Goal: Information Seeking & Learning: Learn about a topic

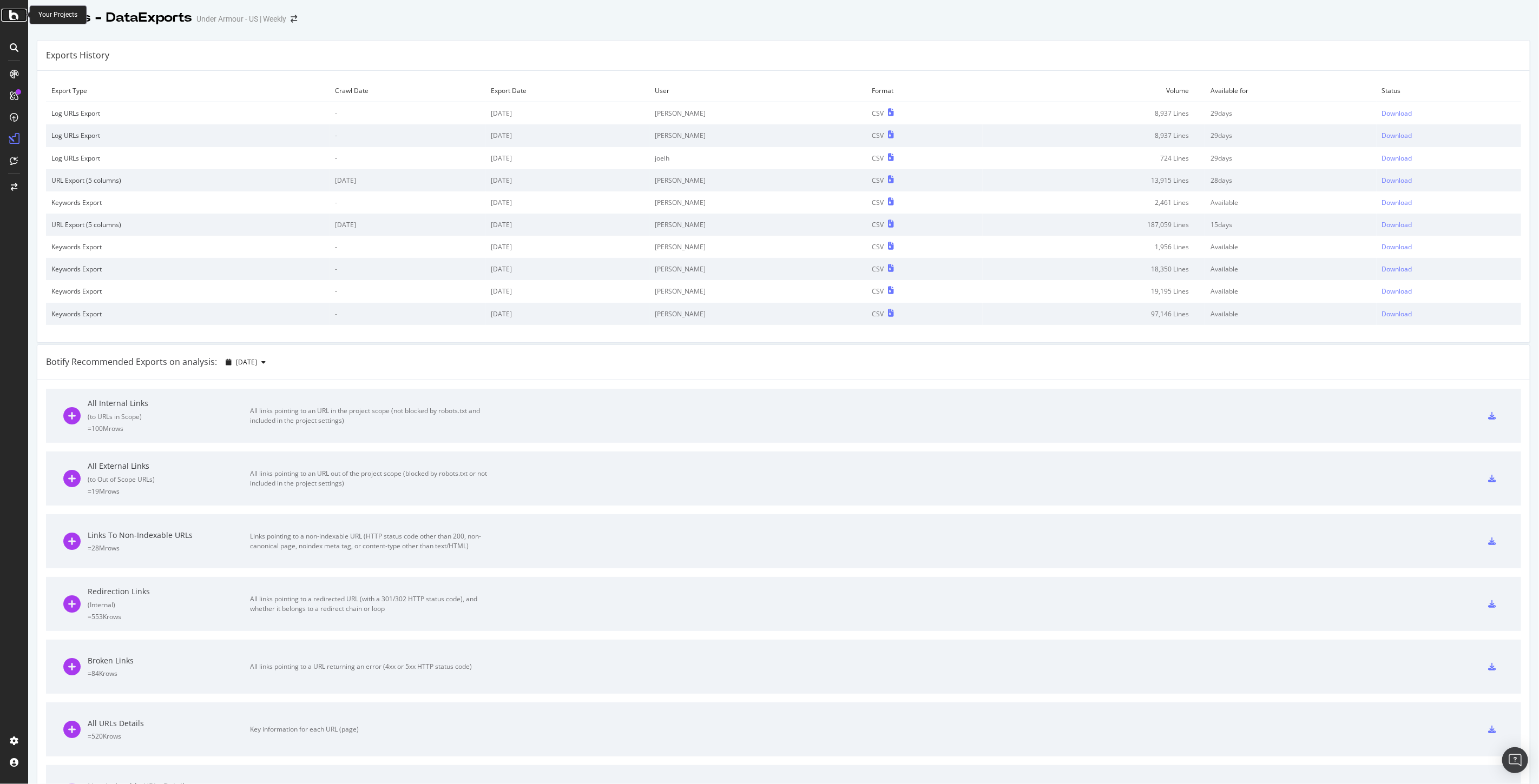
click at [11, 11] on icon at bounding box center [14, 15] width 10 height 13
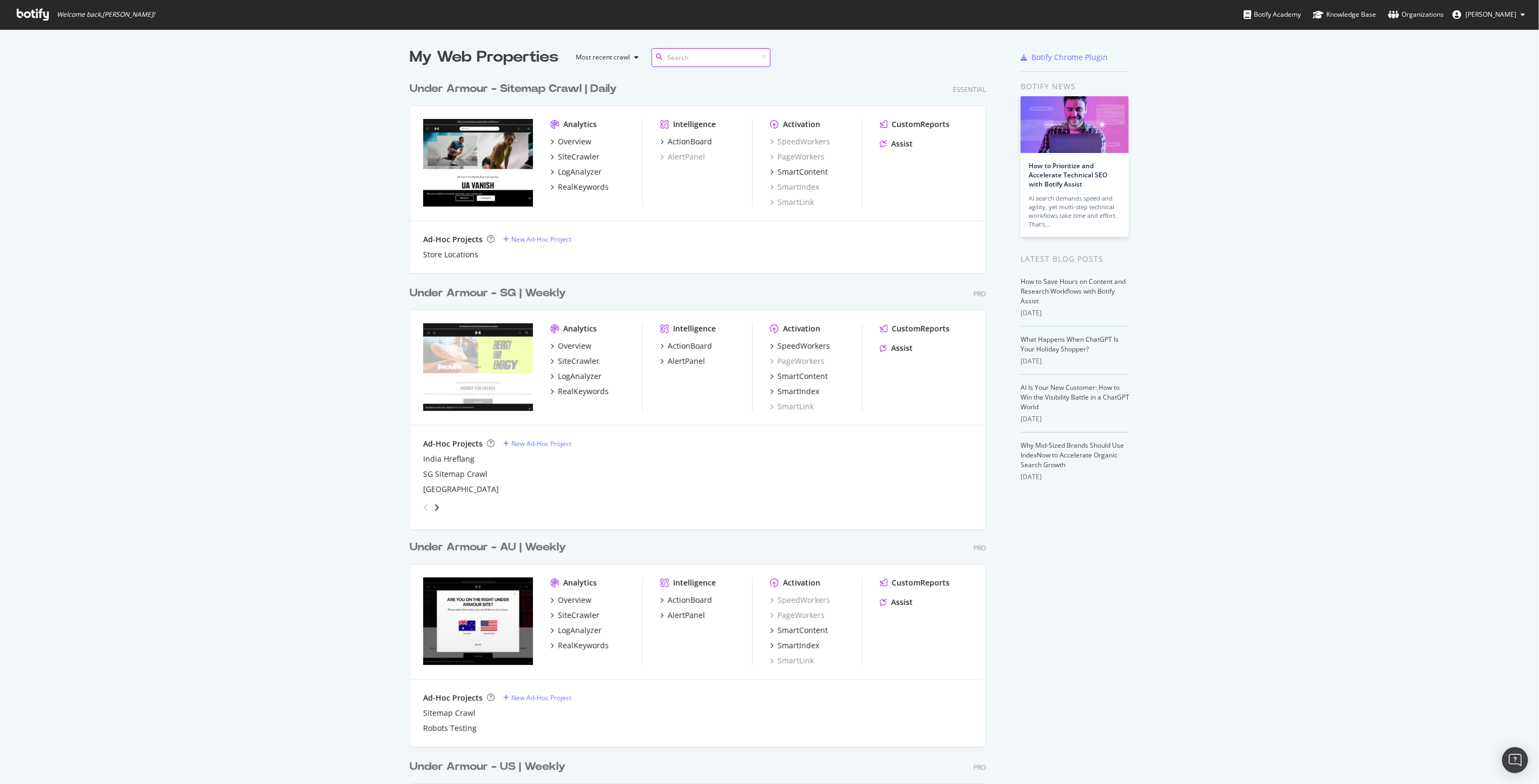
scroll to position [2079, 576]
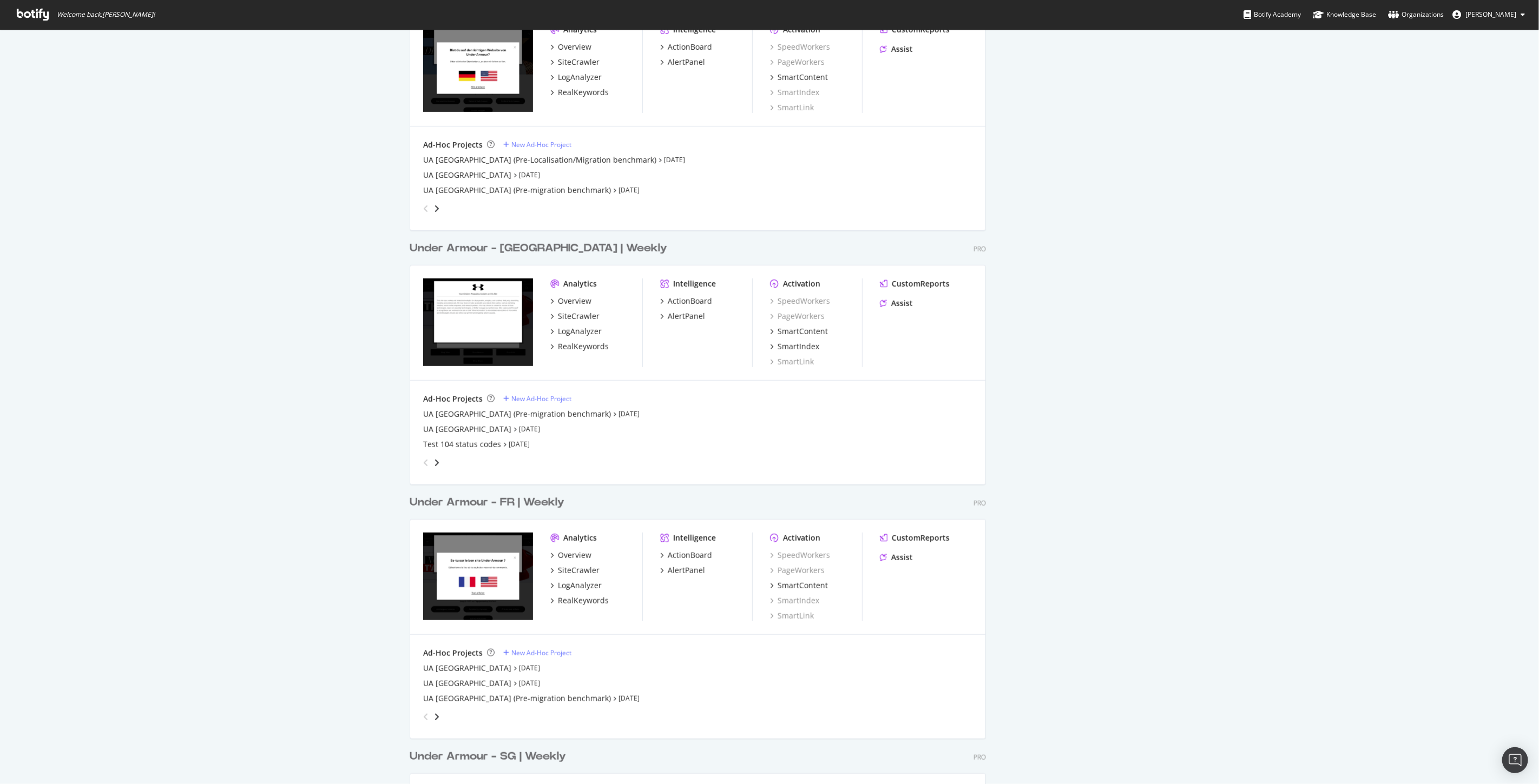
scroll to position [369, 0]
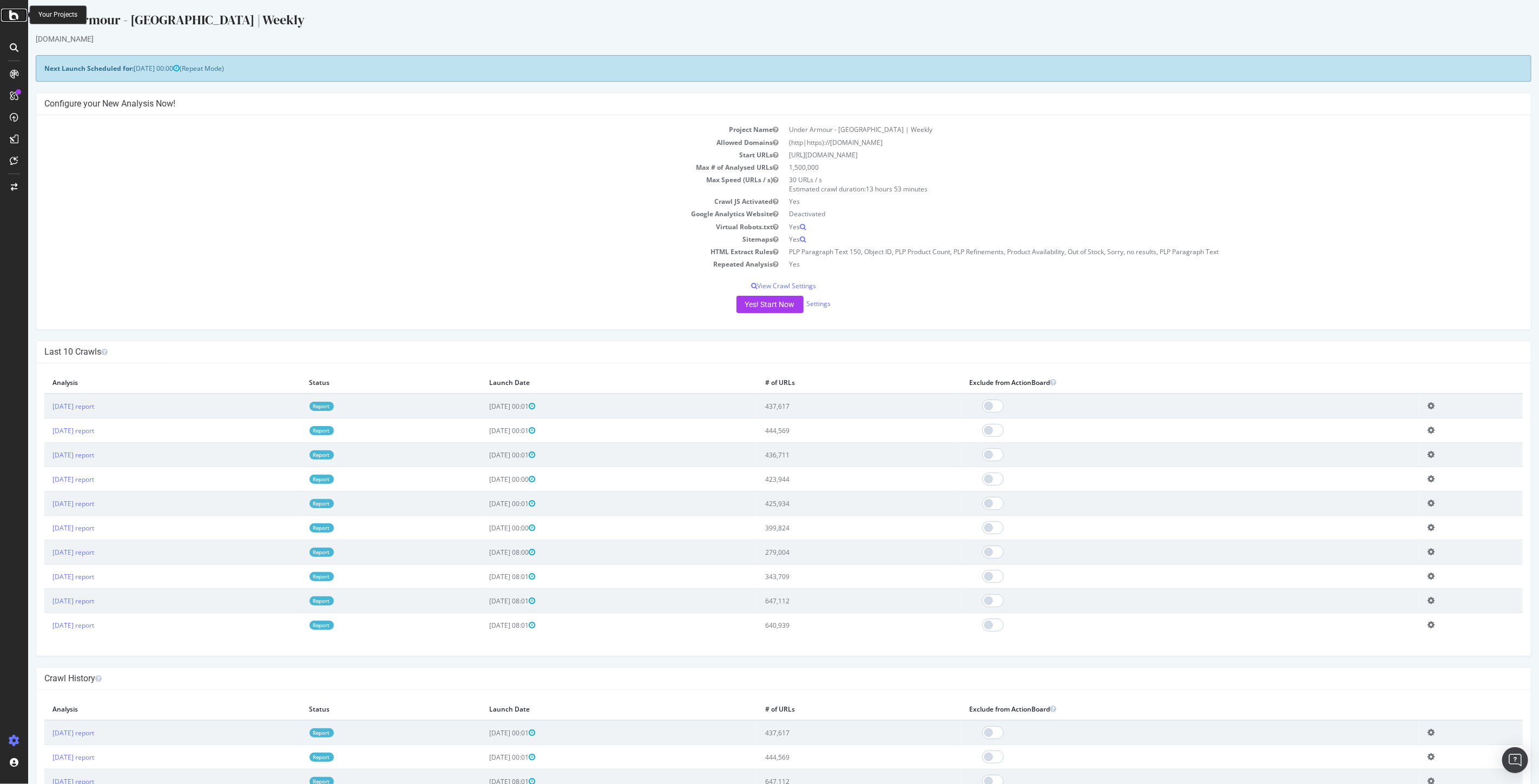
click at [12, 13] on icon at bounding box center [14, 15] width 10 height 13
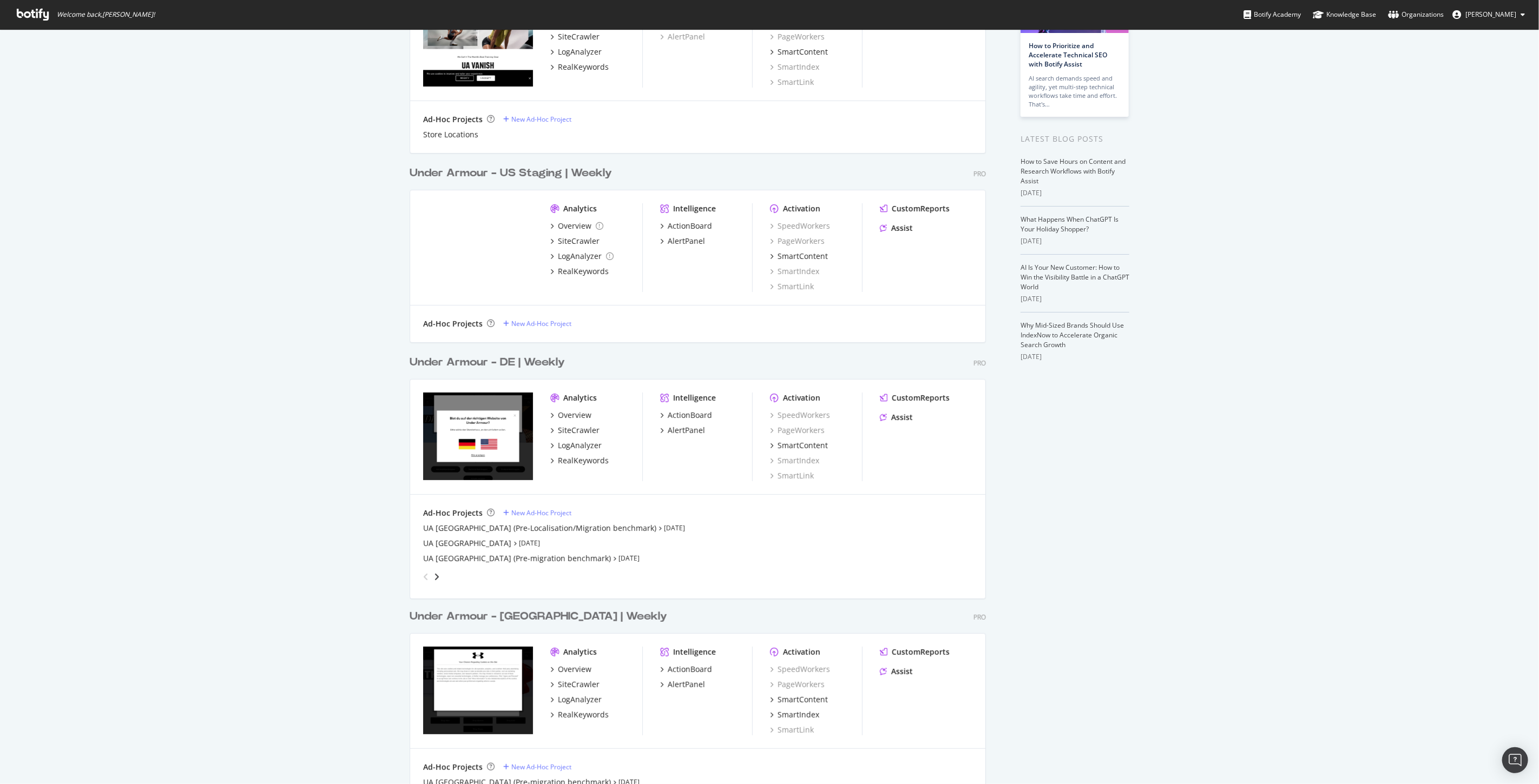
scroll to position [180, 0]
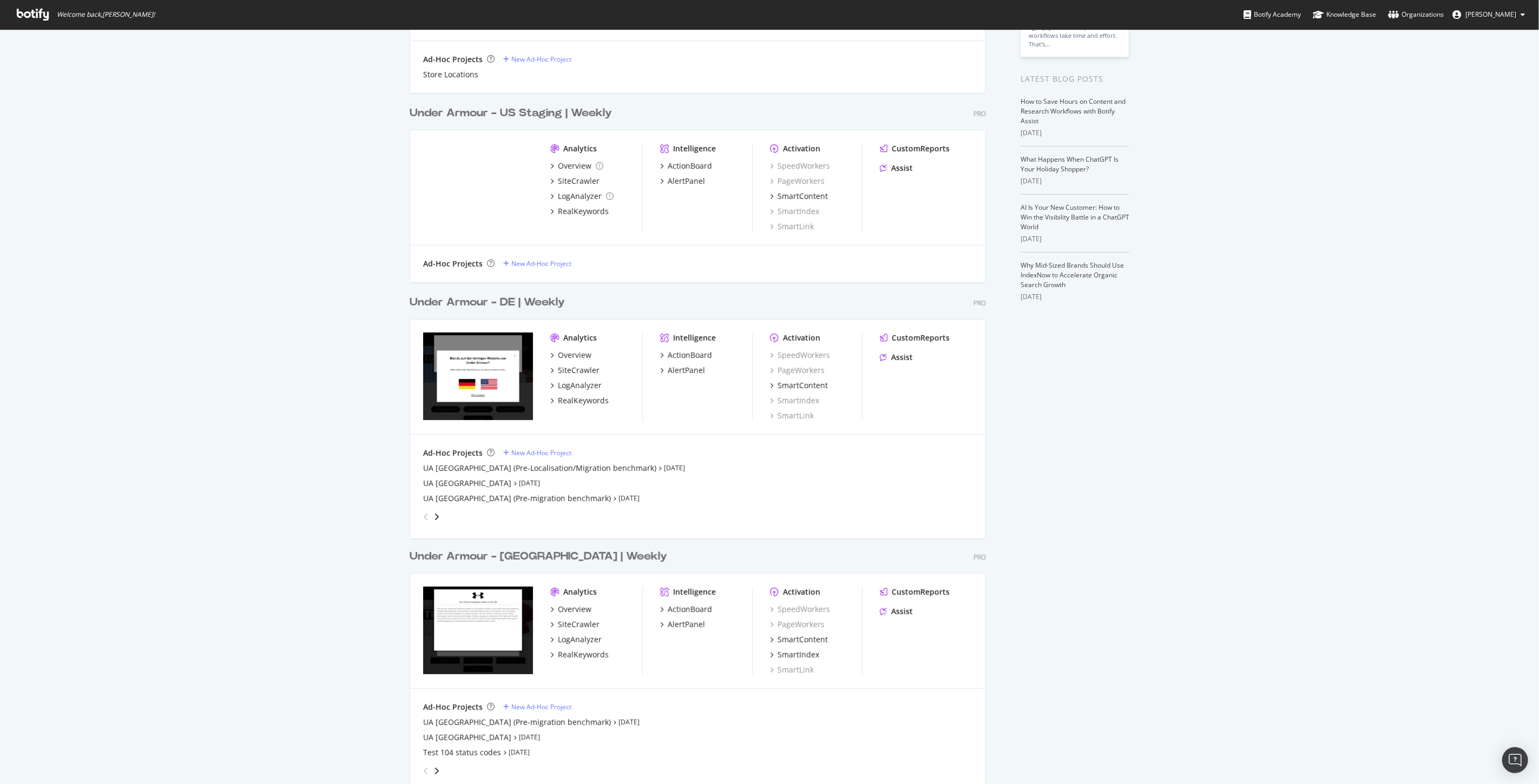
click at [515, 561] on div "Under Armour - UK | Weekly" at bounding box center [538, 557] width 257 height 16
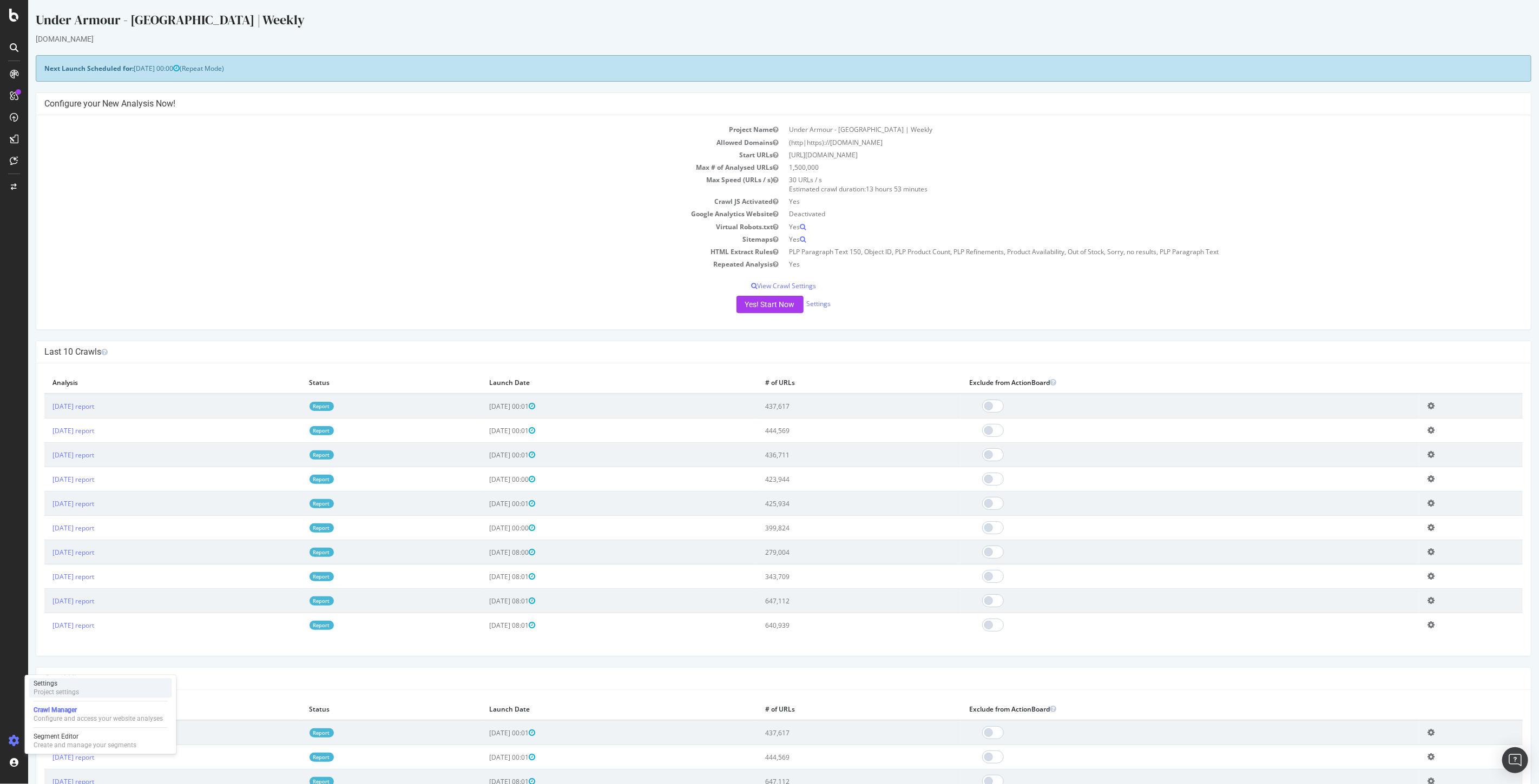
click at [56, 687] on div "Settings" at bounding box center [56, 684] width 46 height 9
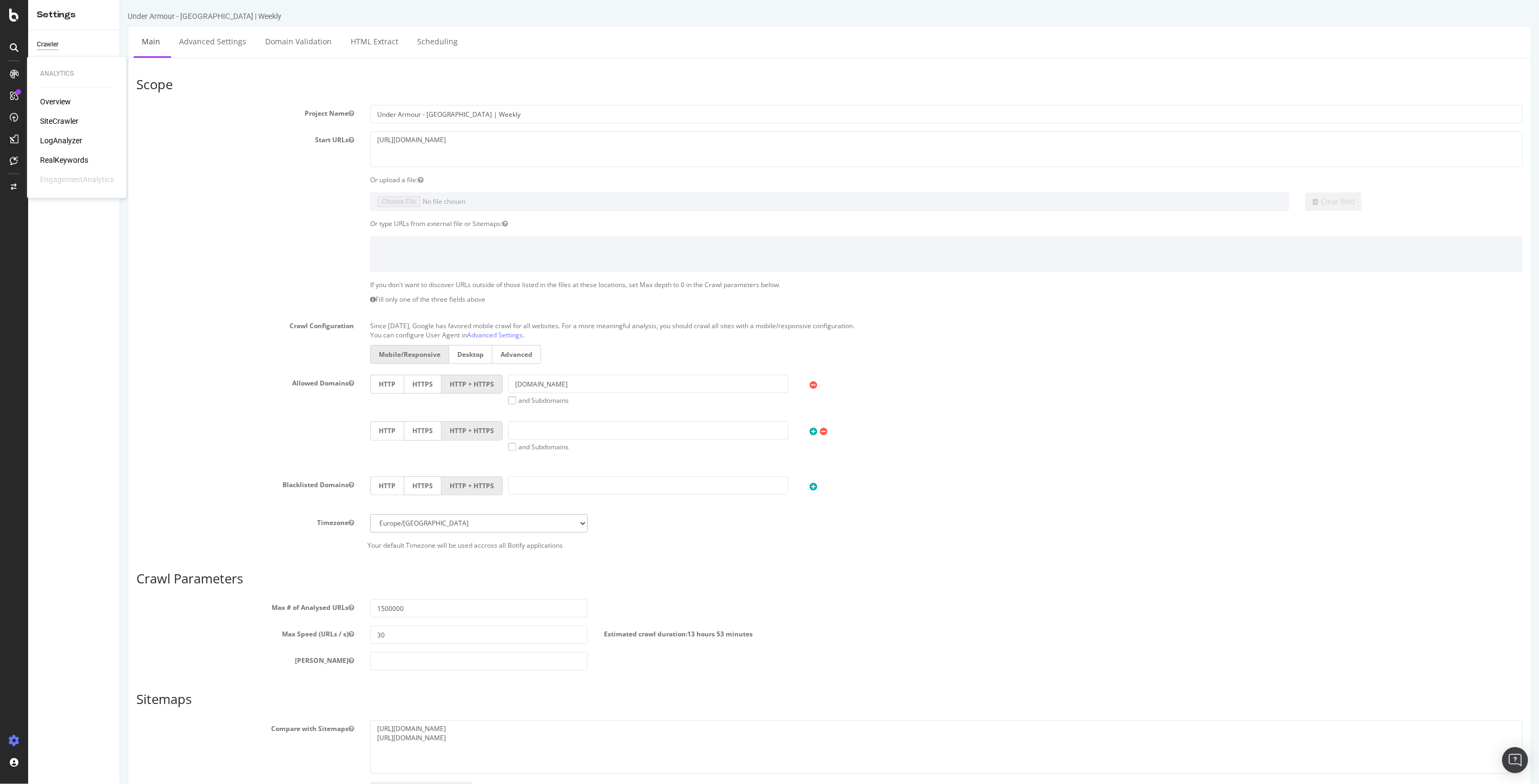
click at [61, 122] on div "SiteCrawler" at bounding box center [59, 122] width 39 height 11
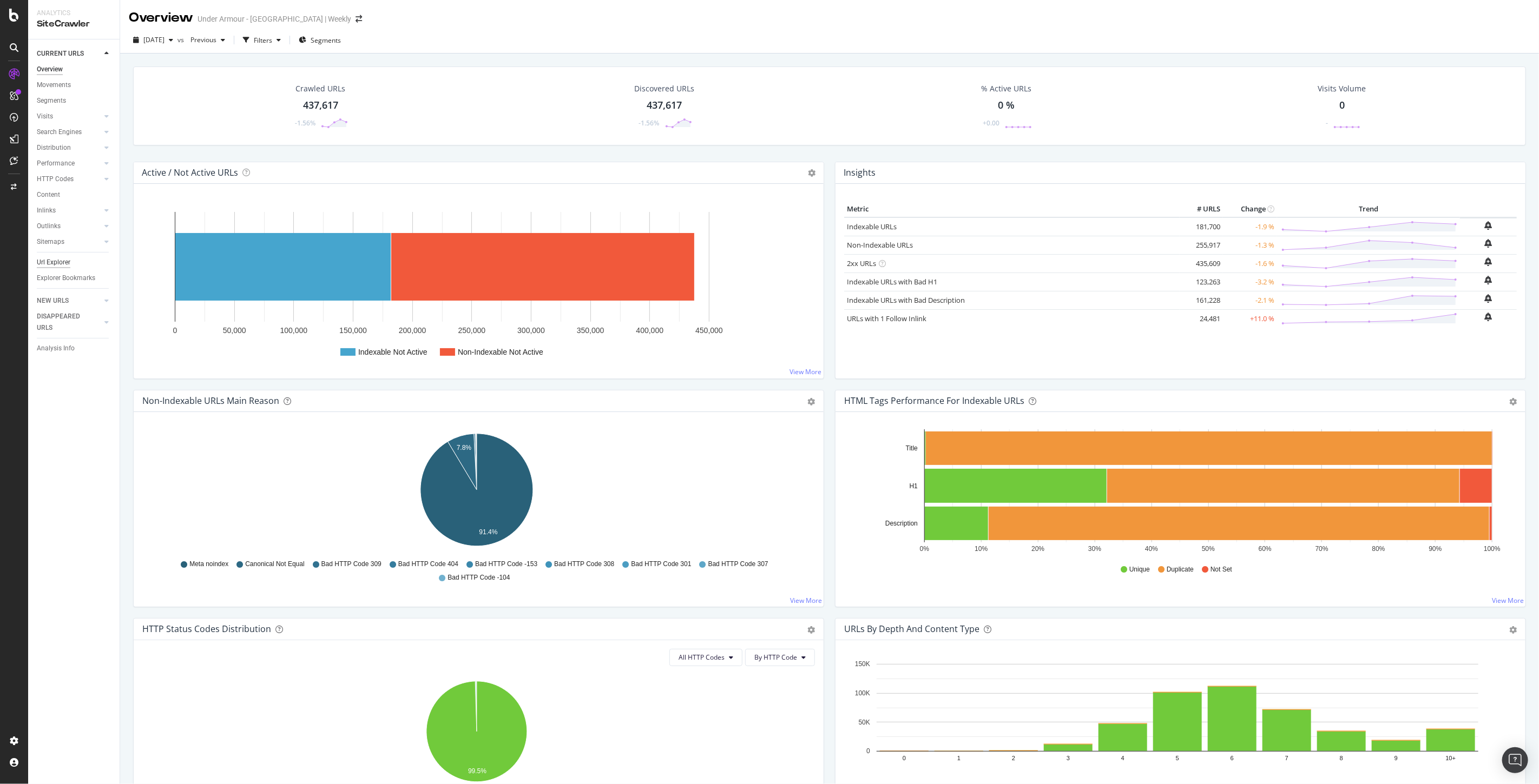
click at [54, 264] on div "Url Explorer" at bounding box center [53, 263] width 34 height 11
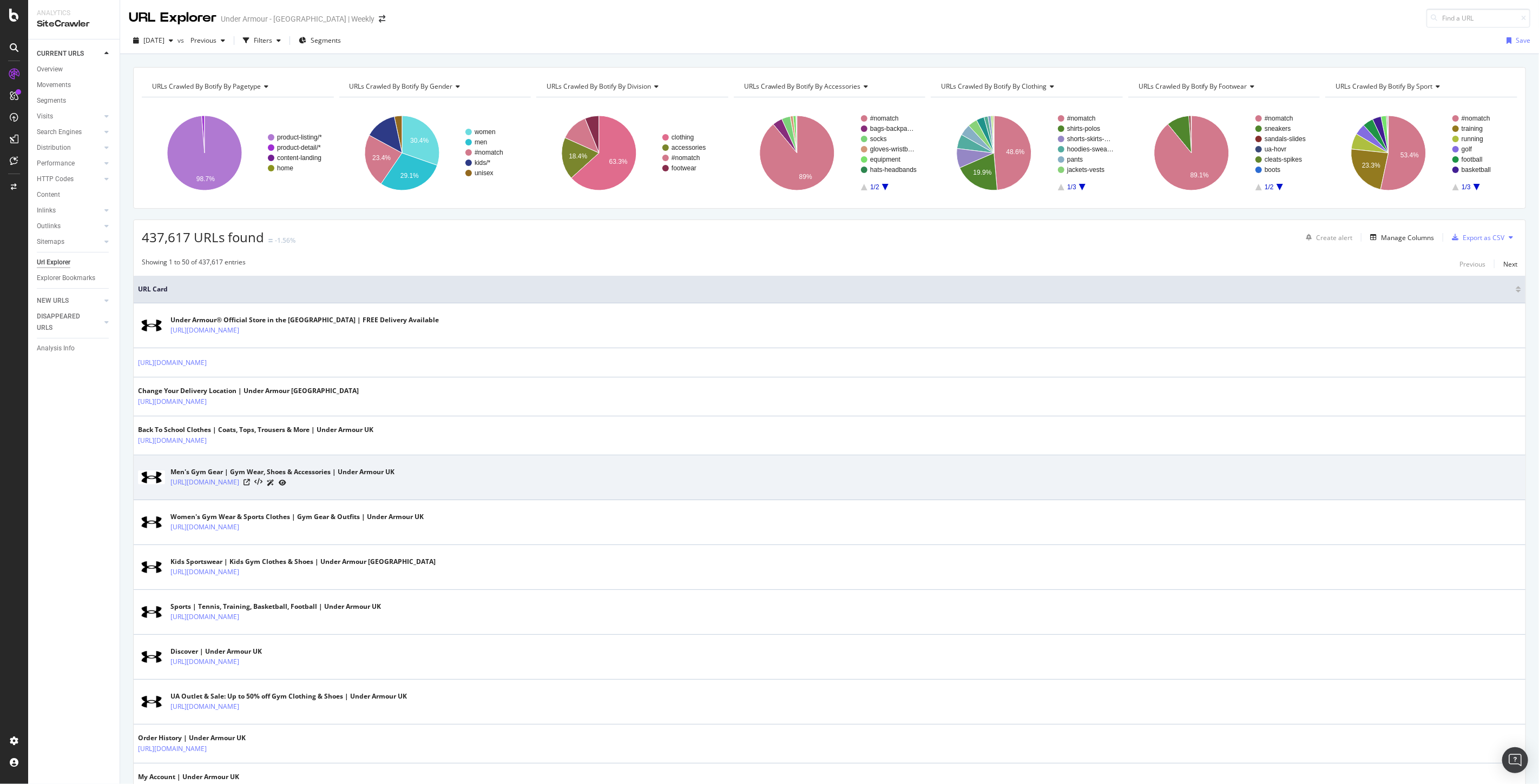
click at [379, 471] on div "Men's Gym Gear | Gym Wear, Shoes & Accessories | Under Armour UK" at bounding box center [283, 472] width 224 height 9
click at [239, 481] on link "https://www.underarmour.co.uk/en-gb/c/mens/" at bounding box center [205, 482] width 68 height 11
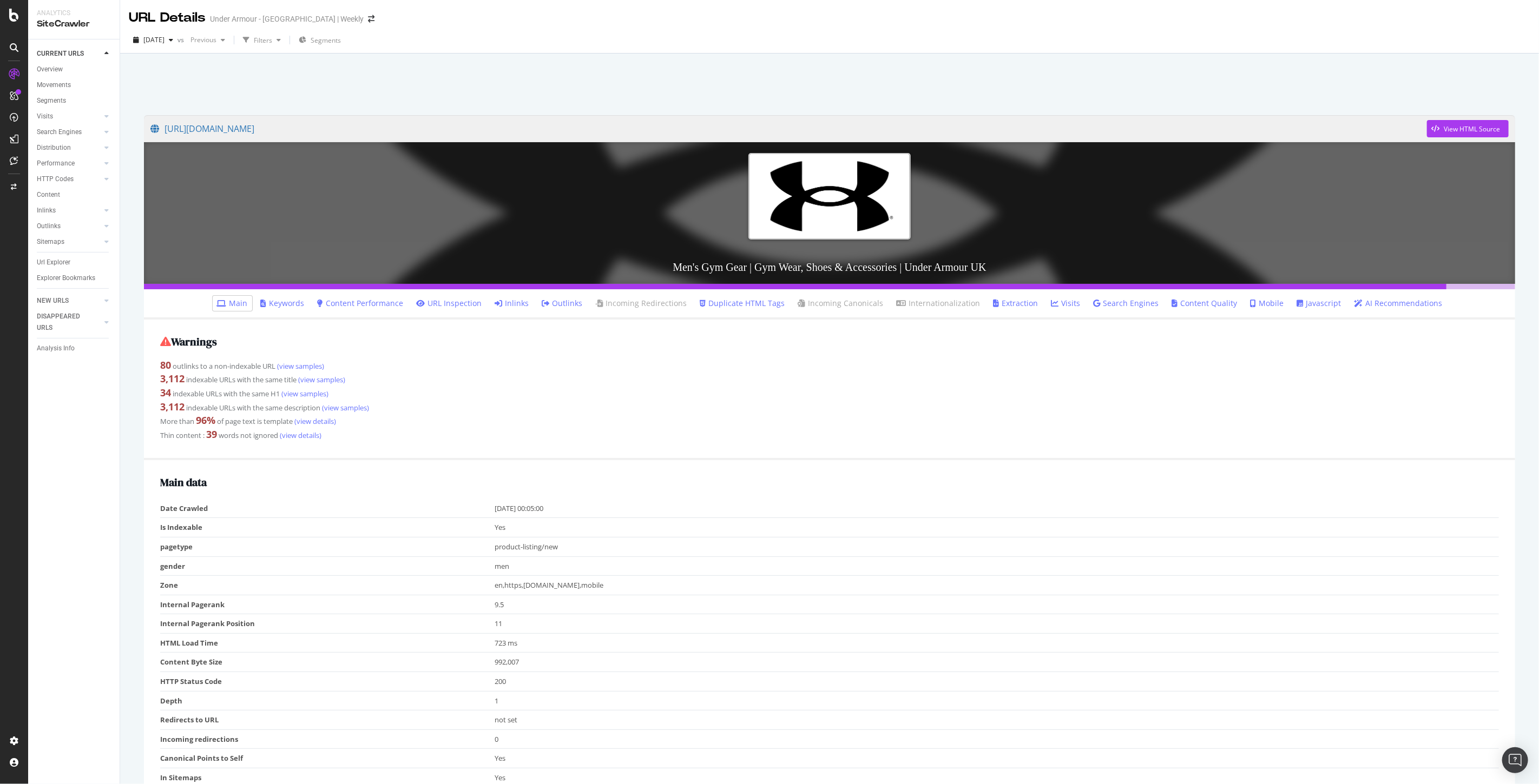
click at [1305, 304] on link "Javascript" at bounding box center [1319, 303] width 44 height 11
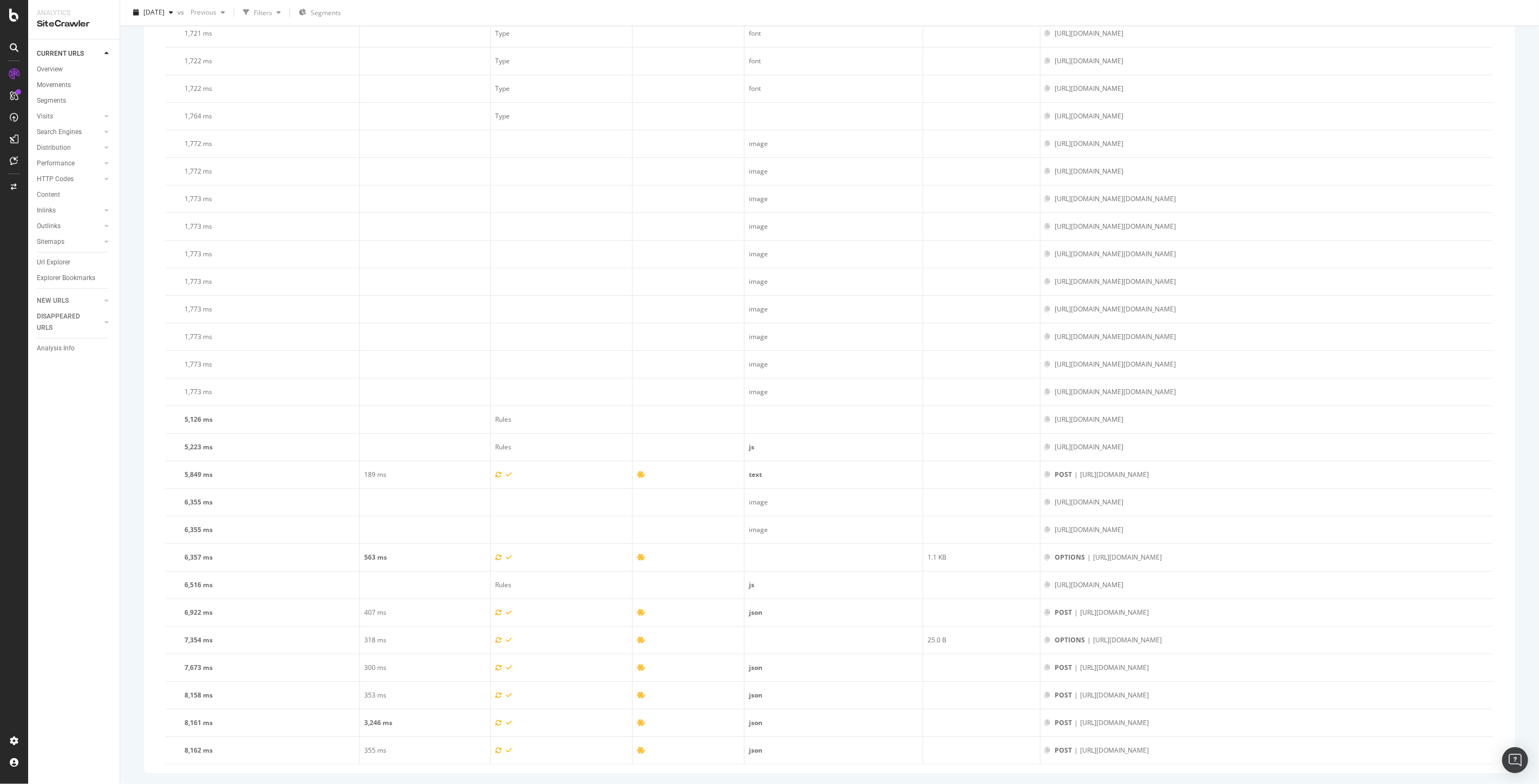
scroll to position [5492, 0]
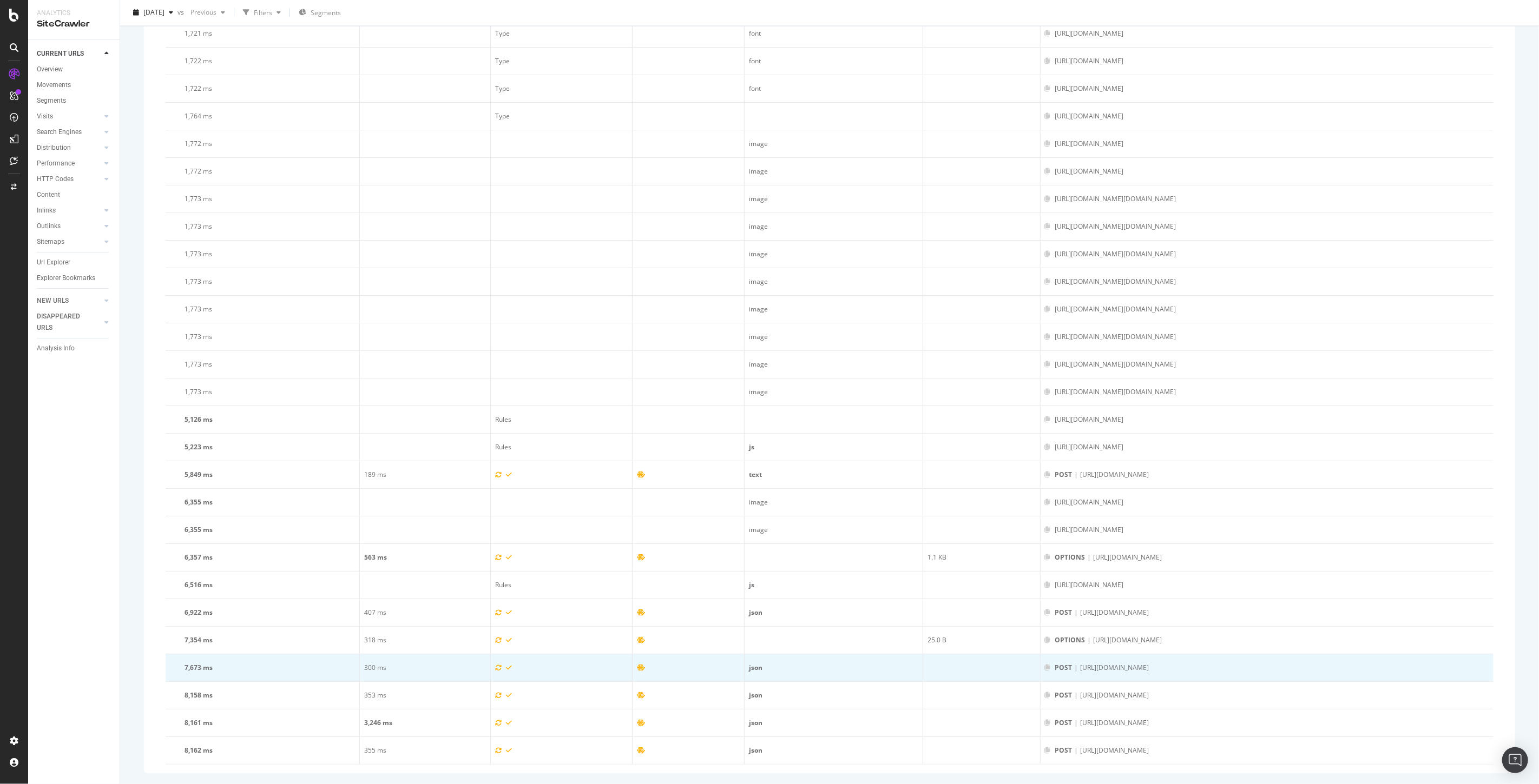
drag, startPoint x: 1030, startPoint y: 667, endPoint x: 864, endPoint y: 664, distance: 166.0
click at [1045, 664] on div "POST | [URL][DOMAIN_NAME]" at bounding box center [1267, 667] width 444 height 9
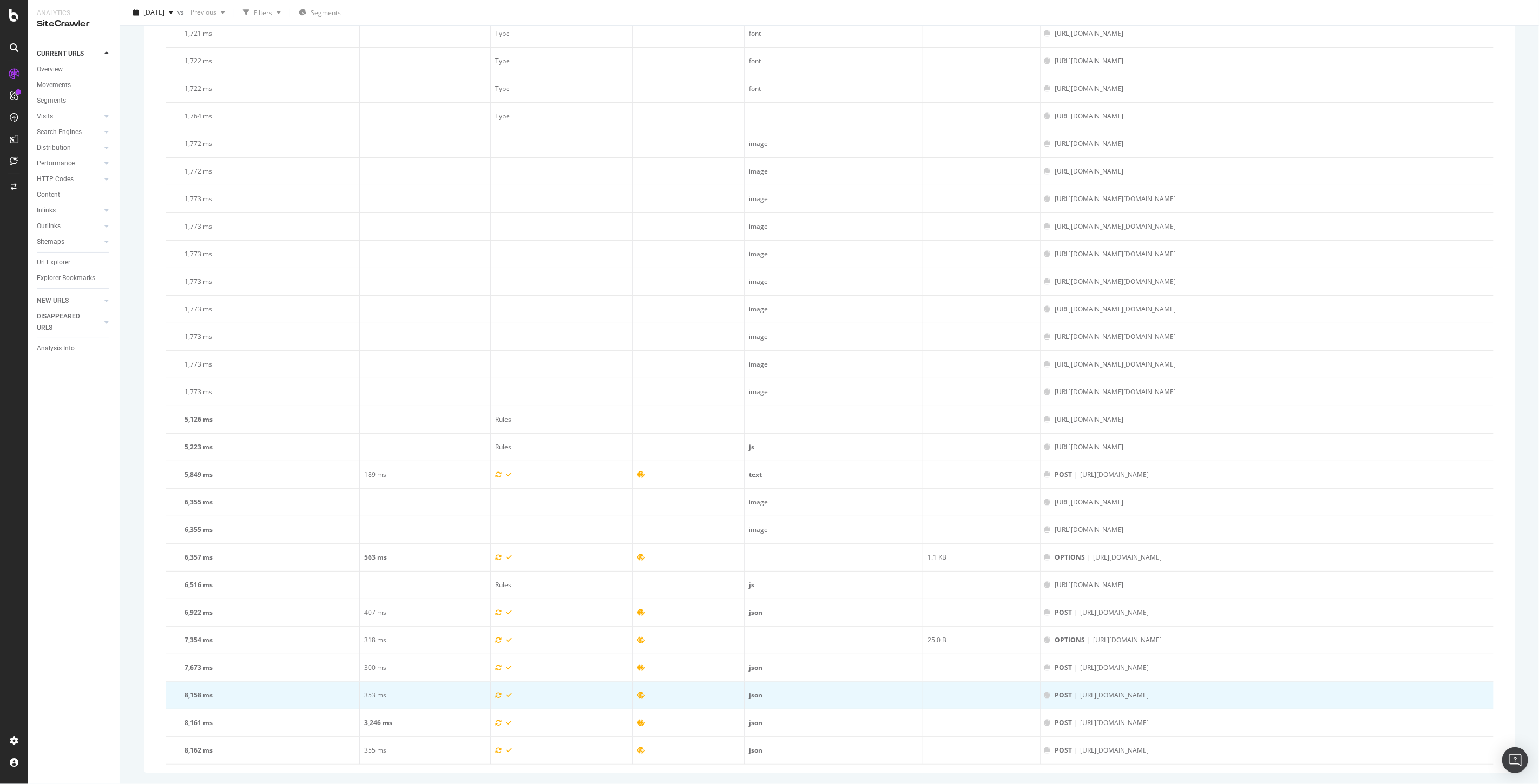
copy div "[URL][DOMAIN_NAME]"
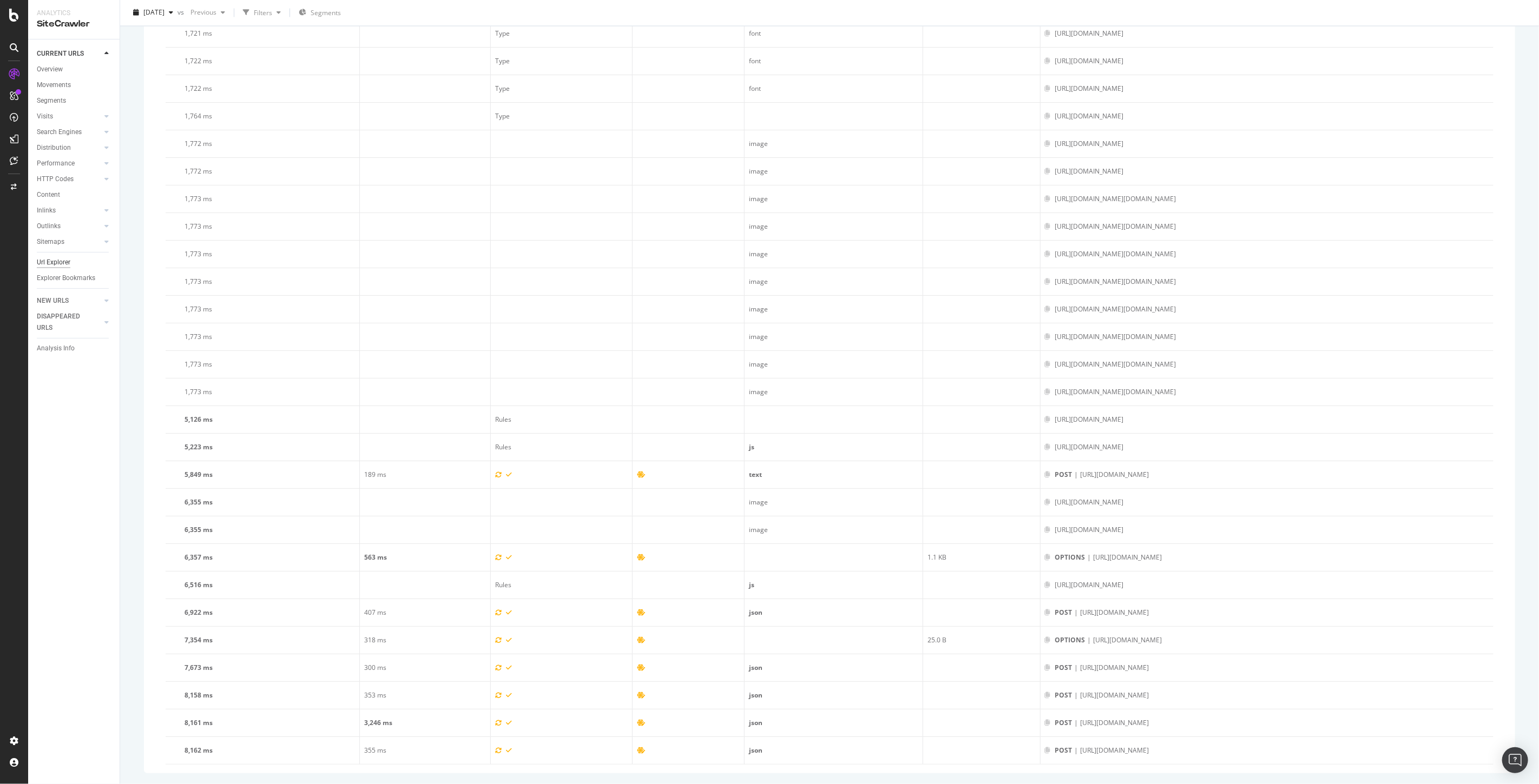
click at [47, 262] on div "Url Explorer" at bounding box center [53, 263] width 34 height 11
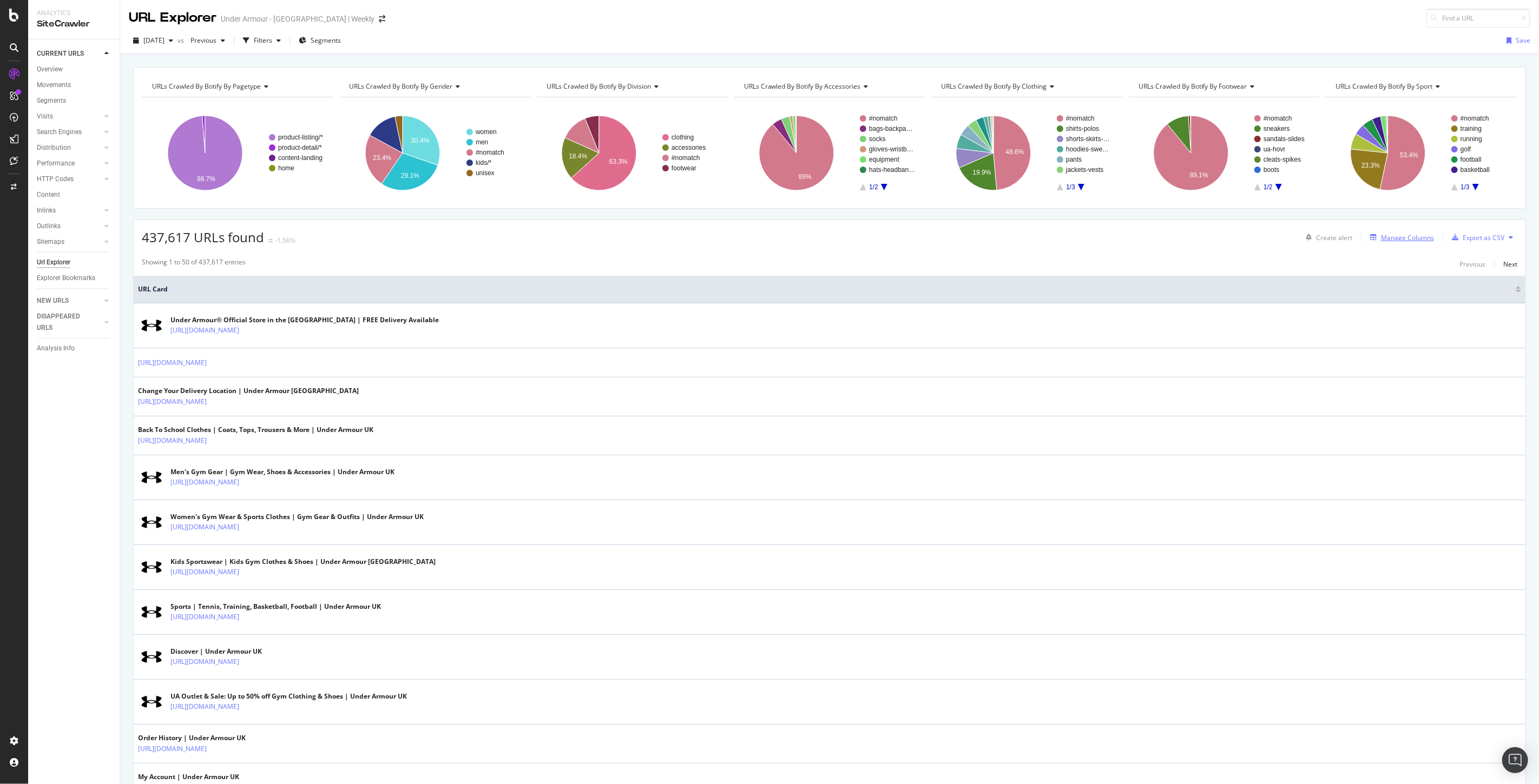
click at [1393, 235] on div "Manage Columns" at bounding box center [1407, 237] width 53 height 9
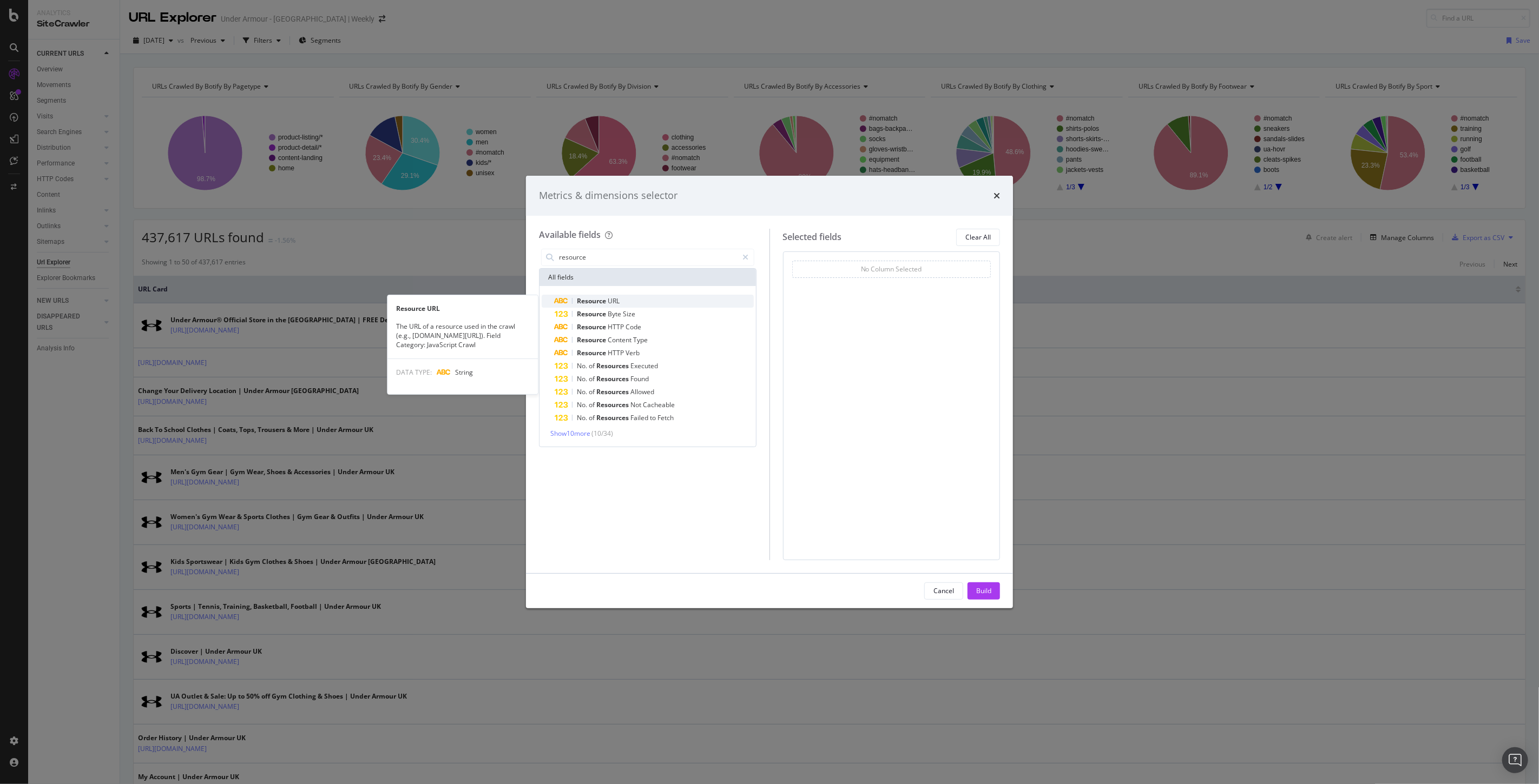
type input "resource"
click at [603, 295] on div "Resource URL" at bounding box center [654, 301] width 199 height 13
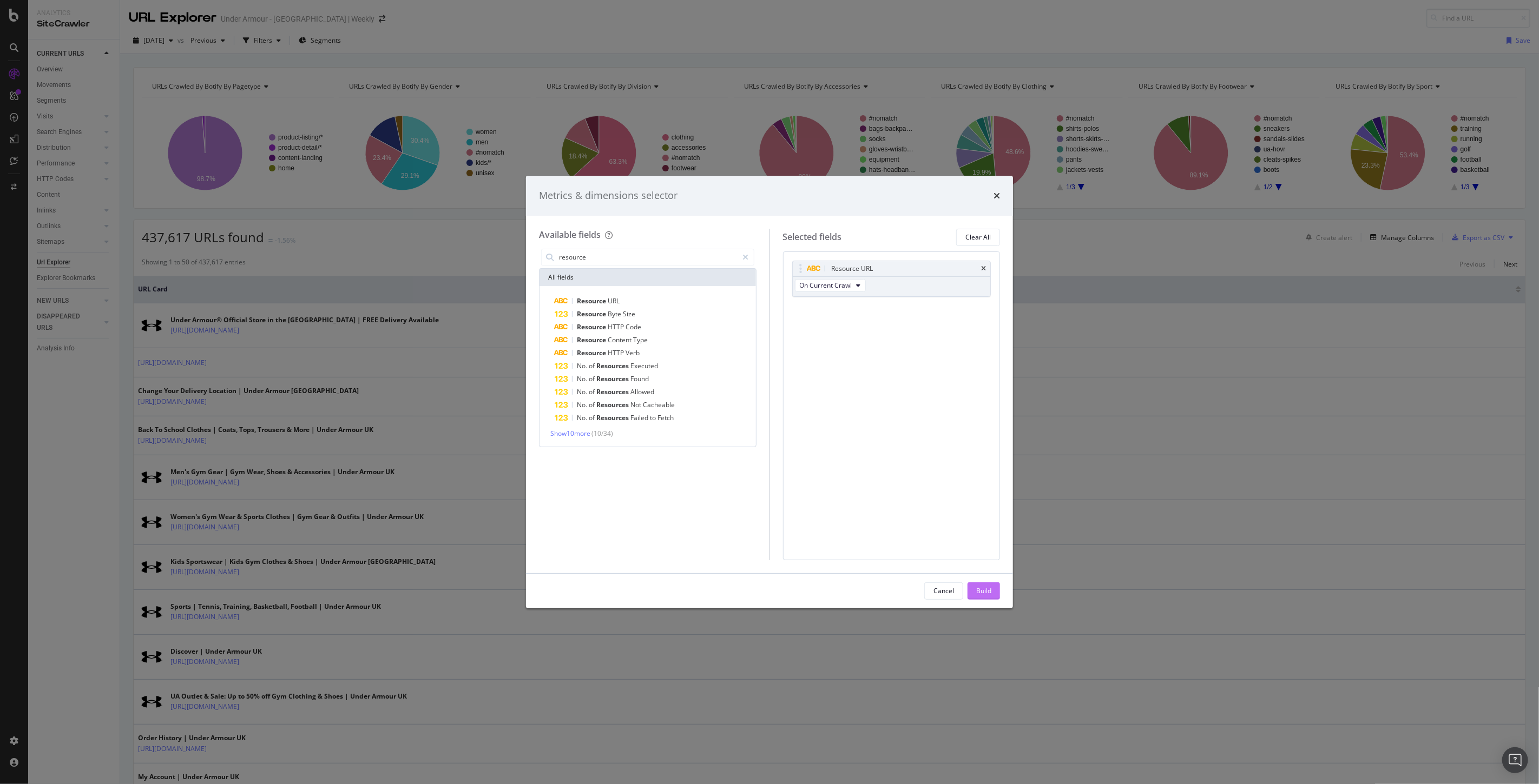
click at [986, 596] on div "Build" at bounding box center [983, 591] width 15 height 16
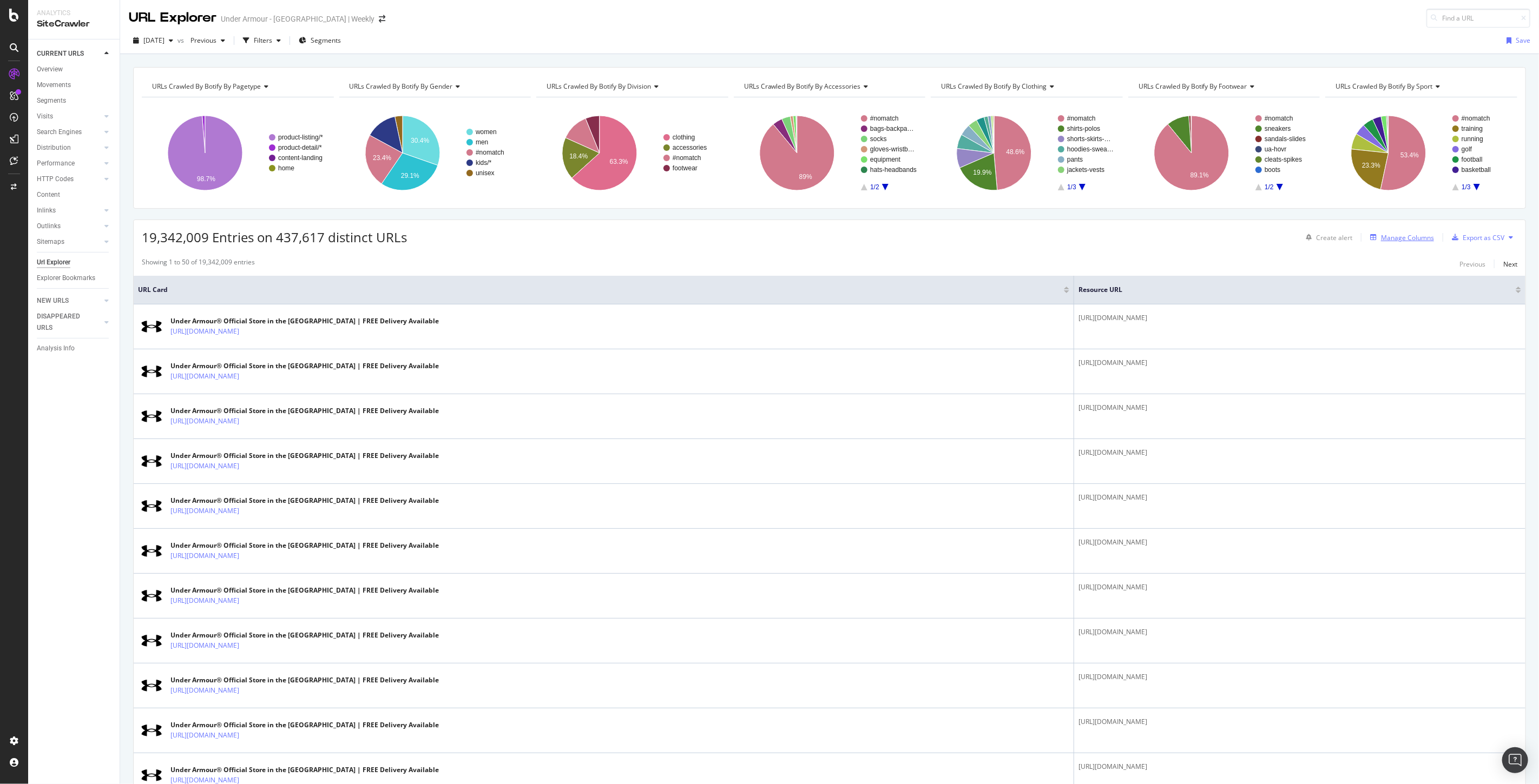
click at [1405, 234] on div "Manage Columns" at bounding box center [1407, 237] width 53 height 9
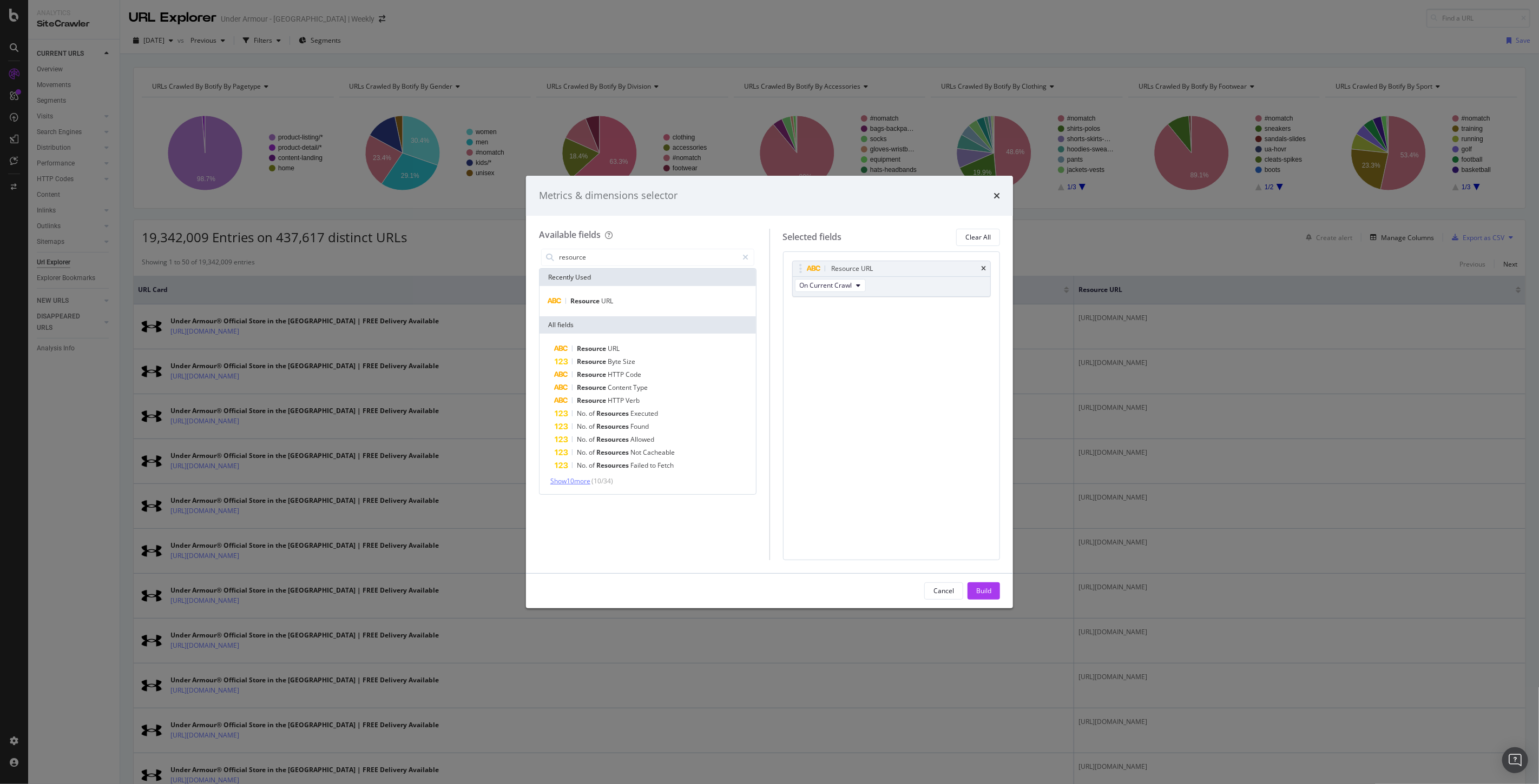
type input "resource"
click at [570, 483] on span "Show 10 more" at bounding box center [570, 481] width 40 height 9
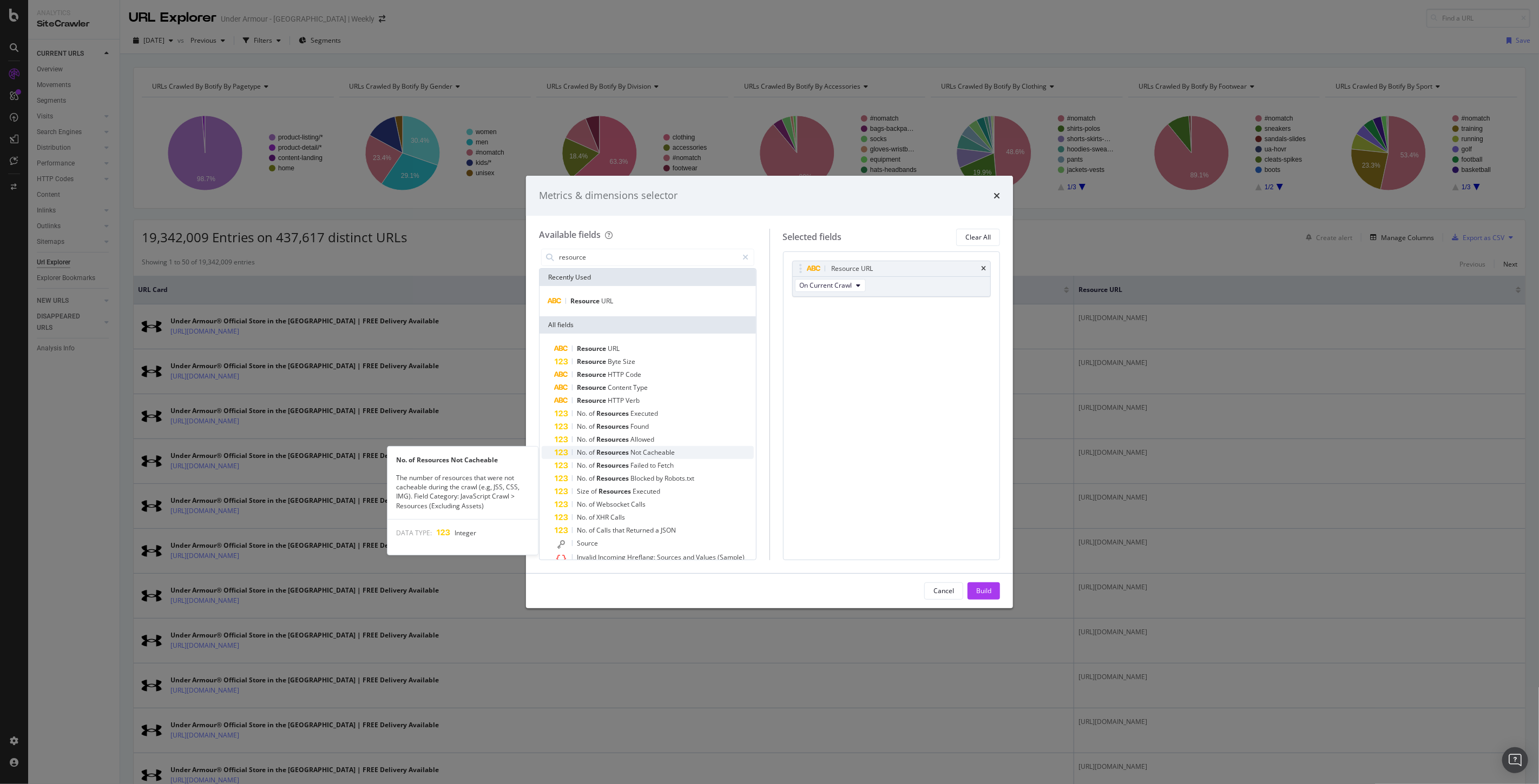
scroll to position [68, 0]
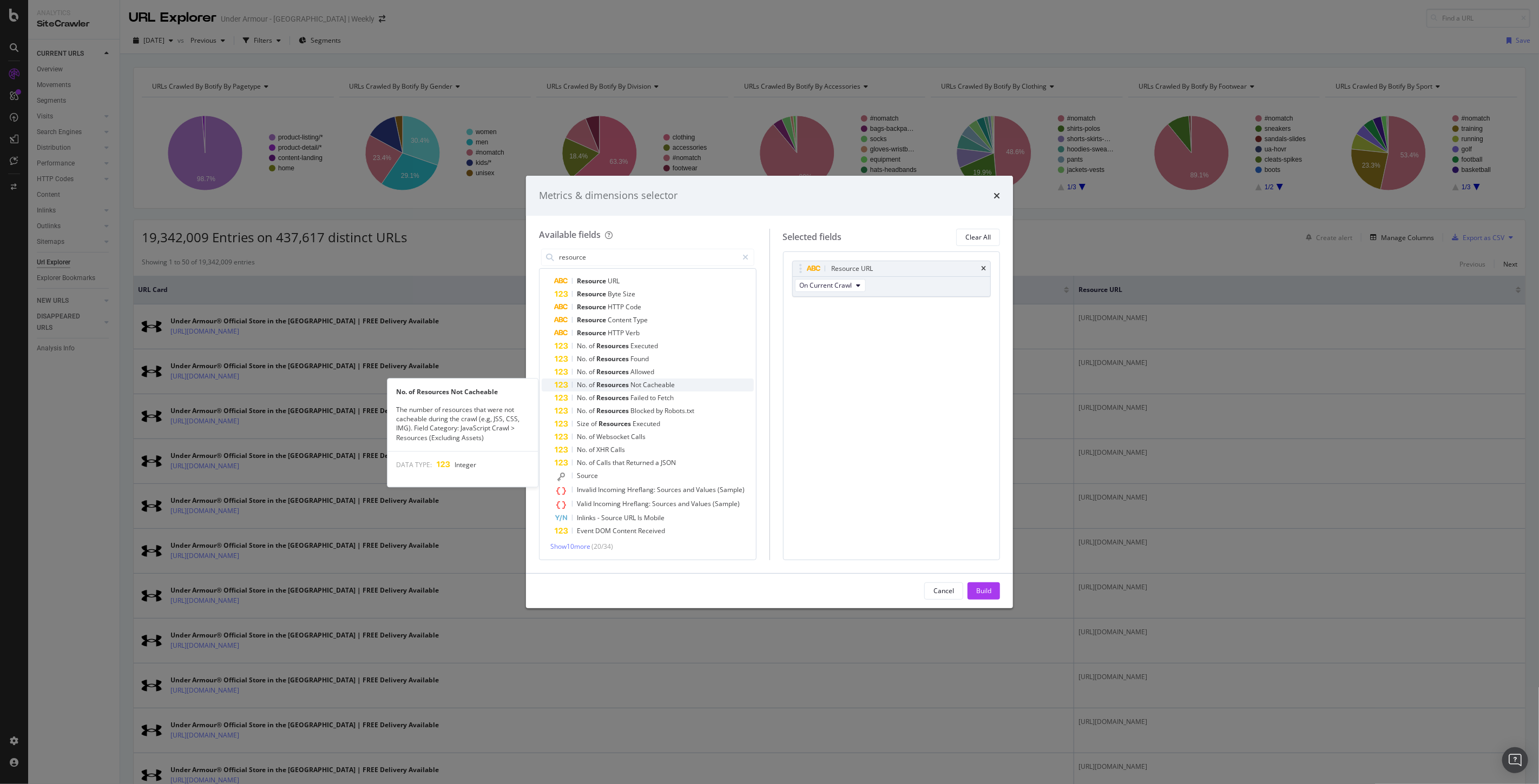
click at [674, 389] on div "No. of Resources Not Cacheable" at bounding box center [654, 385] width 199 height 13
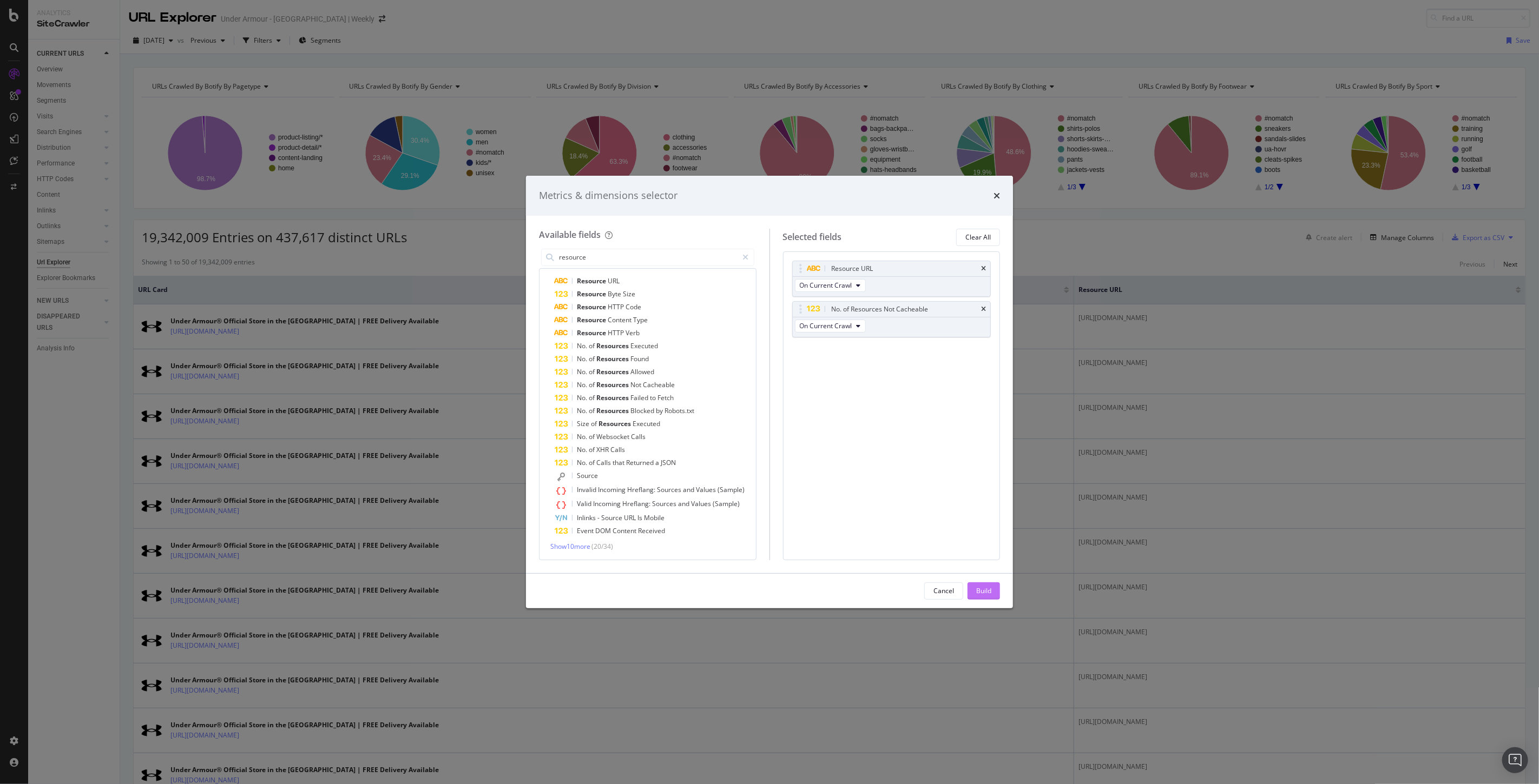
click at [985, 595] on div "Build" at bounding box center [983, 591] width 15 height 9
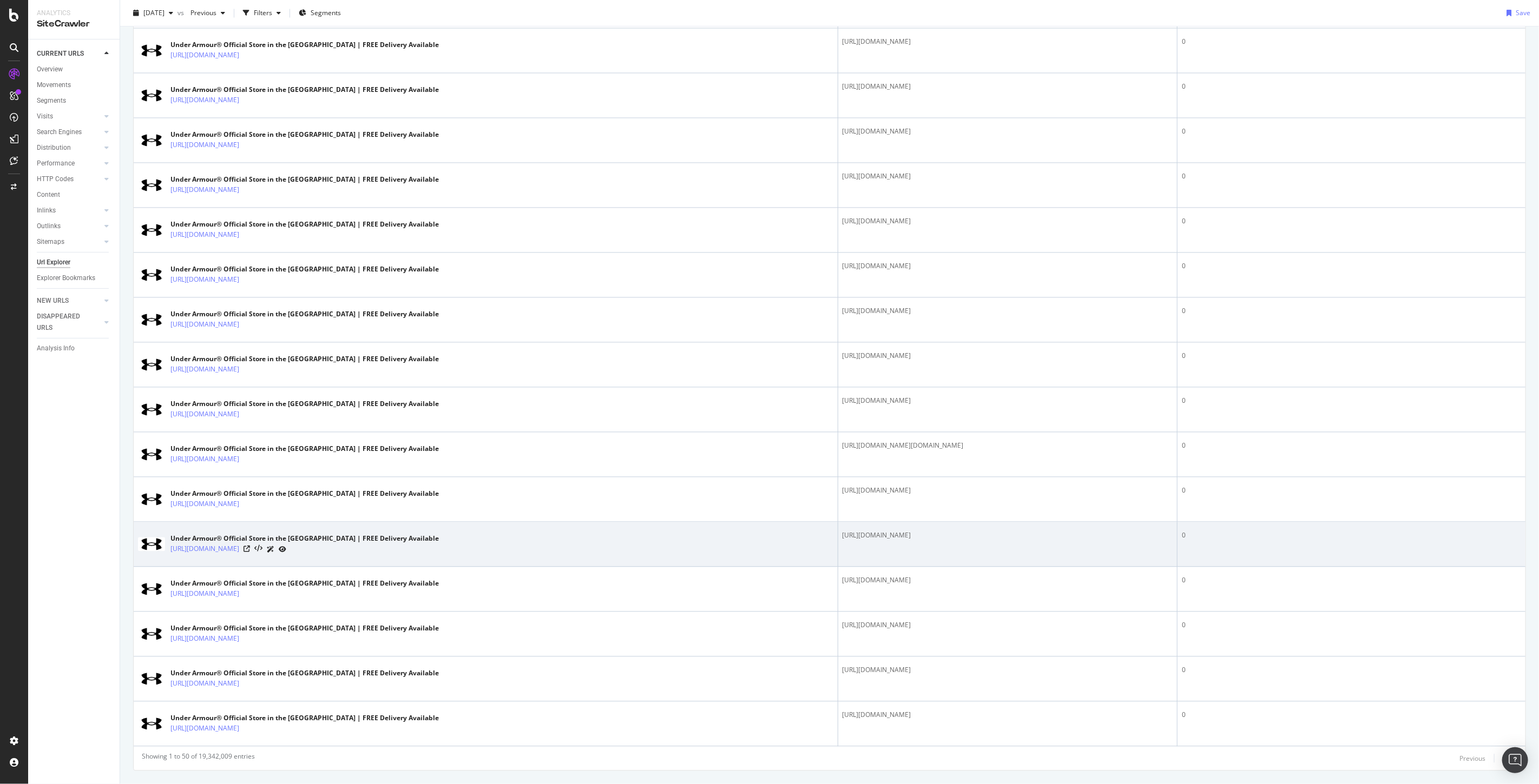
scroll to position [1830, 0]
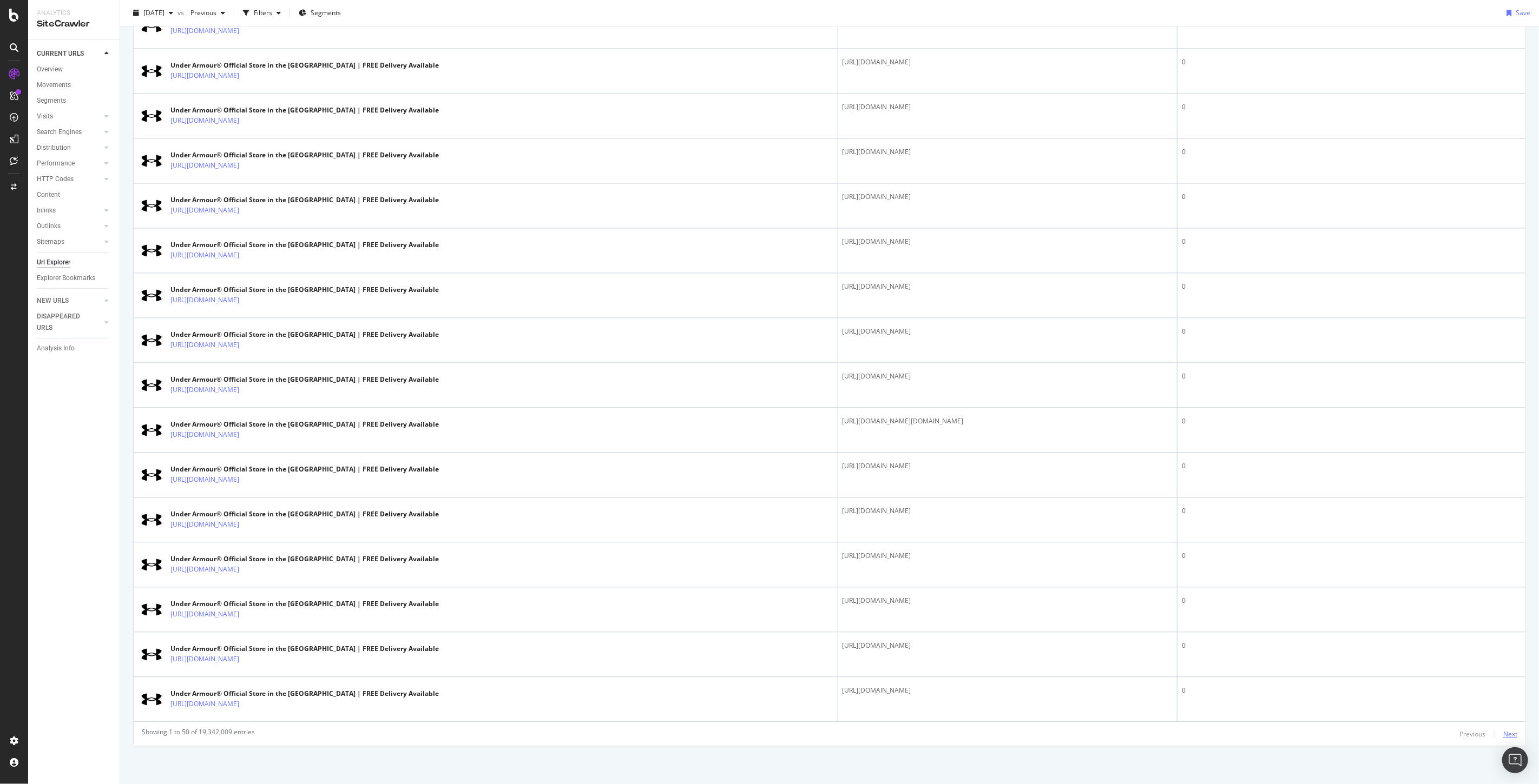
click at [1504, 733] on div "Next" at bounding box center [1510, 734] width 14 height 9
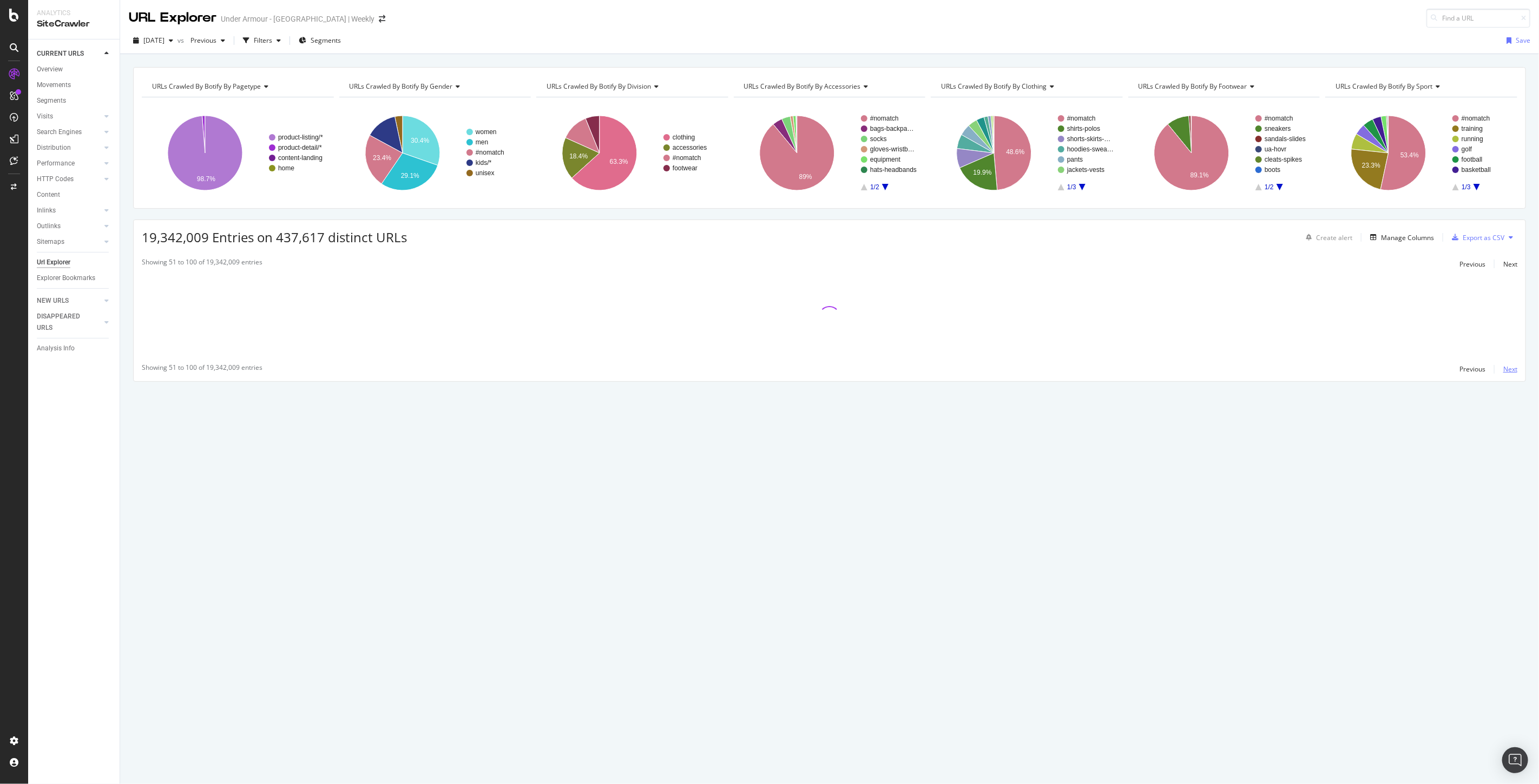
scroll to position [0, 0]
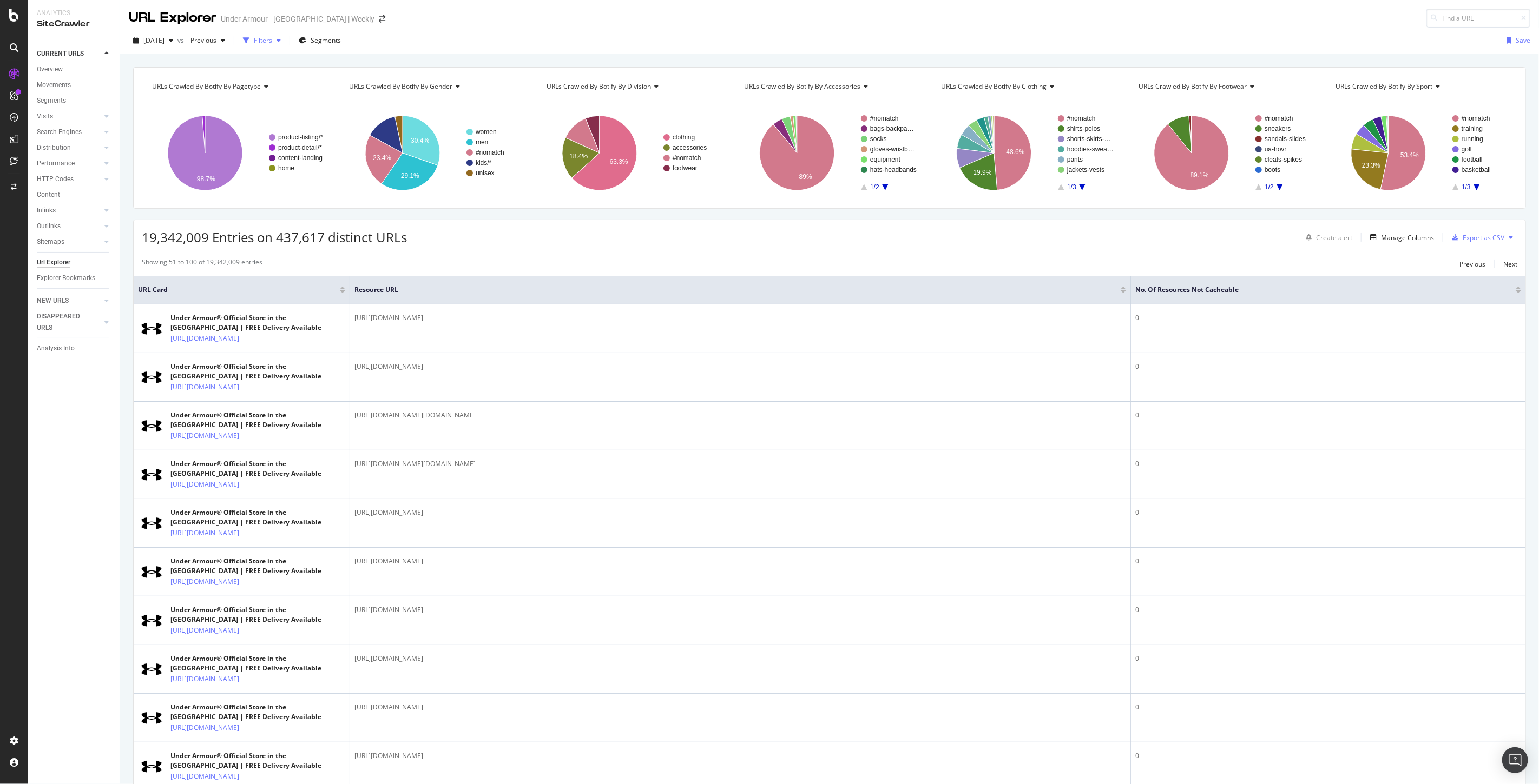
click at [272, 44] on div "Filters" at bounding box center [262, 40] width 18 height 9
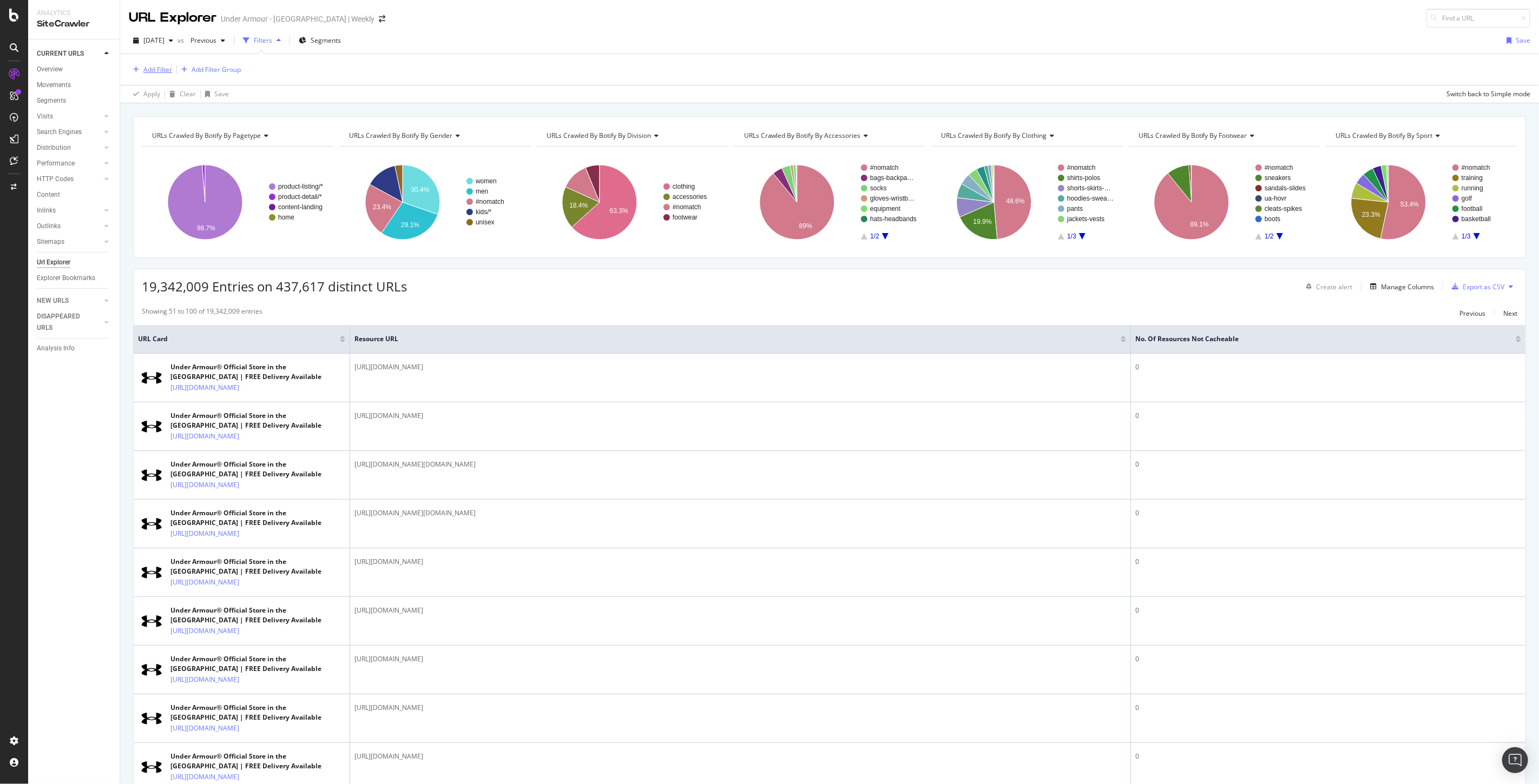
click at [161, 68] on div "Add Filter" at bounding box center [157, 69] width 29 height 9
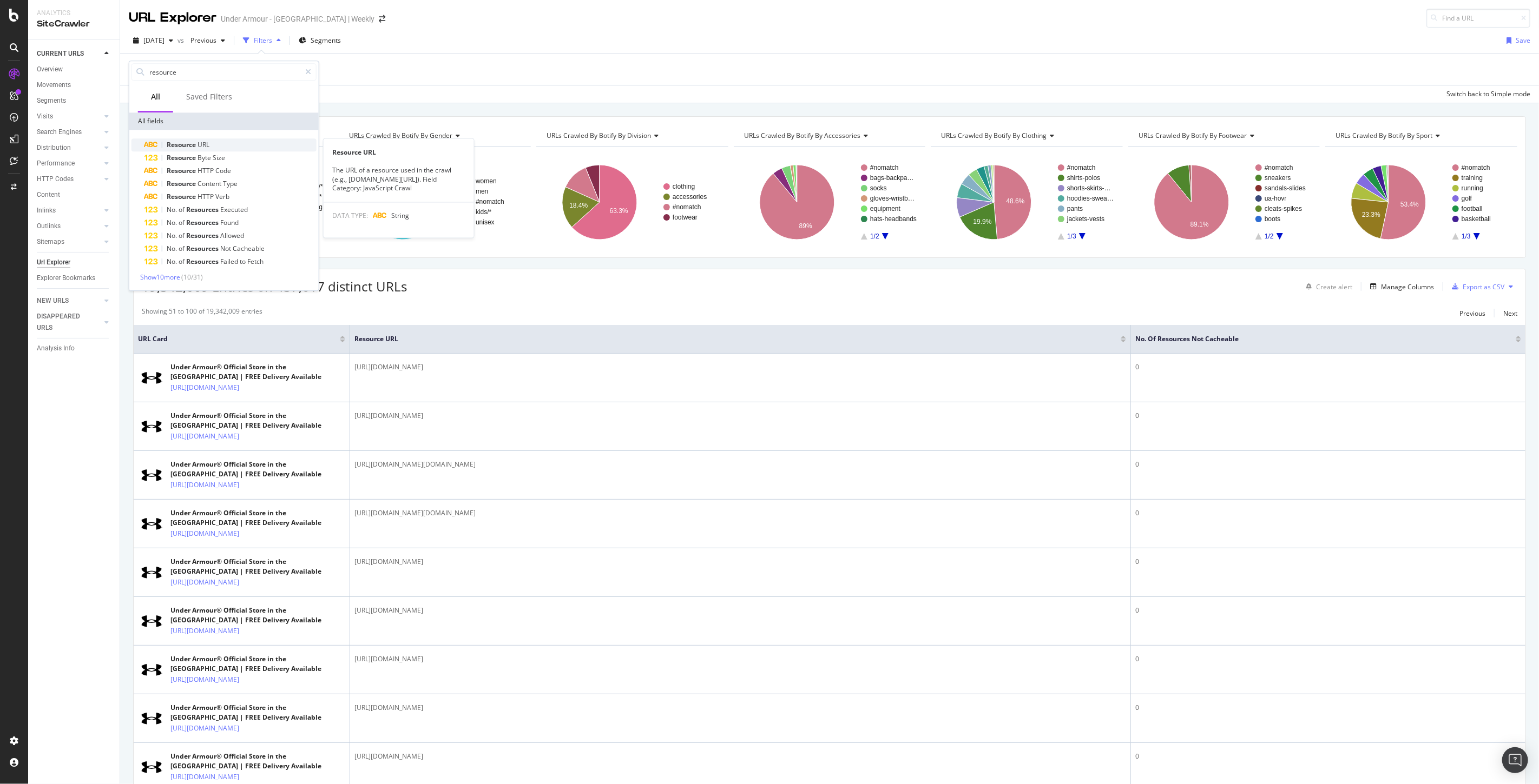
type input "resource"
click at [180, 144] on span "Resource" at bounding box center [182, 144] width 31 height 9
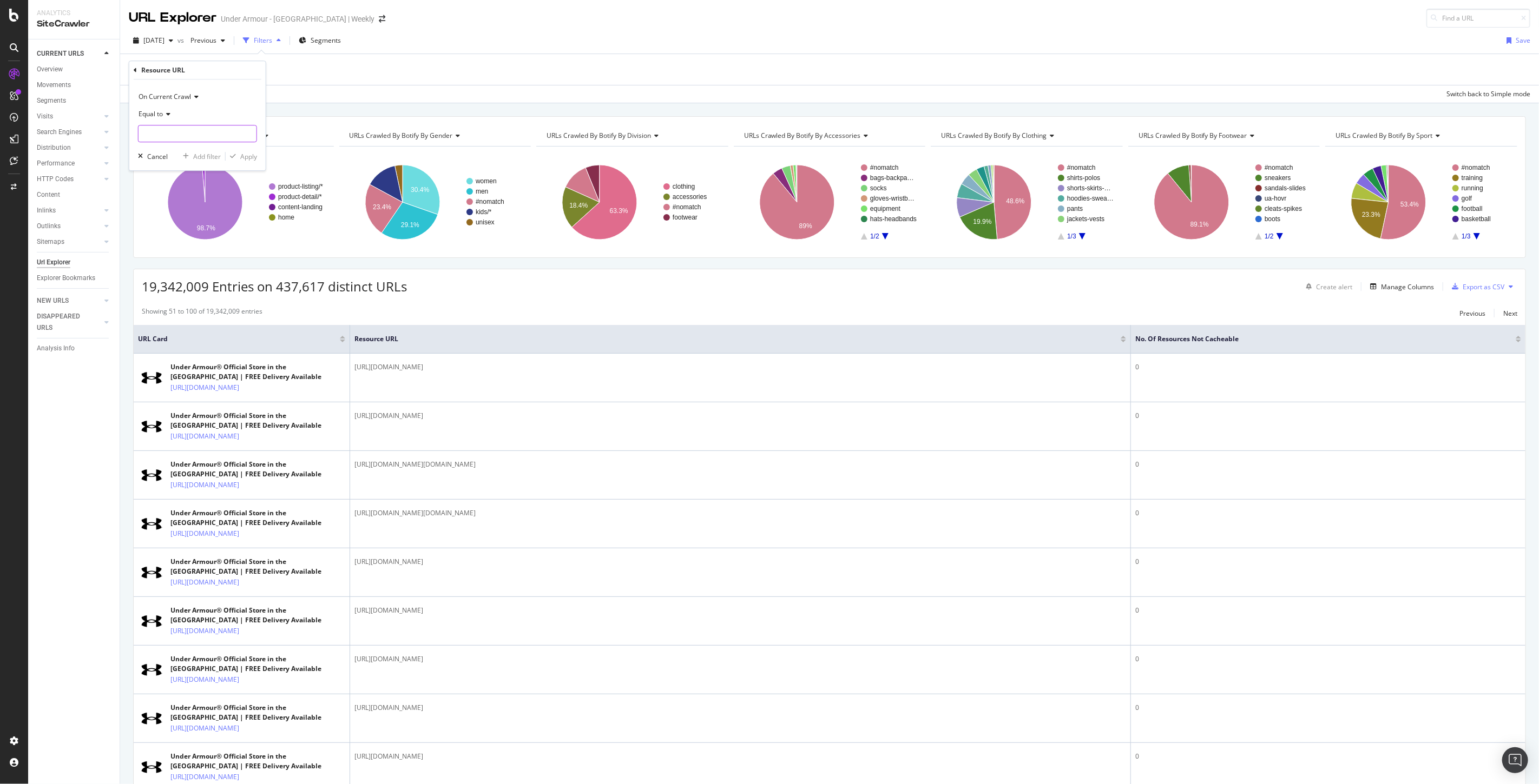
click at [157, 130] on input "text" at bounding box center [198, 133] width 118 height 17
click at [154, 117] on span "Equal to" at bounding box center [151, 113] width 24 height 9
click at [160, 223] on span "Contains" at bounding box center [156, 221] width 27 height 9
click at [171, 130] on input "text" at bounding box center [198, 133] width 118 height 17
type input "api.shop.underarmour"
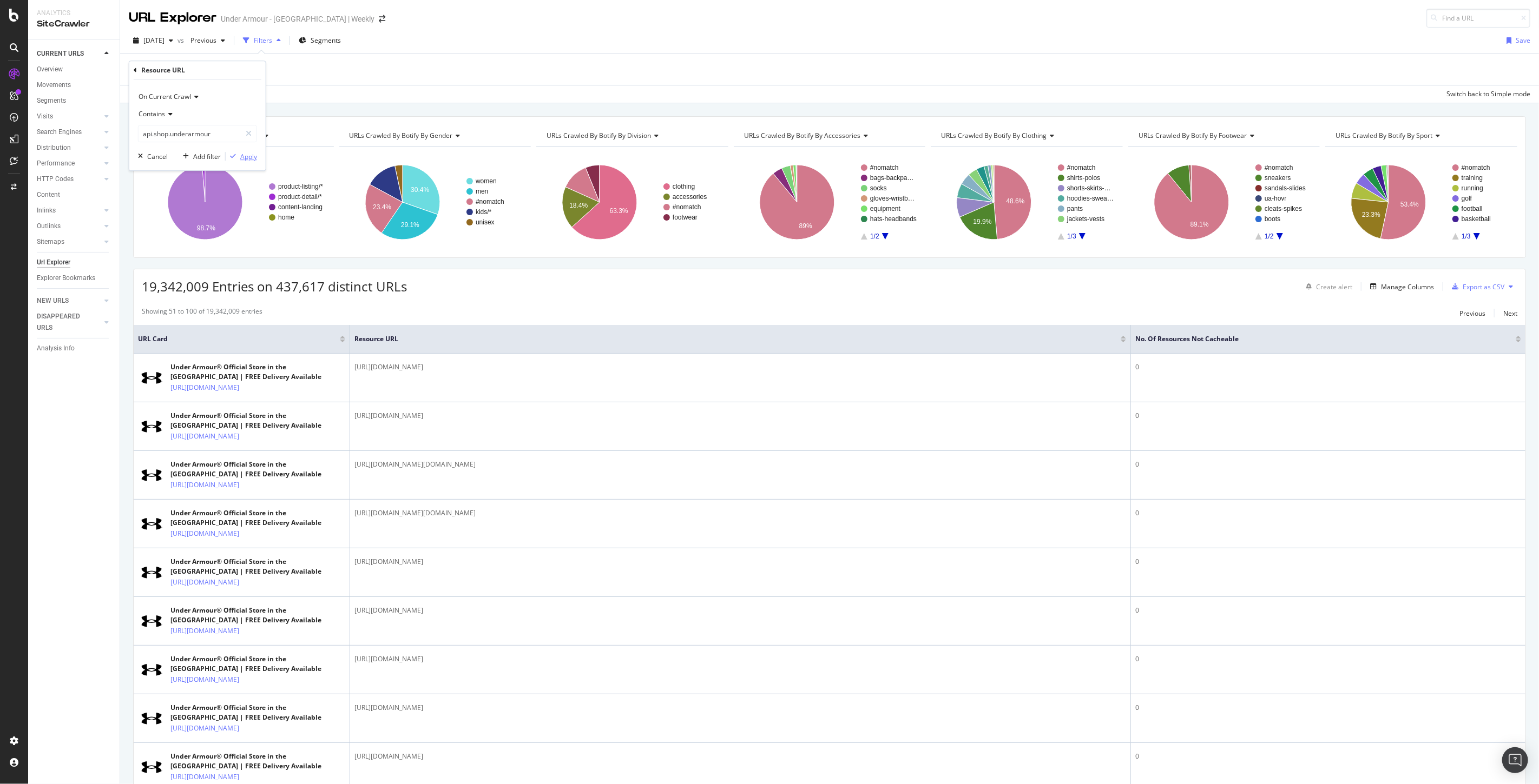
click at [243, 157] on div "Apply" at bounding box center [248, 156] width 16 height 9
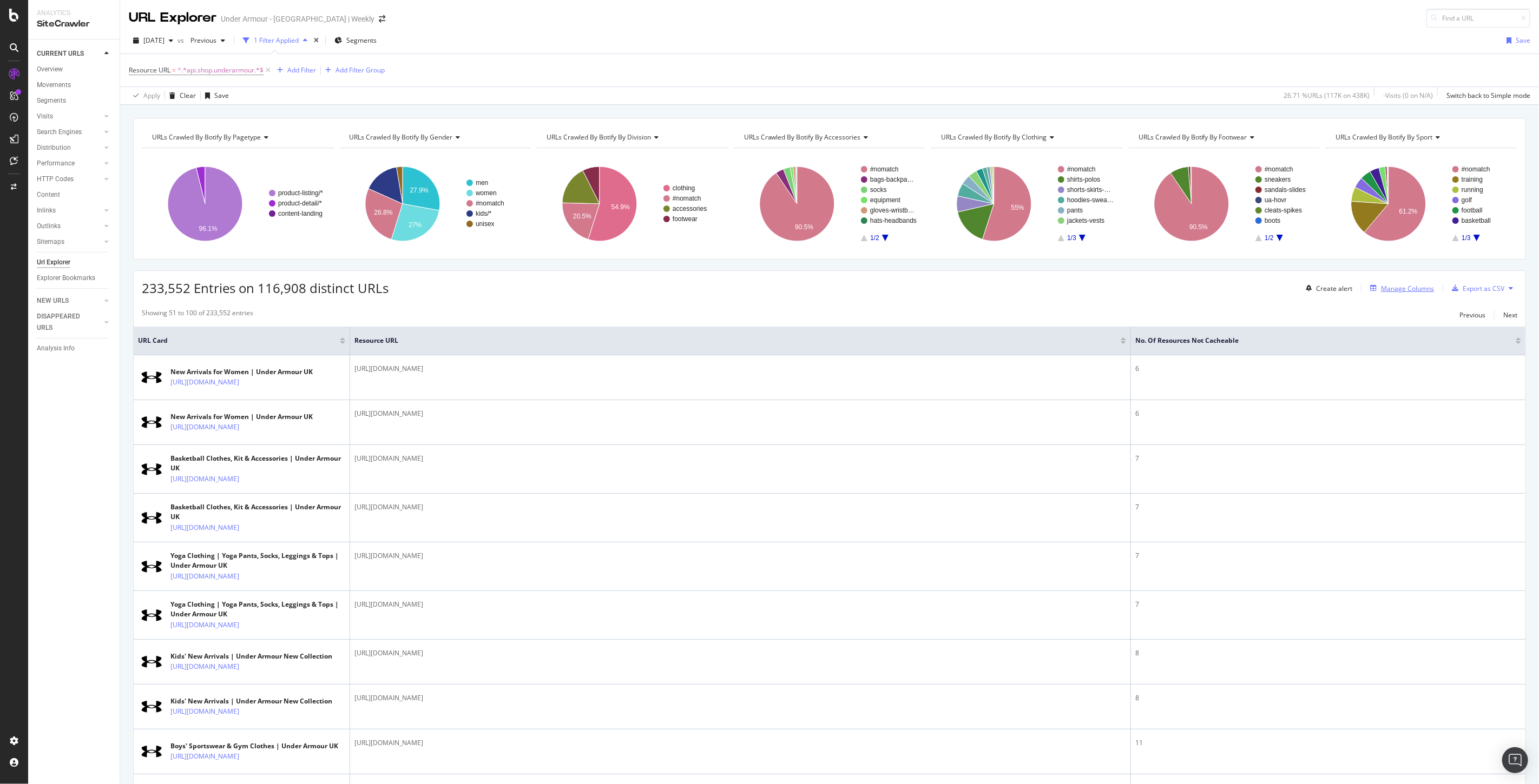
click at [1392, 288] on div "Manage Columns" at bounding box center [1407, 288] width 53 height 9
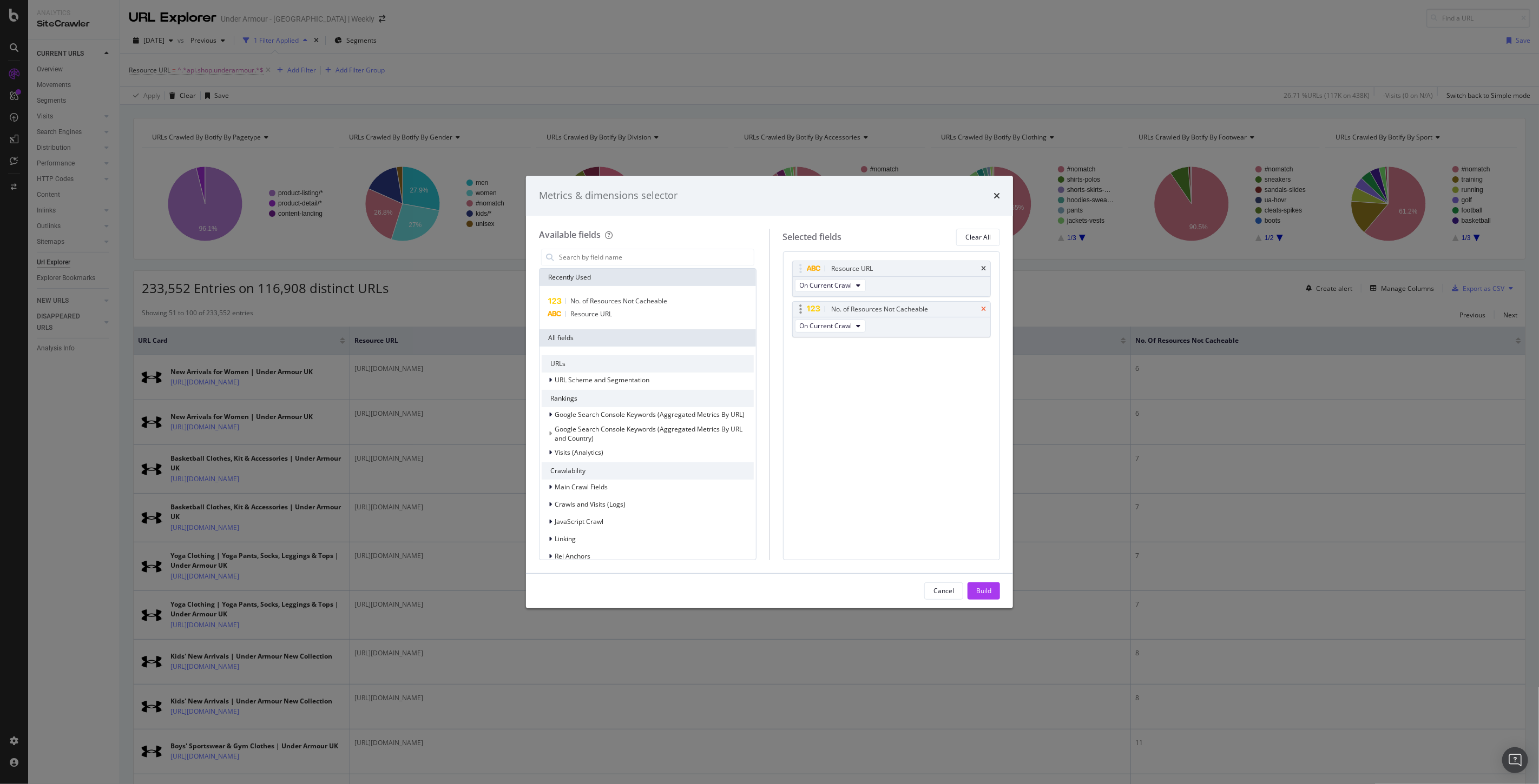
click at [981, 309] on icon "times" at bounding box center [983, 309] width 5 height 6
click at [983, 590] on div "Build" at bounding box center [983, 591] width 15 height 9
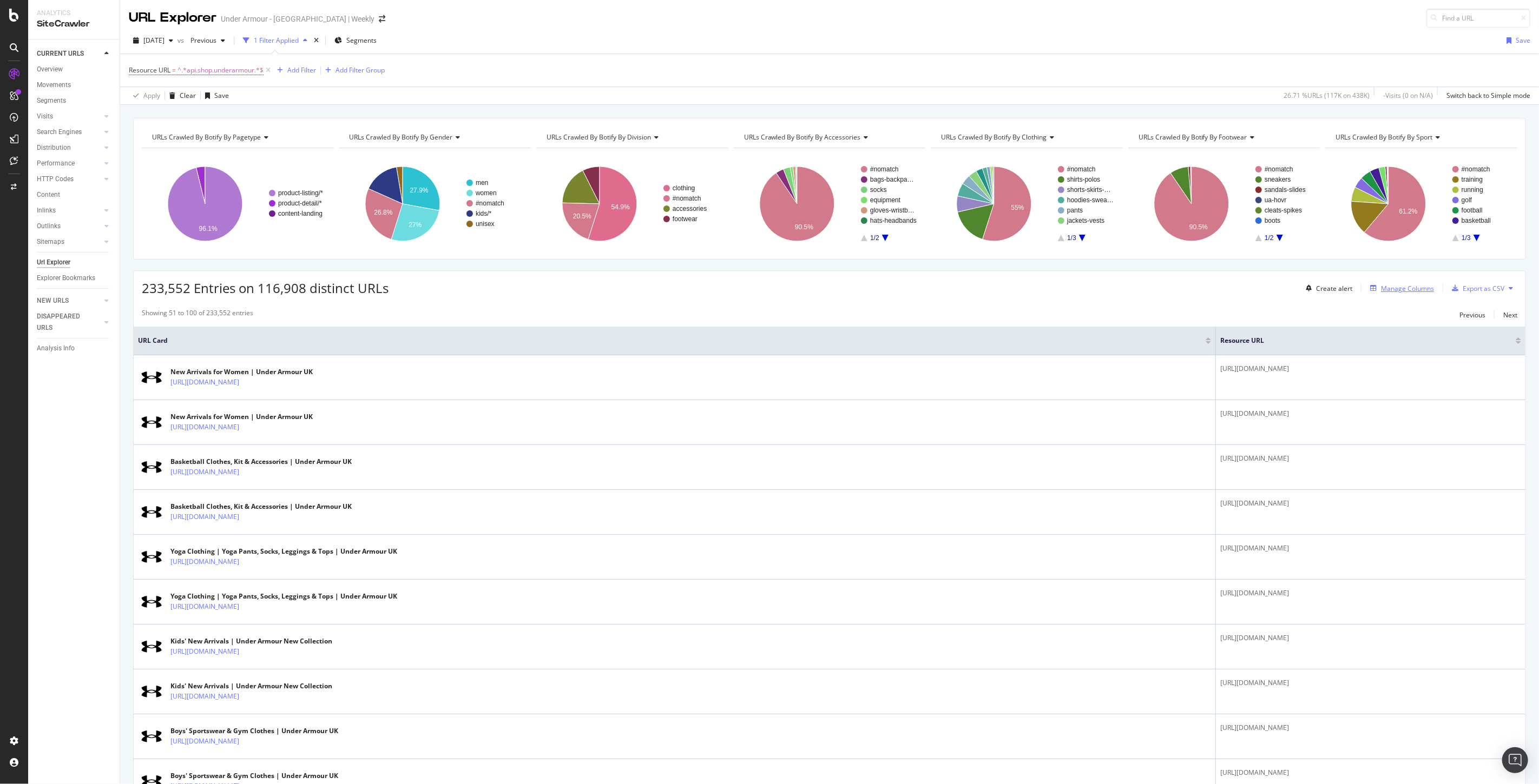
click at [1386, 289] on div "Manage Columns" at bounding box center [1407, 288] width 53 height 9
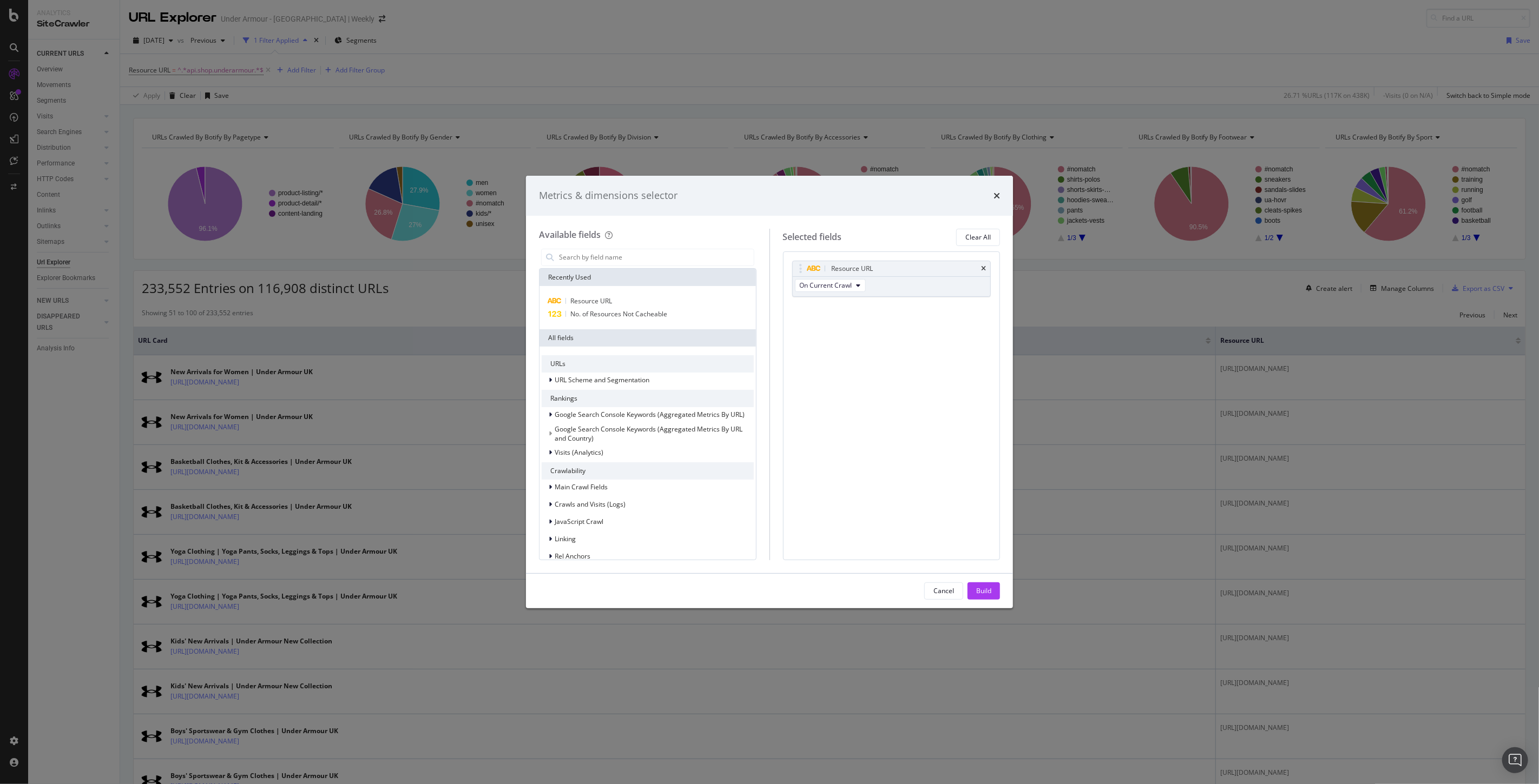
scroll to position [168, 0]
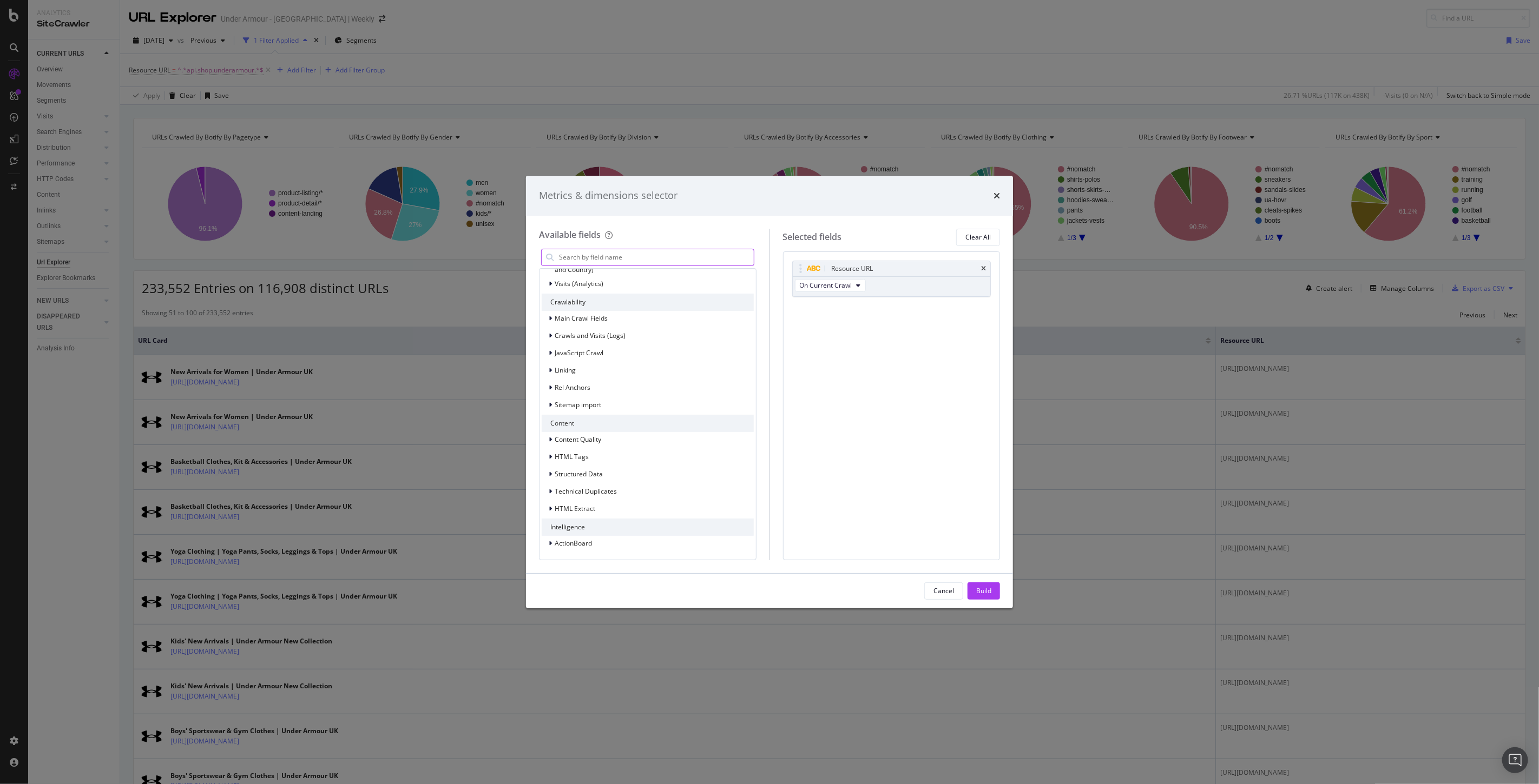
click at [605, 255] on input "modal" at bounding box center [655, 258] width 196 height 16
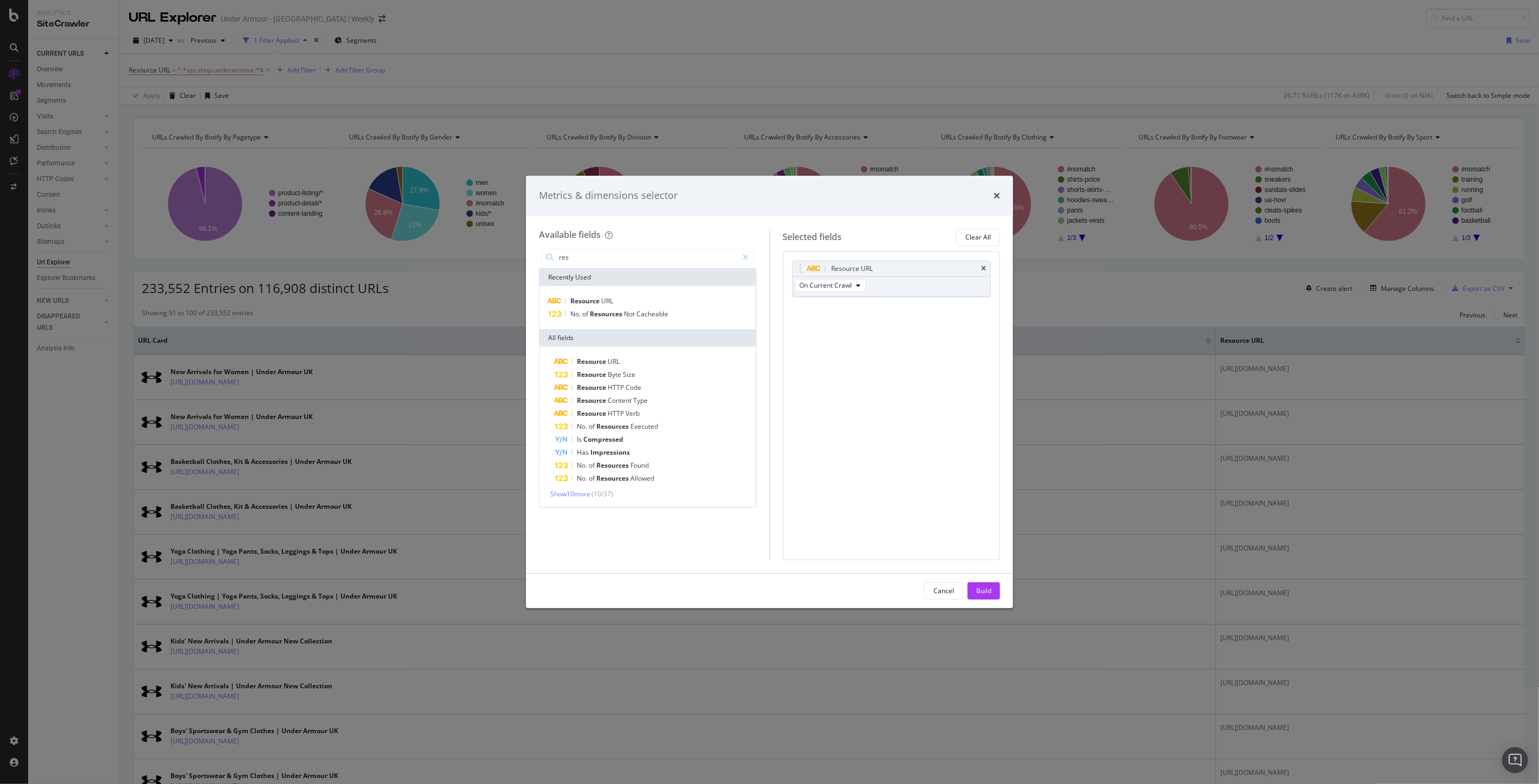
scroll to position [0, 0]
type input "res"
click at [576, 495] on span "Show 10 more" at bounding box center [570, 494] width 40 height 9
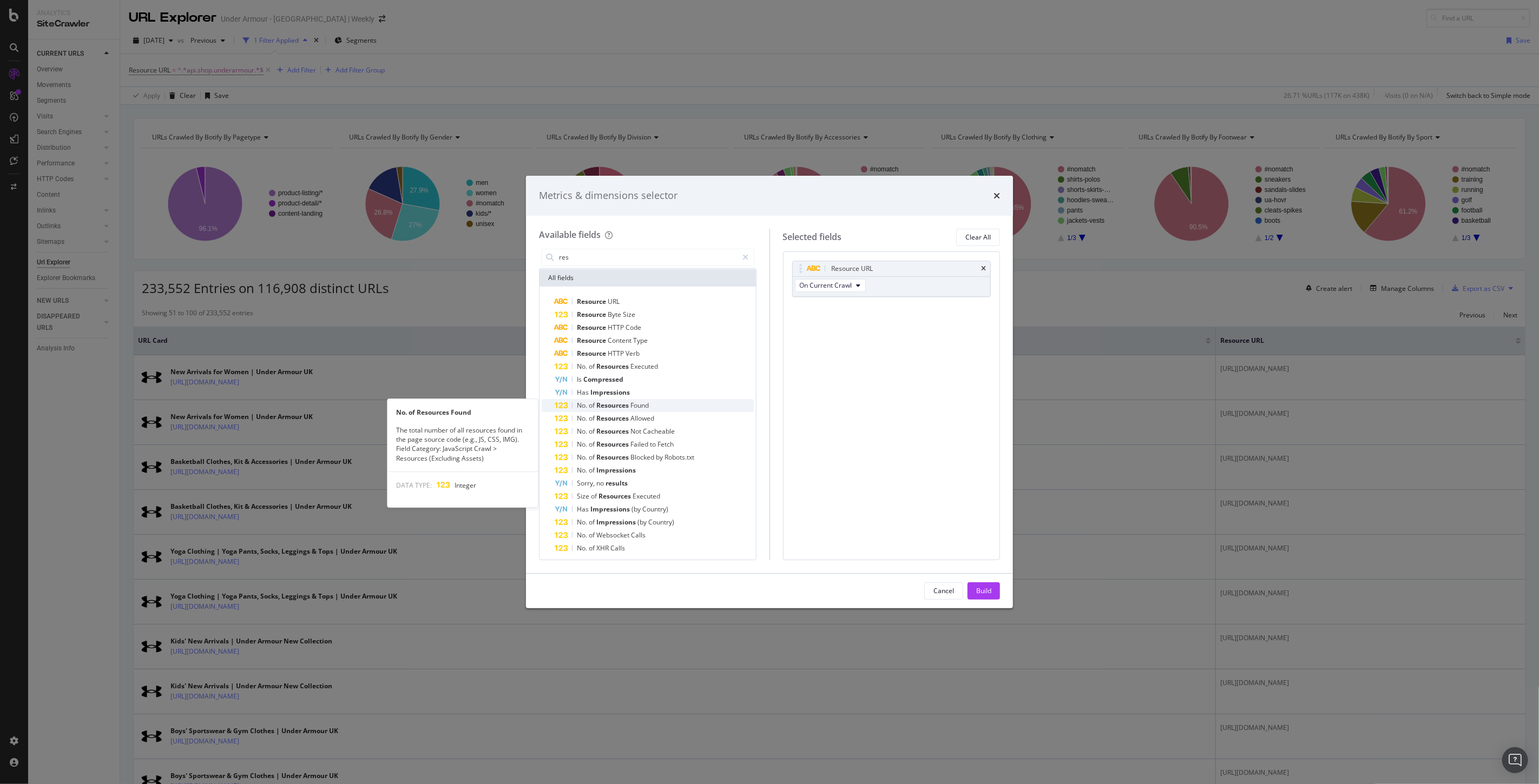
scroll to position [77, 0]
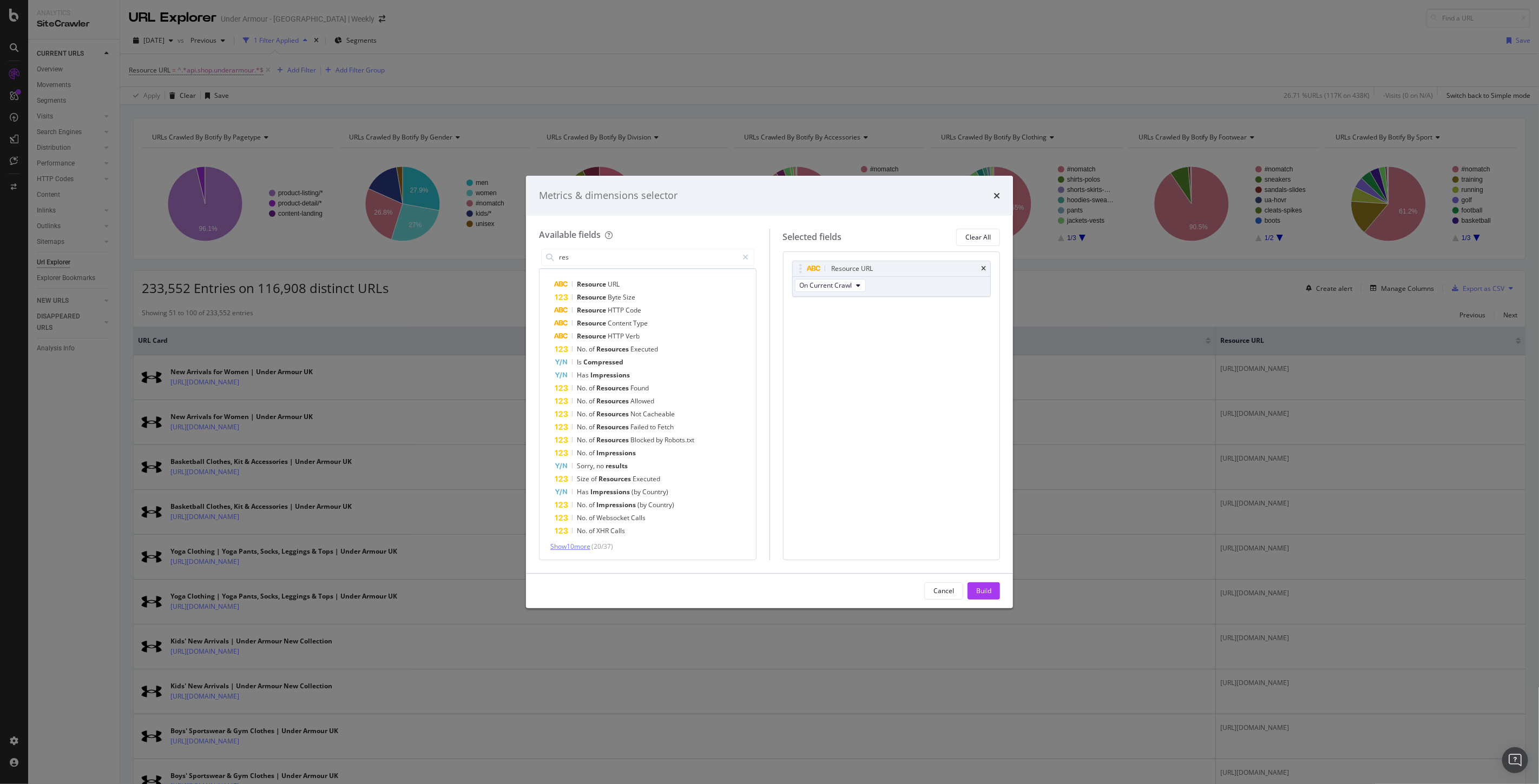
click at [585, 543] on span "Show 10 more" at bounding box center [570, 547] width 40 height 9
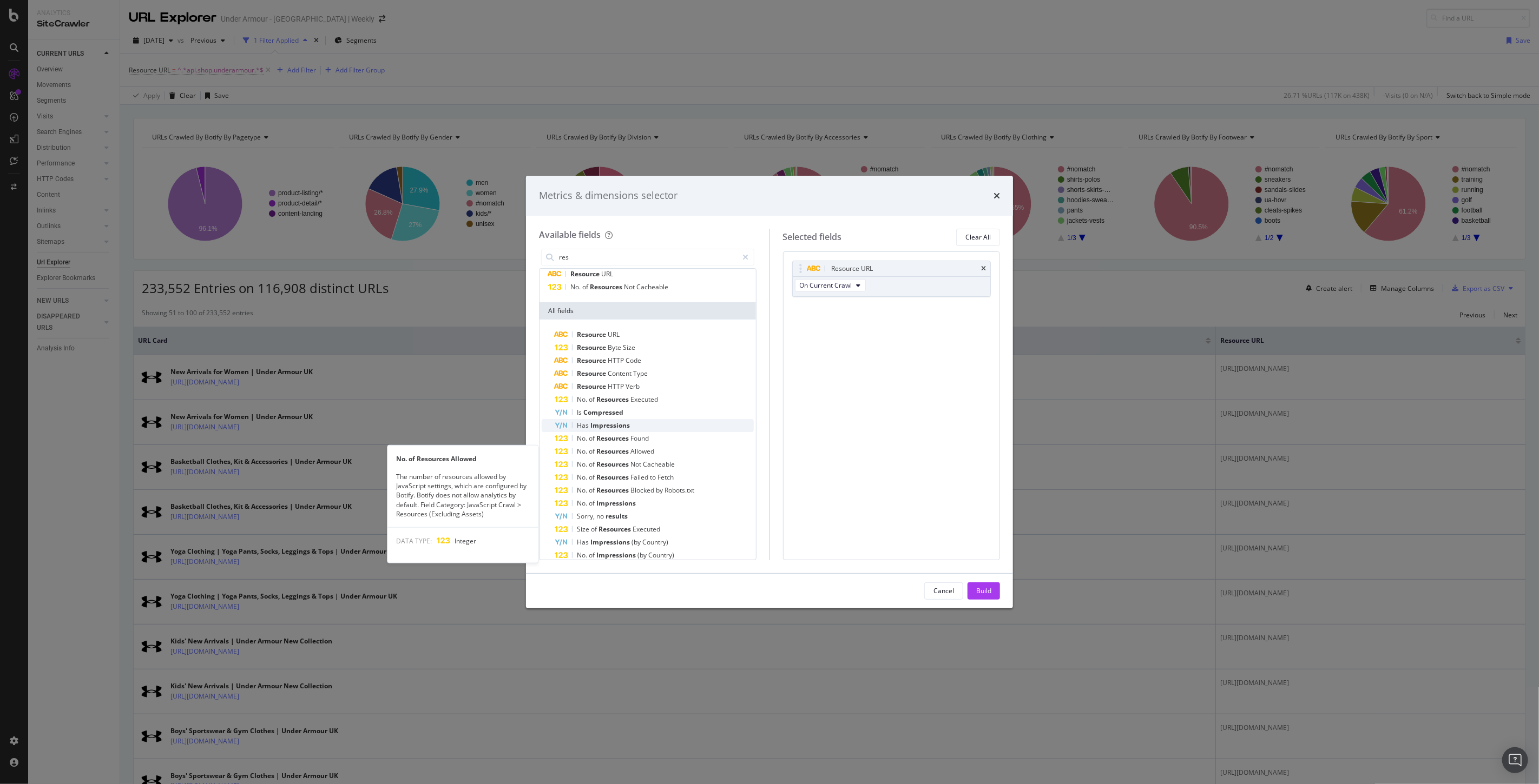
scroll to position [0, 0]
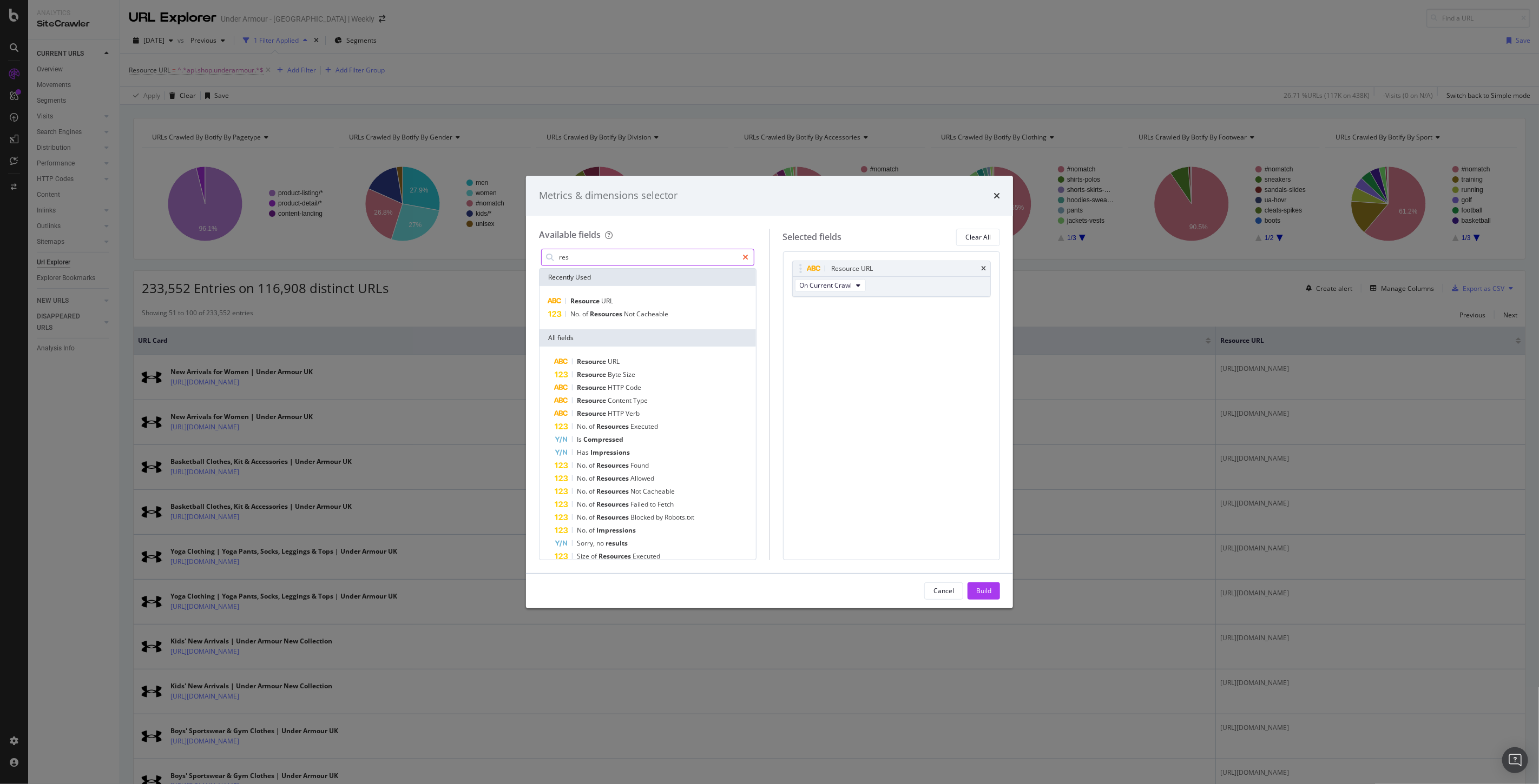
click at [740, 256] on div "modal" at bounding box center [746, 257] width 16 height 17
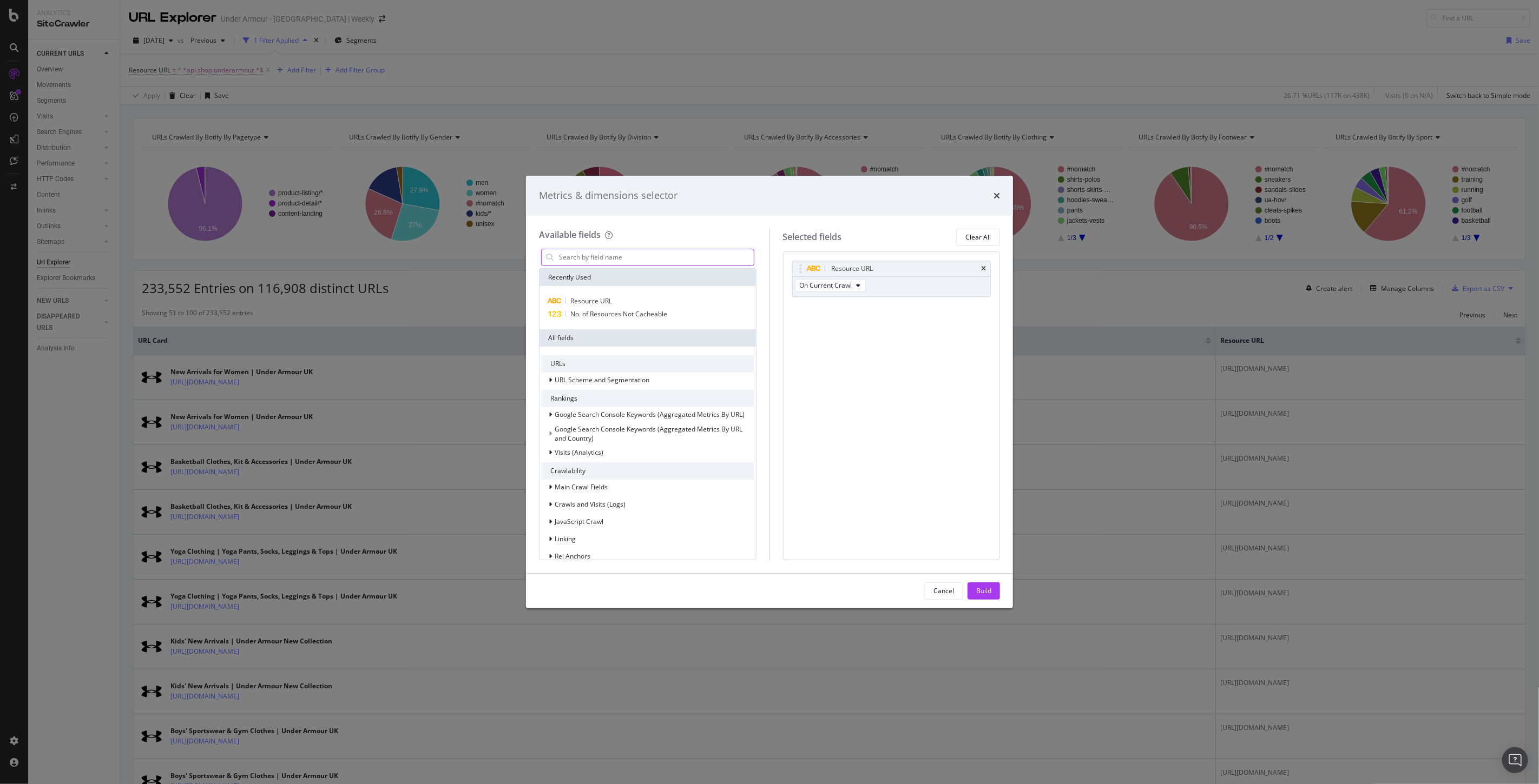
scroll to position [120, 0]
click at [550, 402] on icon "modal" at bounding box center [550, 401] width 3 height 6
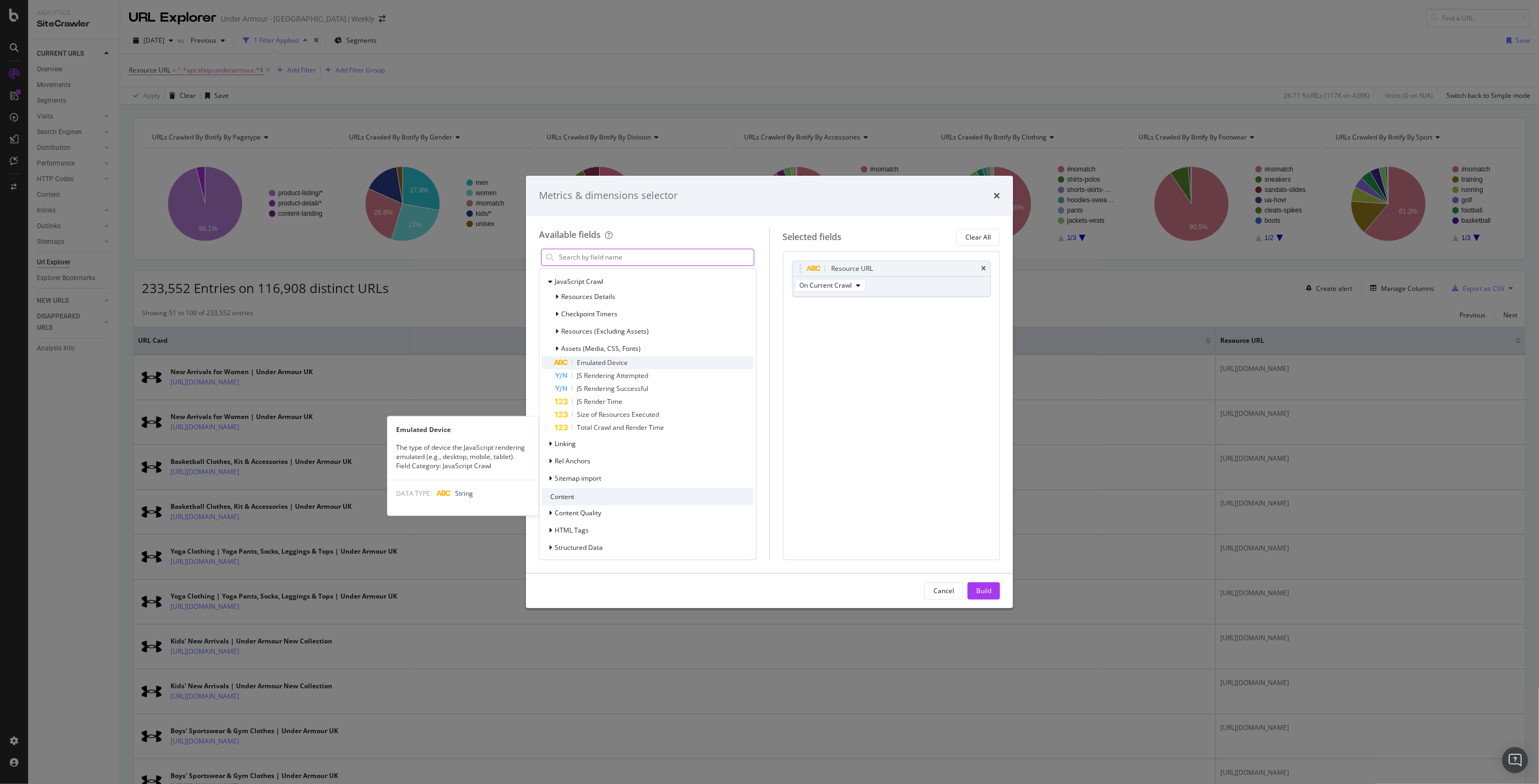
scroll to position [180, 0]
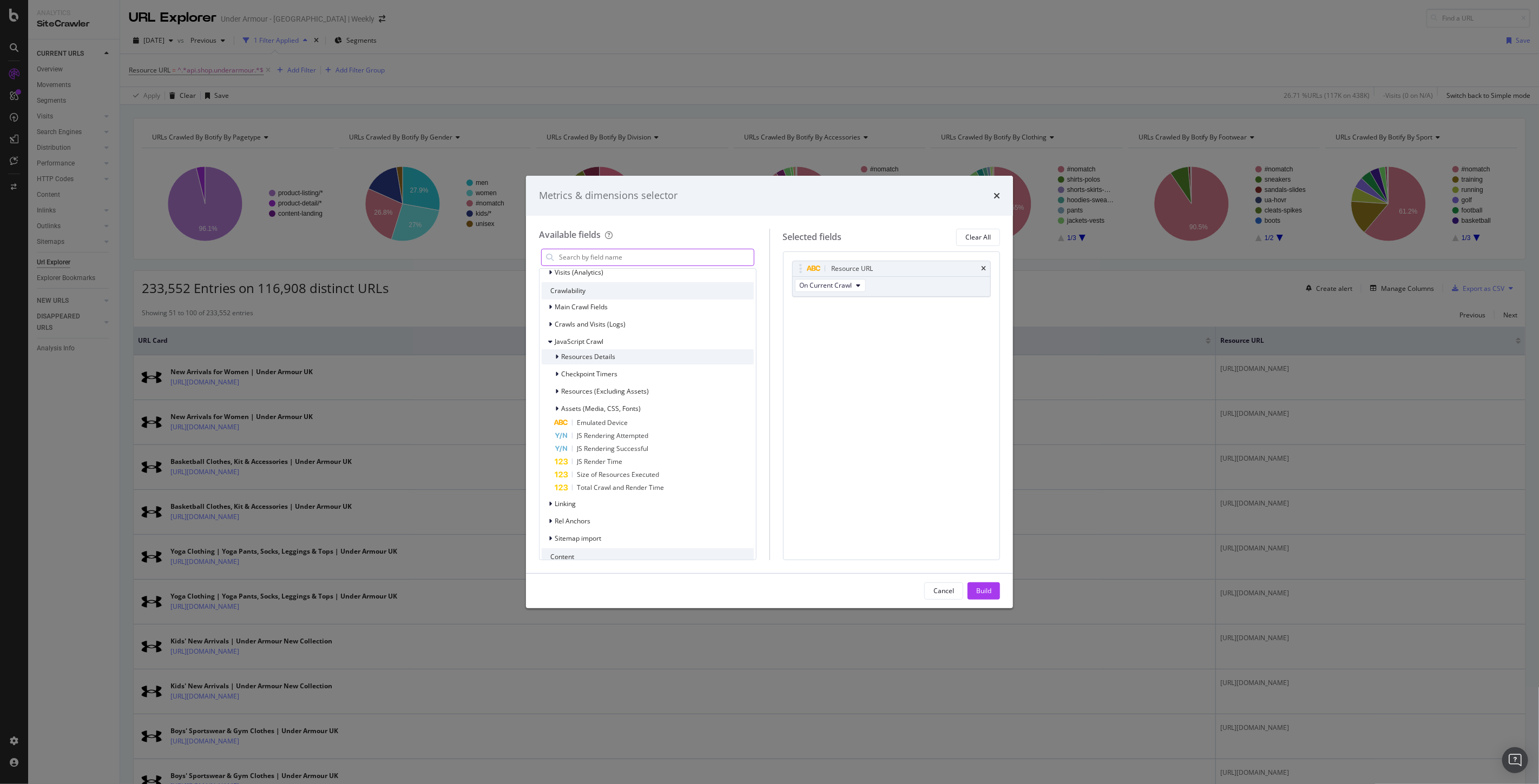
click at [554, 359] on div "modal" at bounding box center [558, 357] width 6 height 11
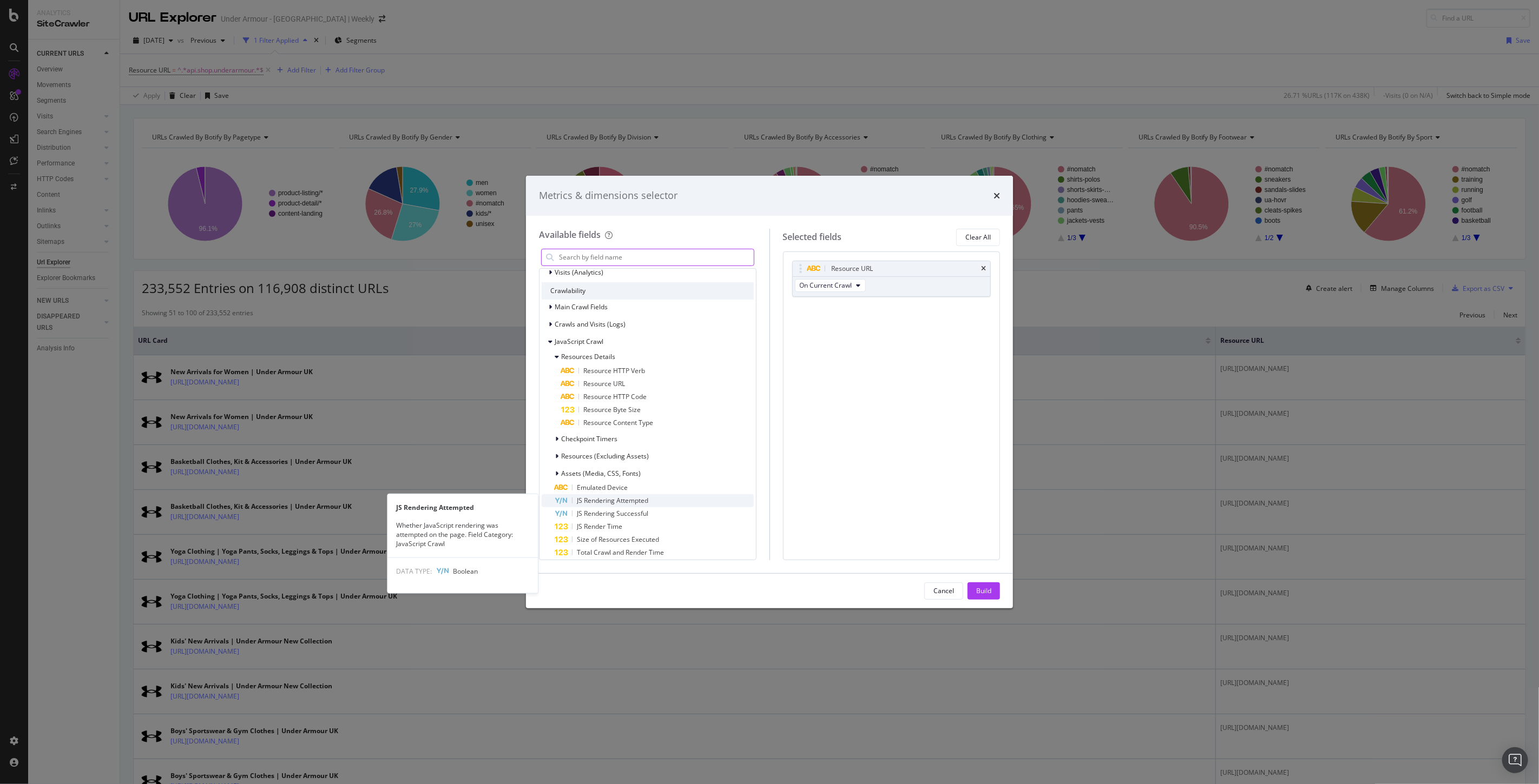
scroll to position [120, 0]
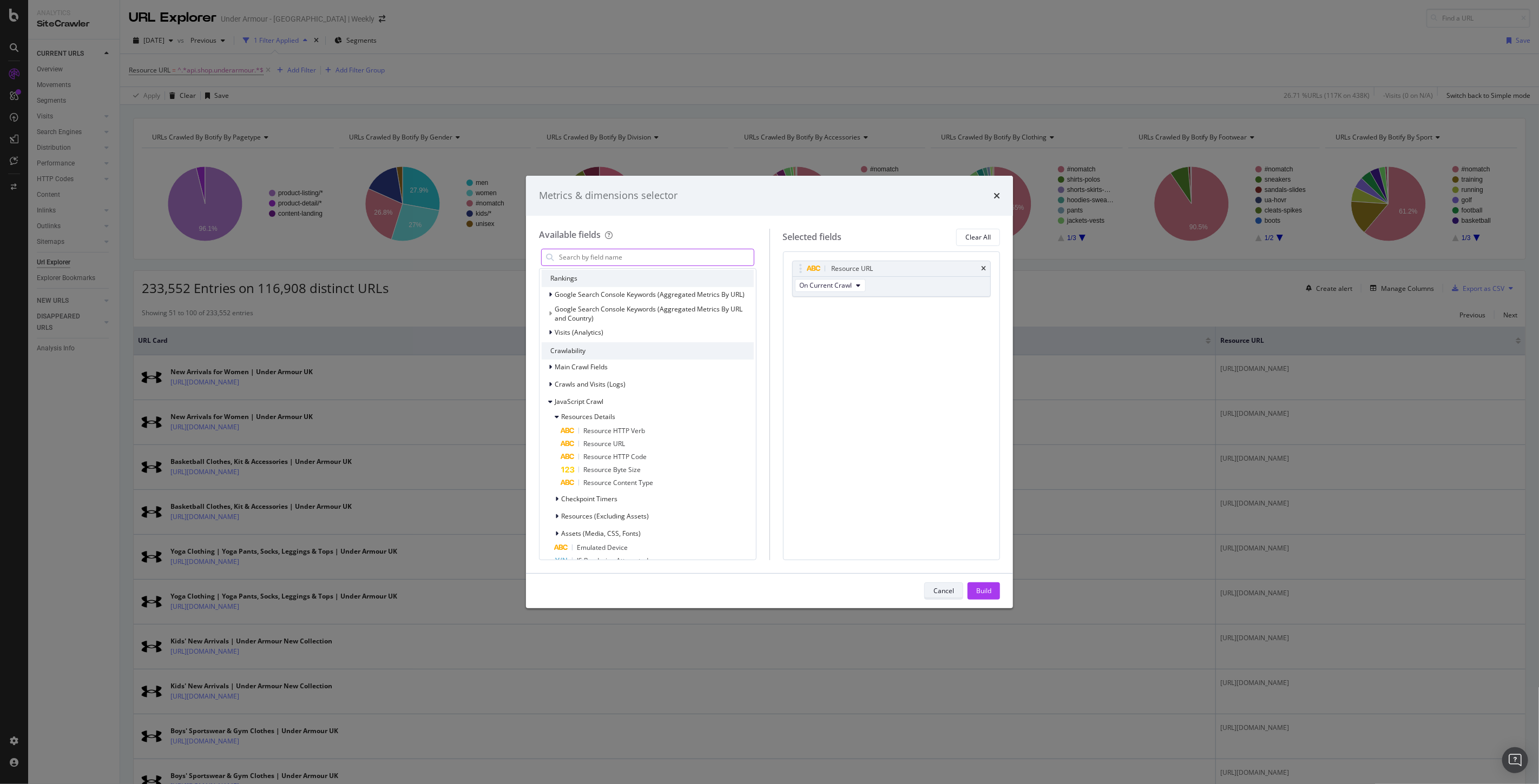
click at [935, 585] on div "Cancel" at bounding box center [943, 591] width 20 height 15
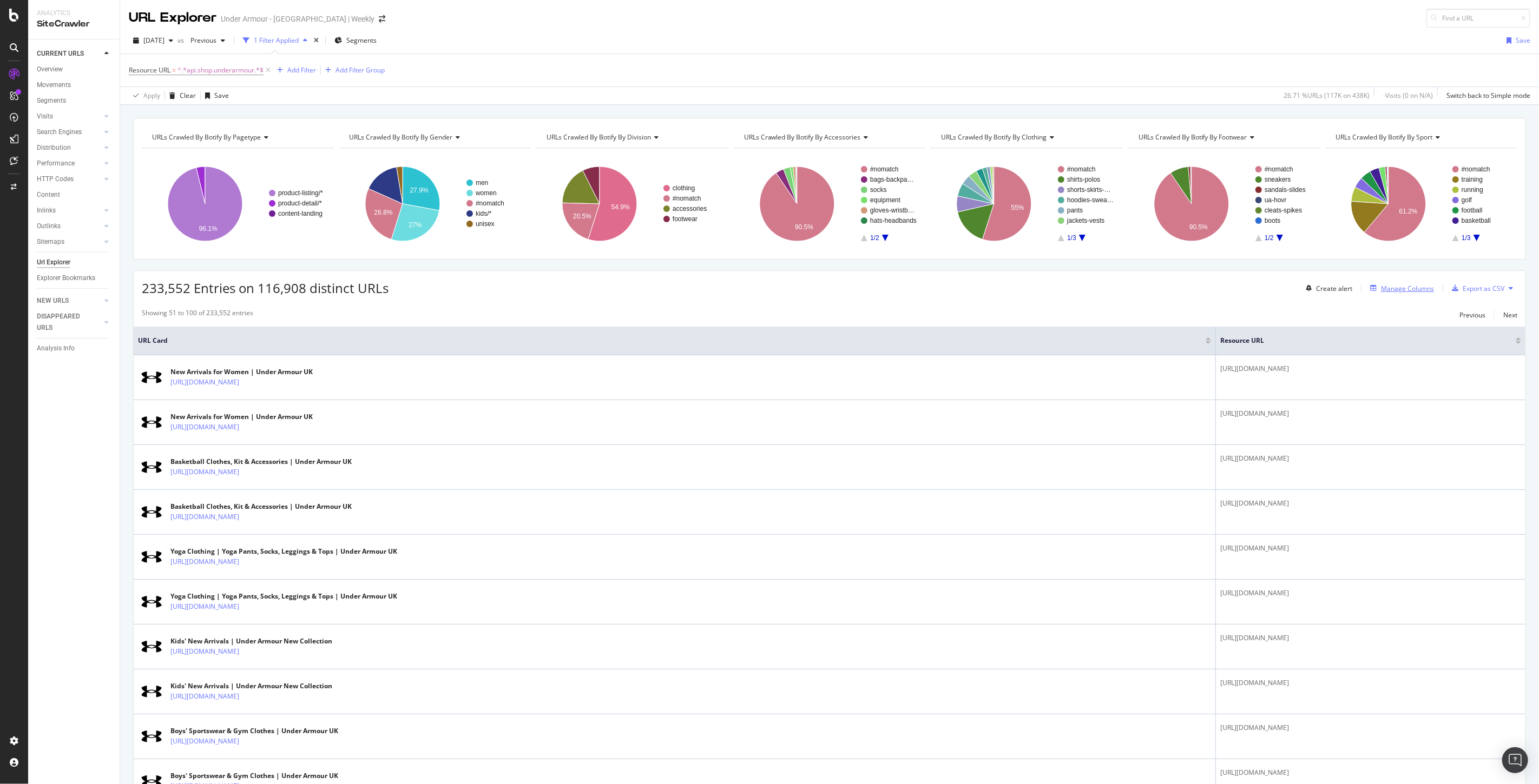
click at [1407, 291] on div "Manage Columns" at bounding box center [1407, 288] width 53 height 9
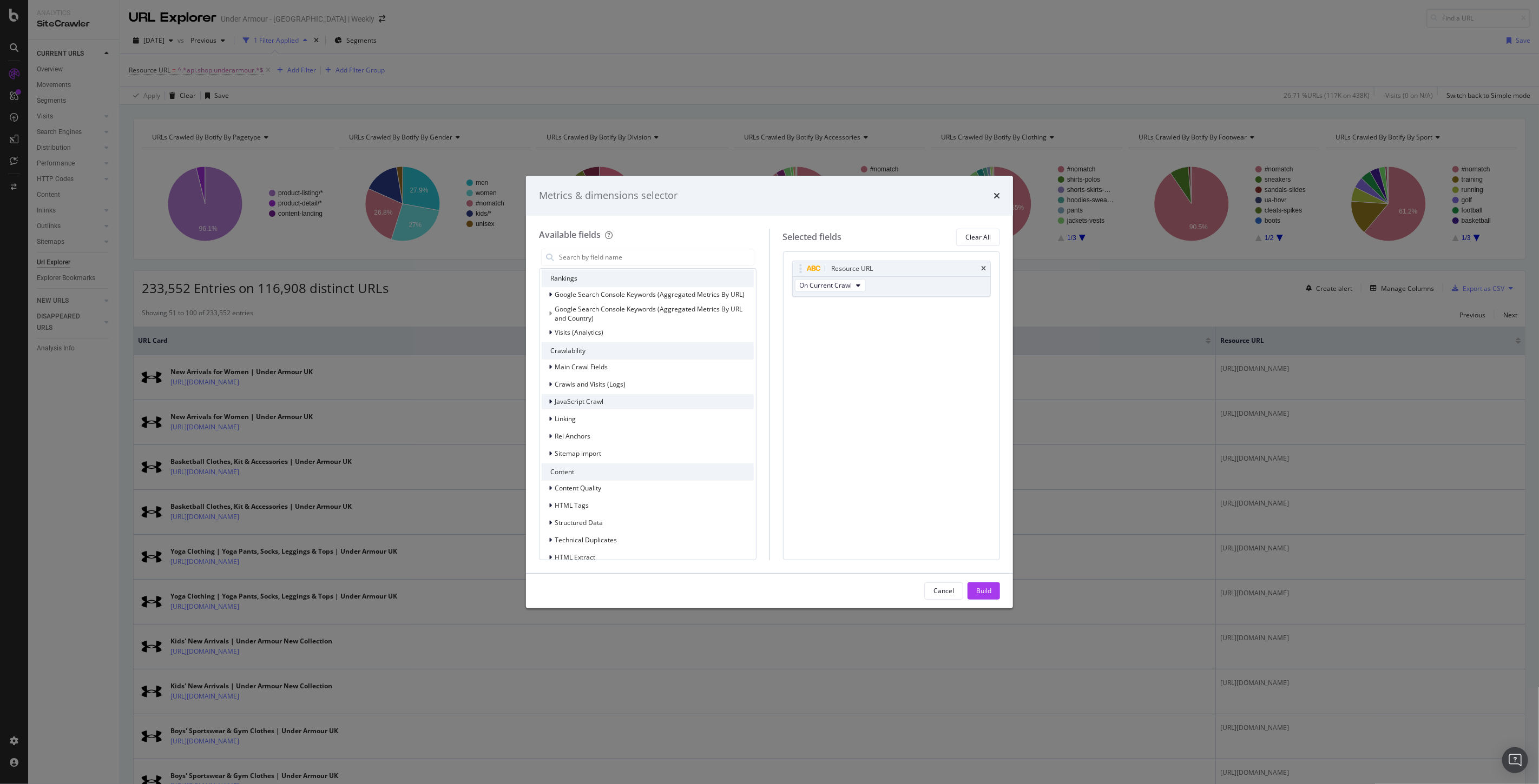
click at [543, 401] on div "JavaScript Crawl" at bounding box center [572, 401] width 61 height 11
click at [548, 417] on div "Resources Details" at bounding box center [578, 417] width 73 height 11
click at [630, 430] on span "Resource HTTP Verb" at bounding box center [614, 431] width 61 height 9
click at [635, 460] on span "Resource HTTP Code" at bounding box center [615, 457] width 63 height 9
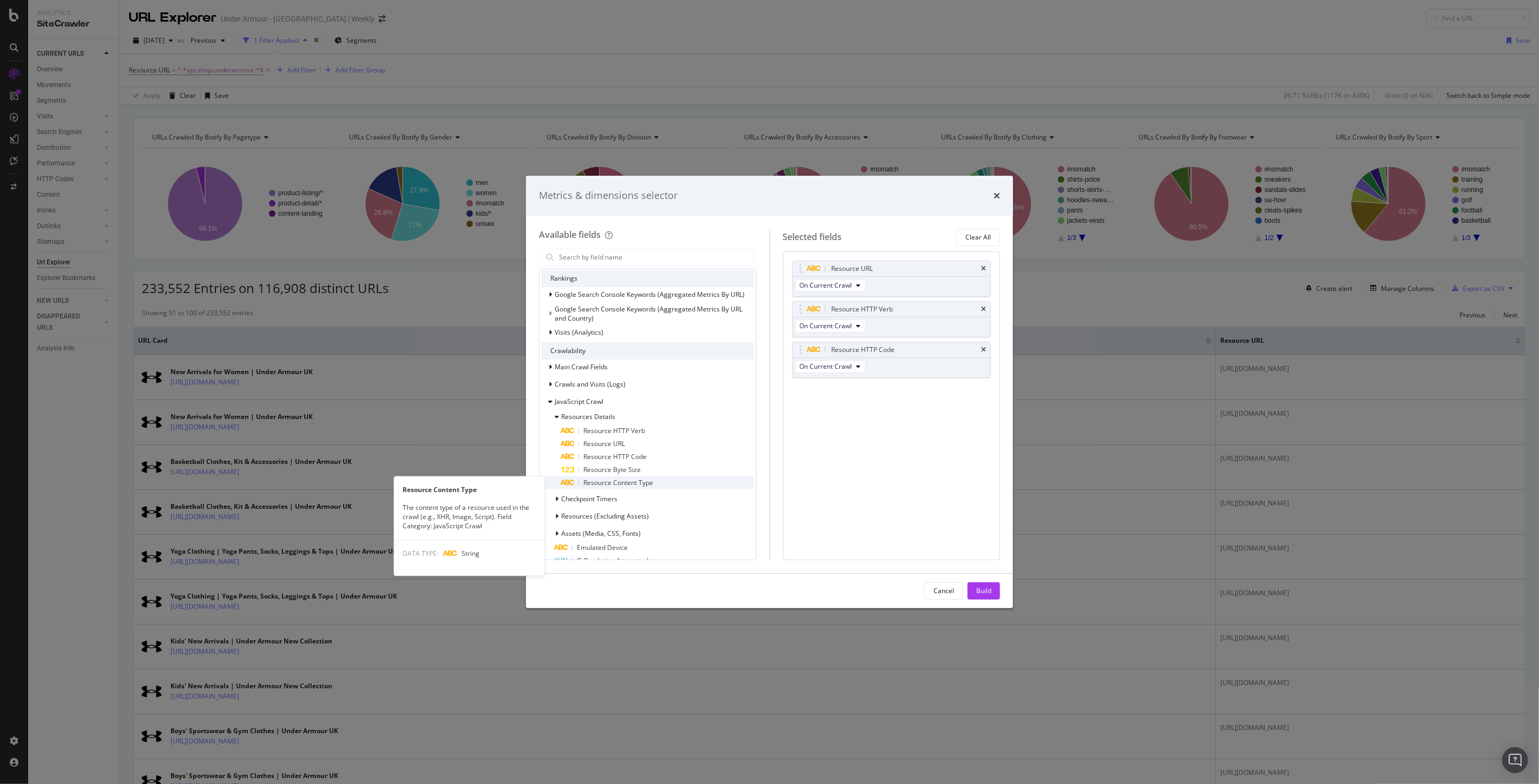
click at [614, 481] on span "Resource Content Type" at bounding box center [618, 483] width 70 height 9
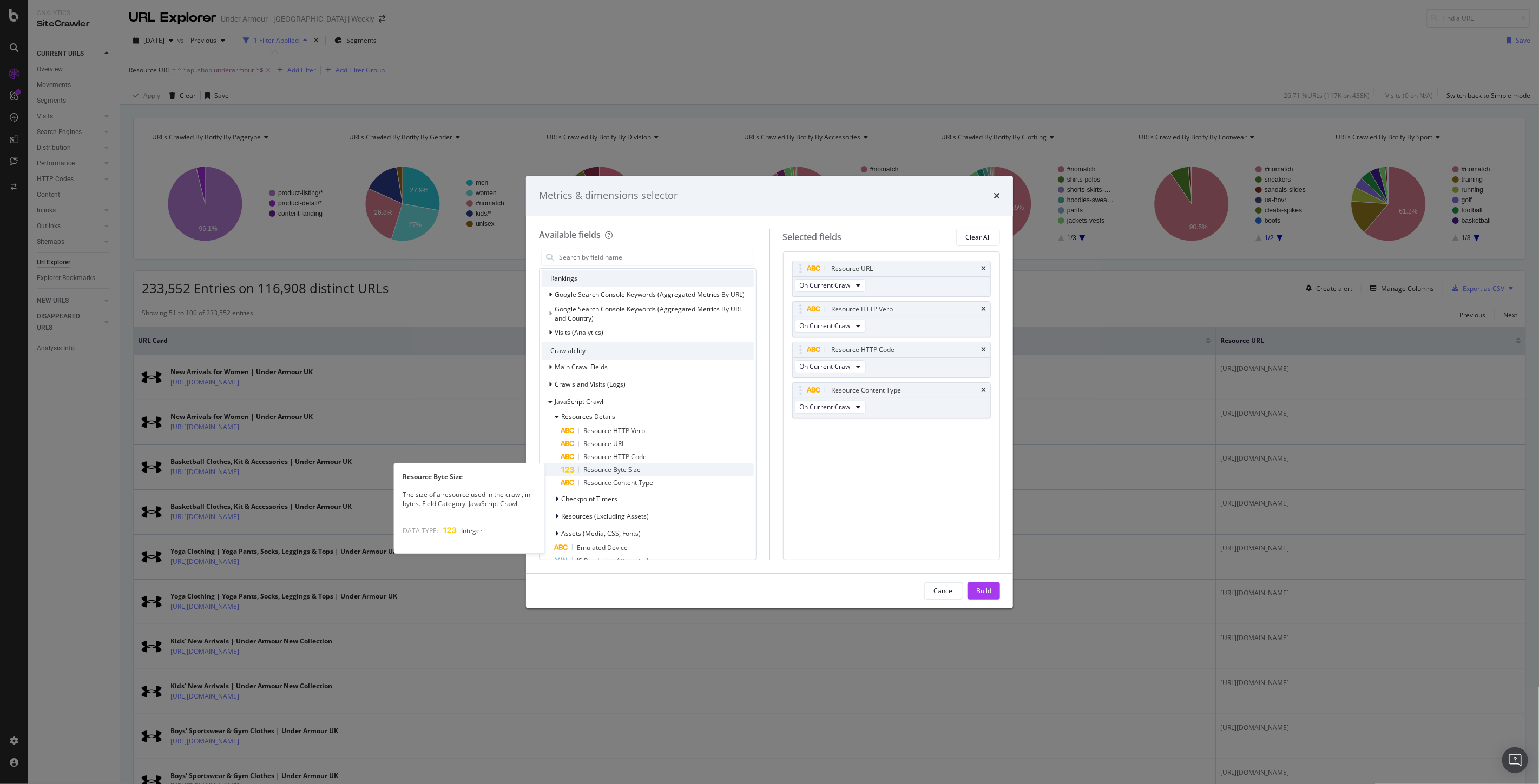
click at [618, 467] on span "Resource Byte Size" at bounding box center [612, 469] width 58 height 9
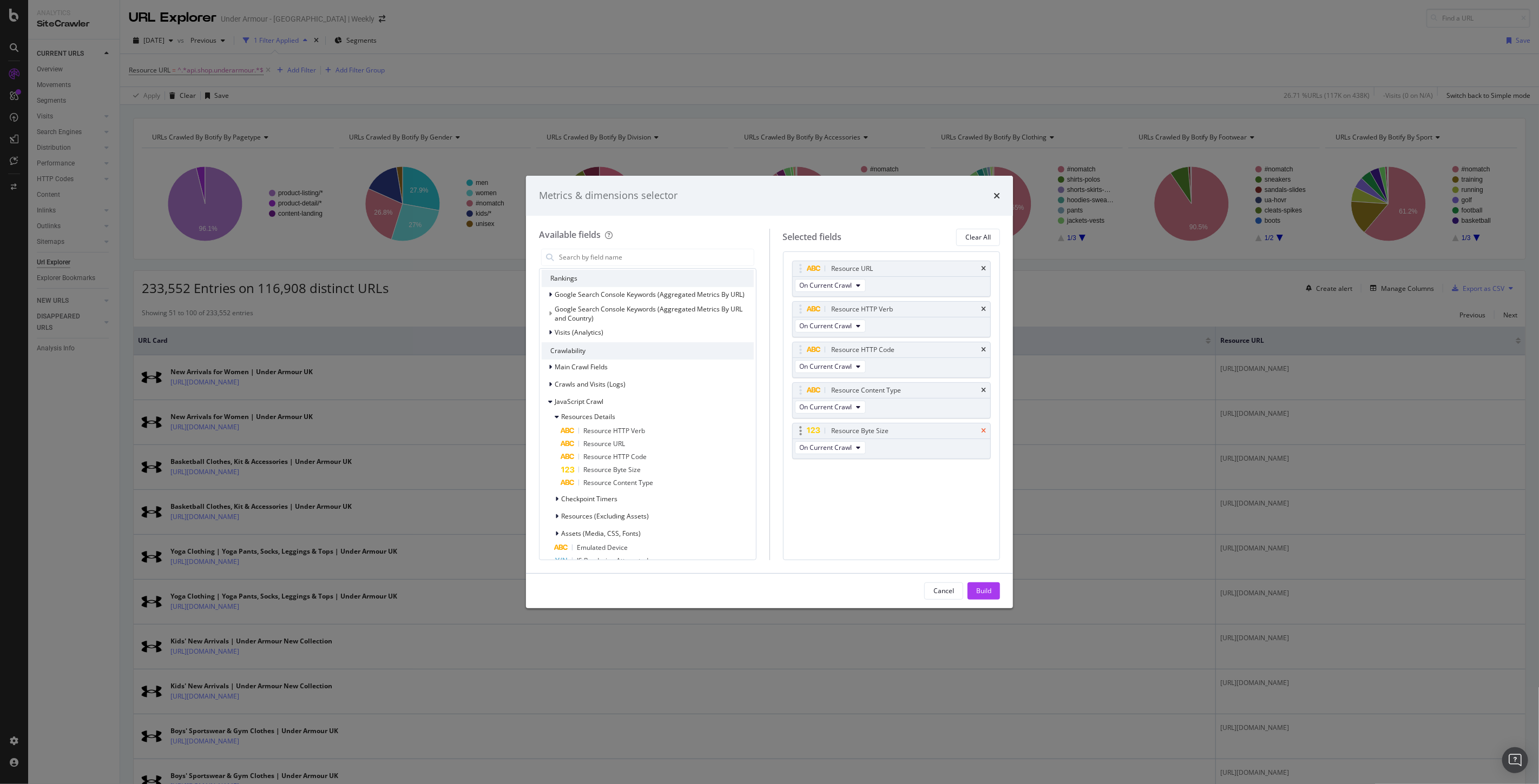
click at [983, 431] on icon "times" at bounding box center [983, 431] width 5 height 6
click at [991, 593] on div "Build" at bounding box center [983, 591] width 15 height 9
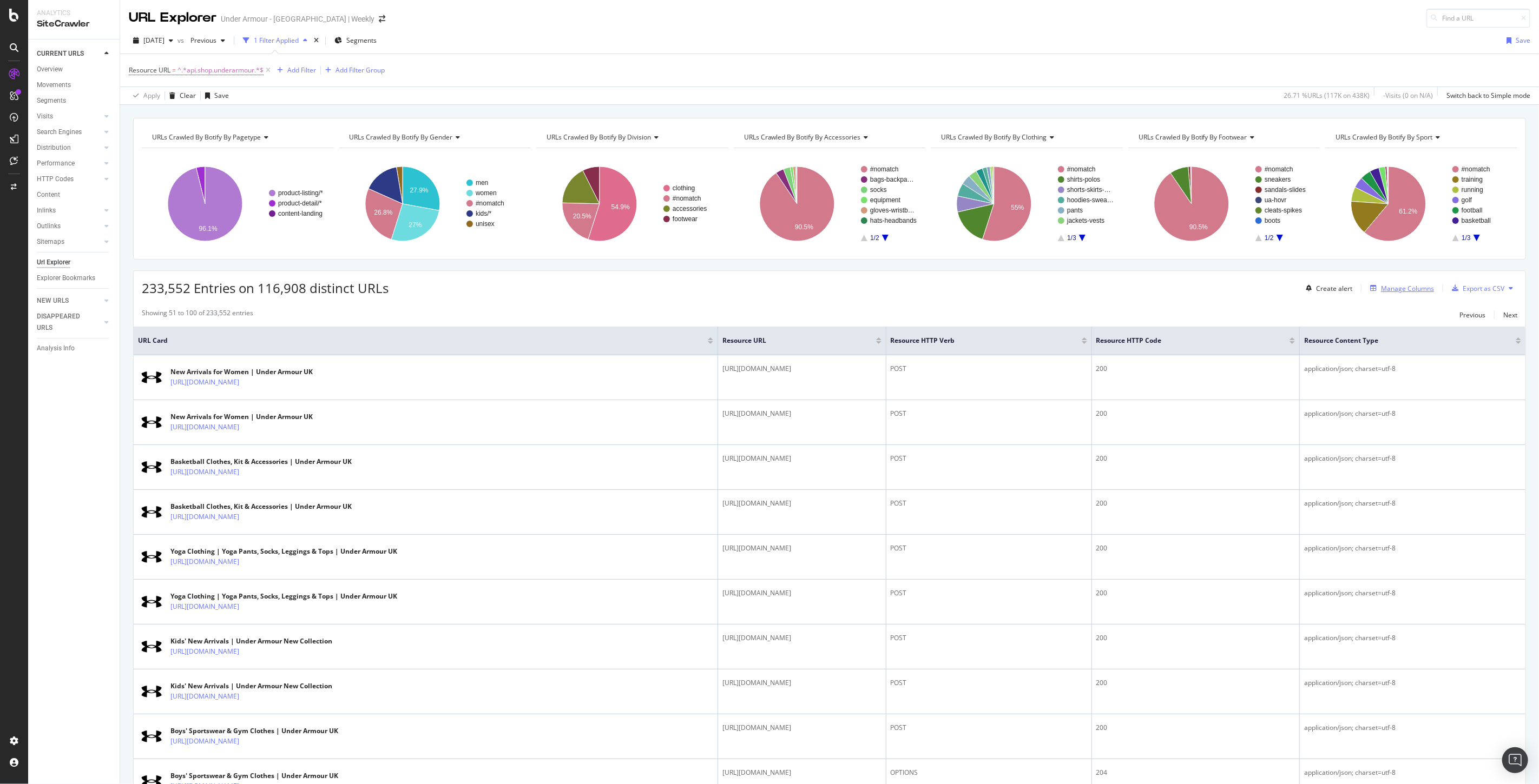
click at [1402, 293] on div "Manage Columns" at bounding box center [1407, 288] width 53 height 9
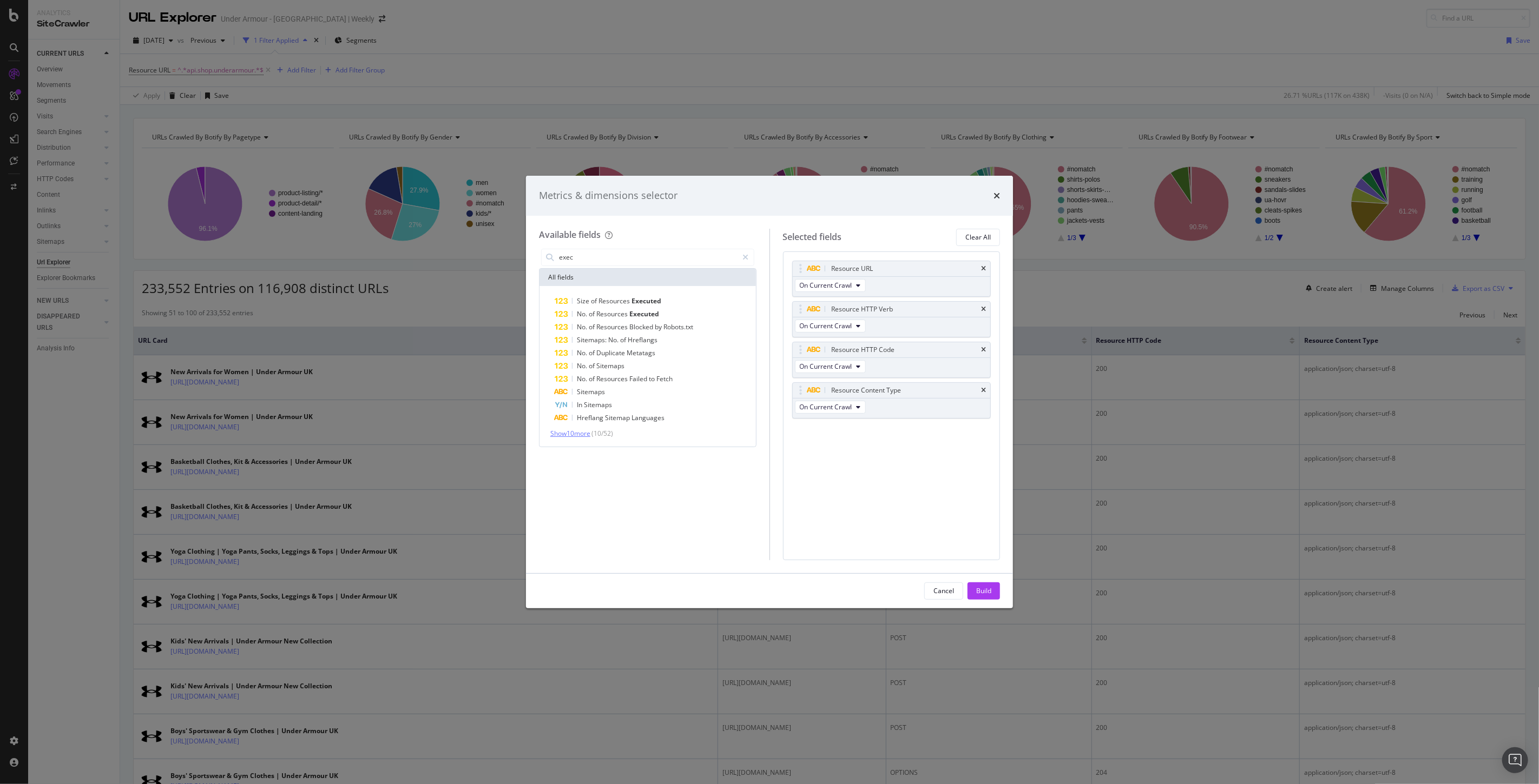
type input "exec"
click at [576, 434] on span "Show 10 more" at bounding box center [570, 433] width 40 height 9
click at [995, 195] on icon "times" at bounding box center [997, 196] width 6 height 9
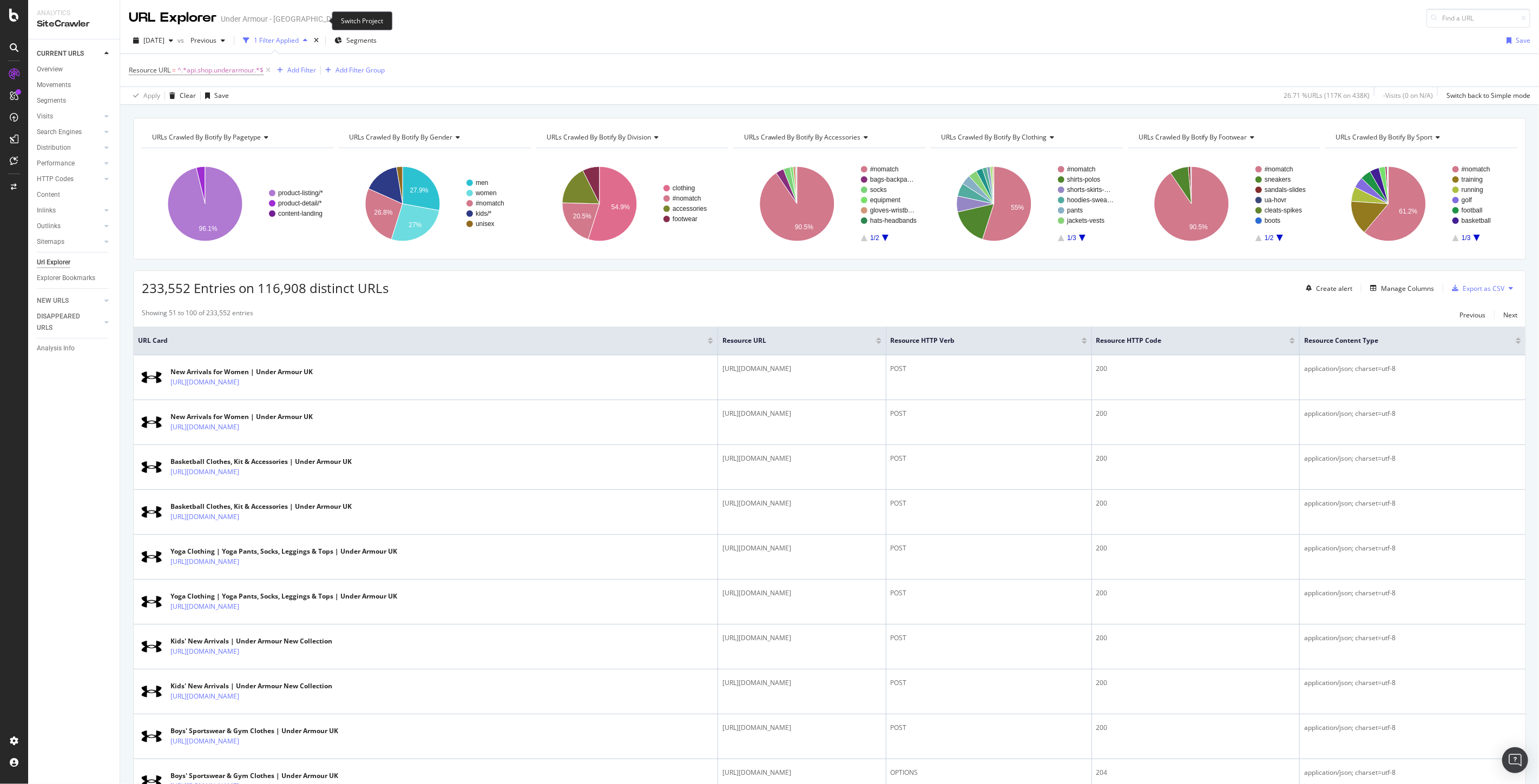
click at [379, 18] on icon "arrow-right-arrow-left" at bounding box center [382, 19] width 6 height 8
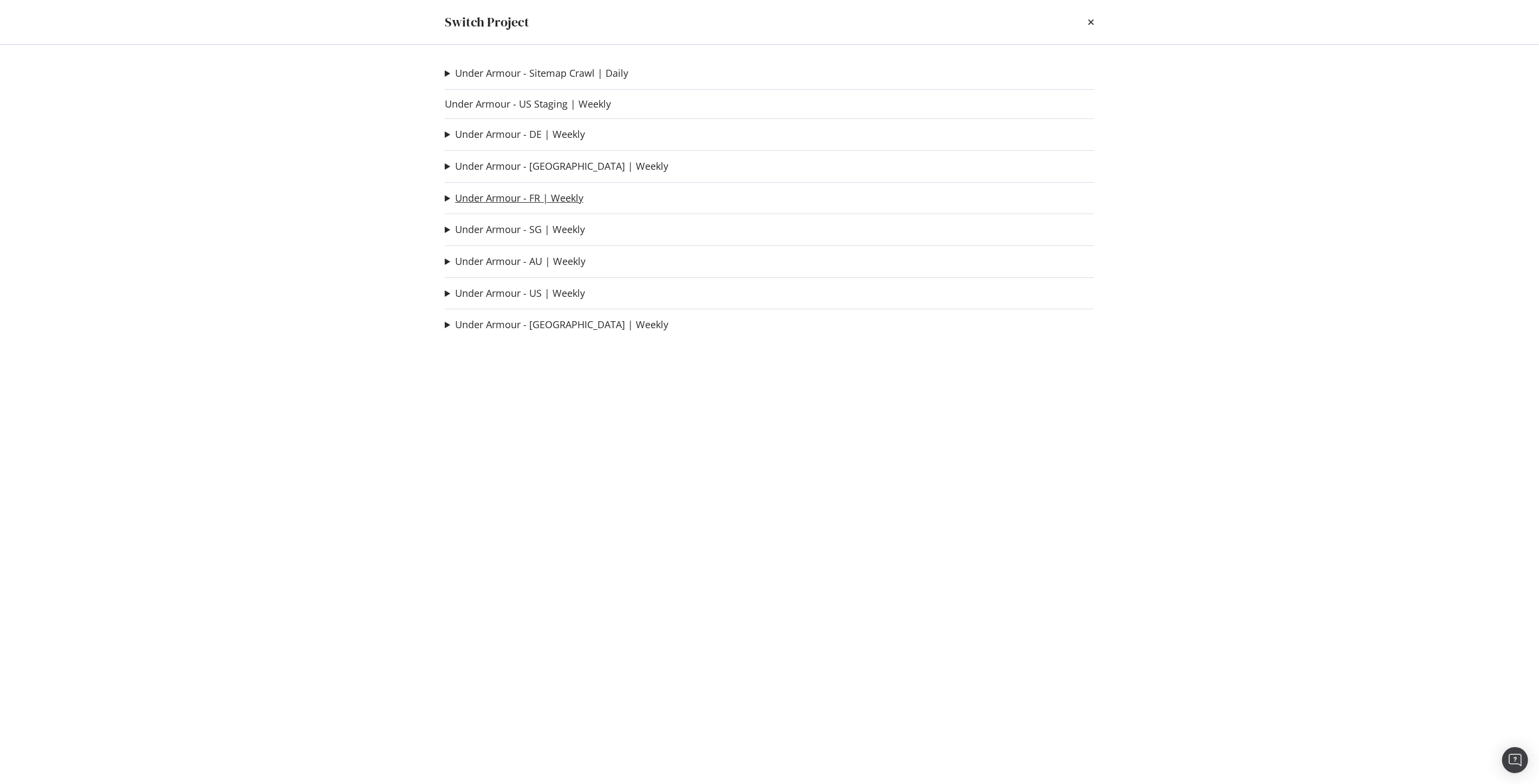
click at [530, 197] on link "Under Armour - FR | Weekly" at bounding box center [519, 198] width 128 height 11
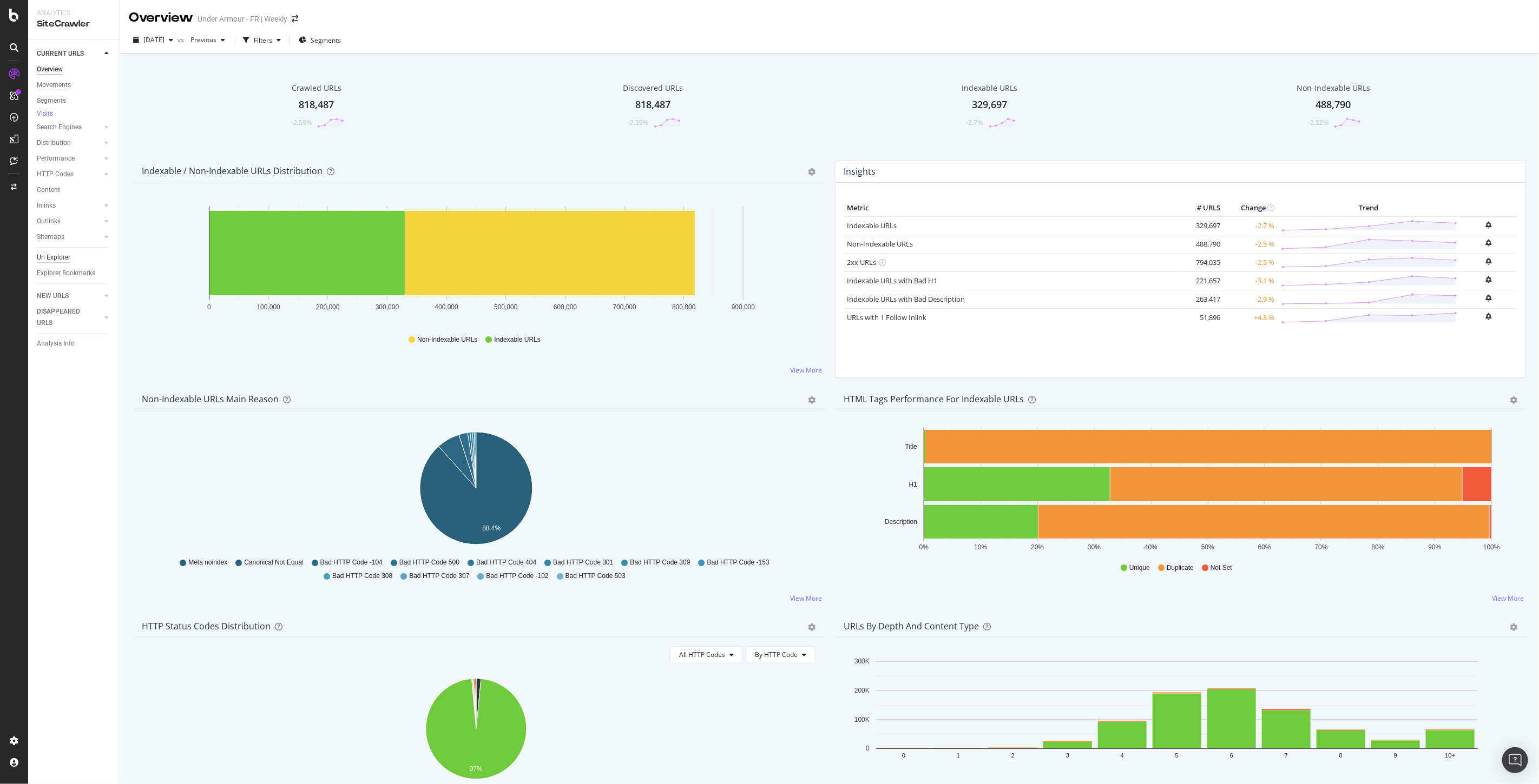
click at [42, 260] on div "Url Explorer" at bounding box center [53, 258] width 34 height 11
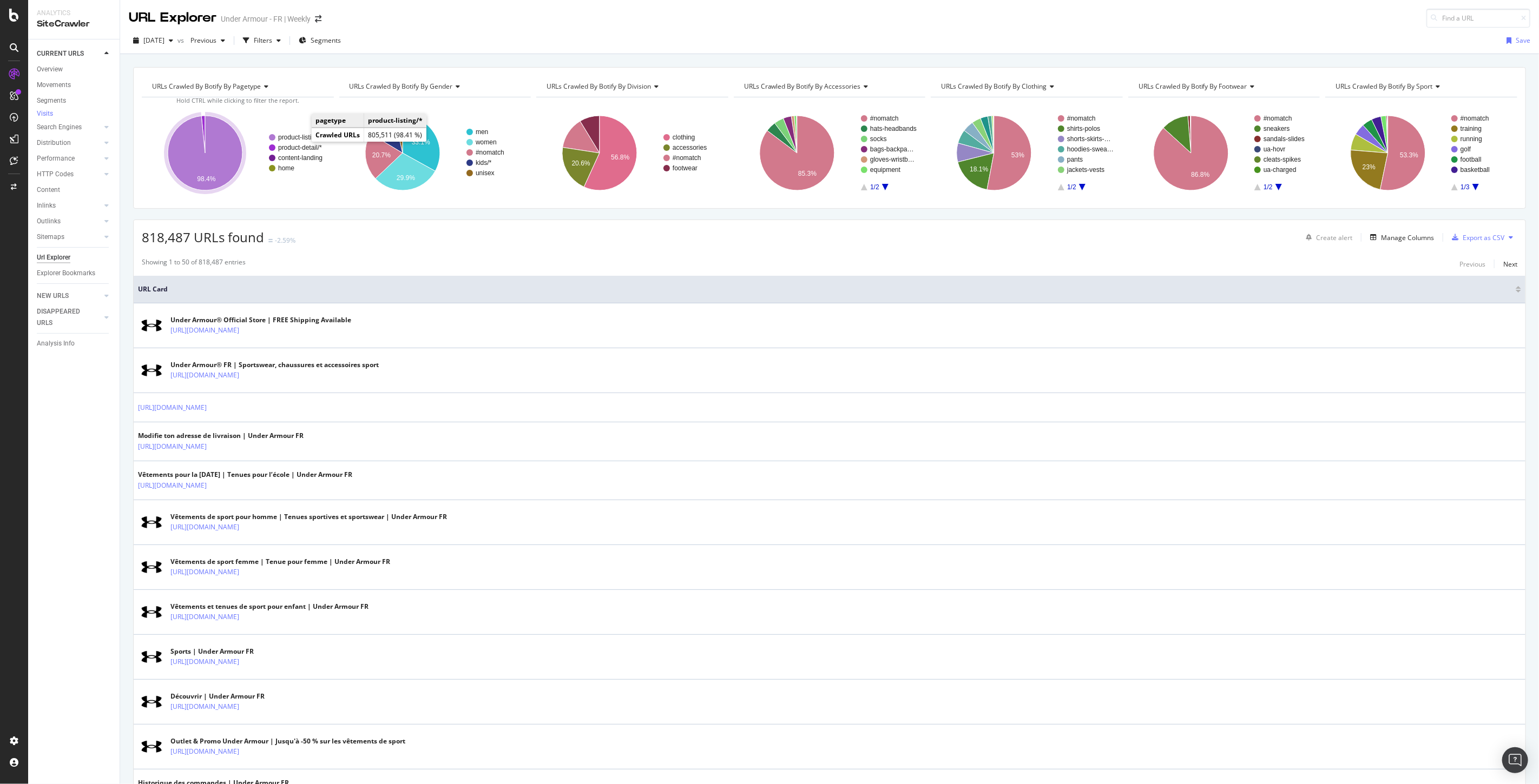
click at [298, 138] on text "product-listing/*" at bounding box center [300, 137] width 45 height 8
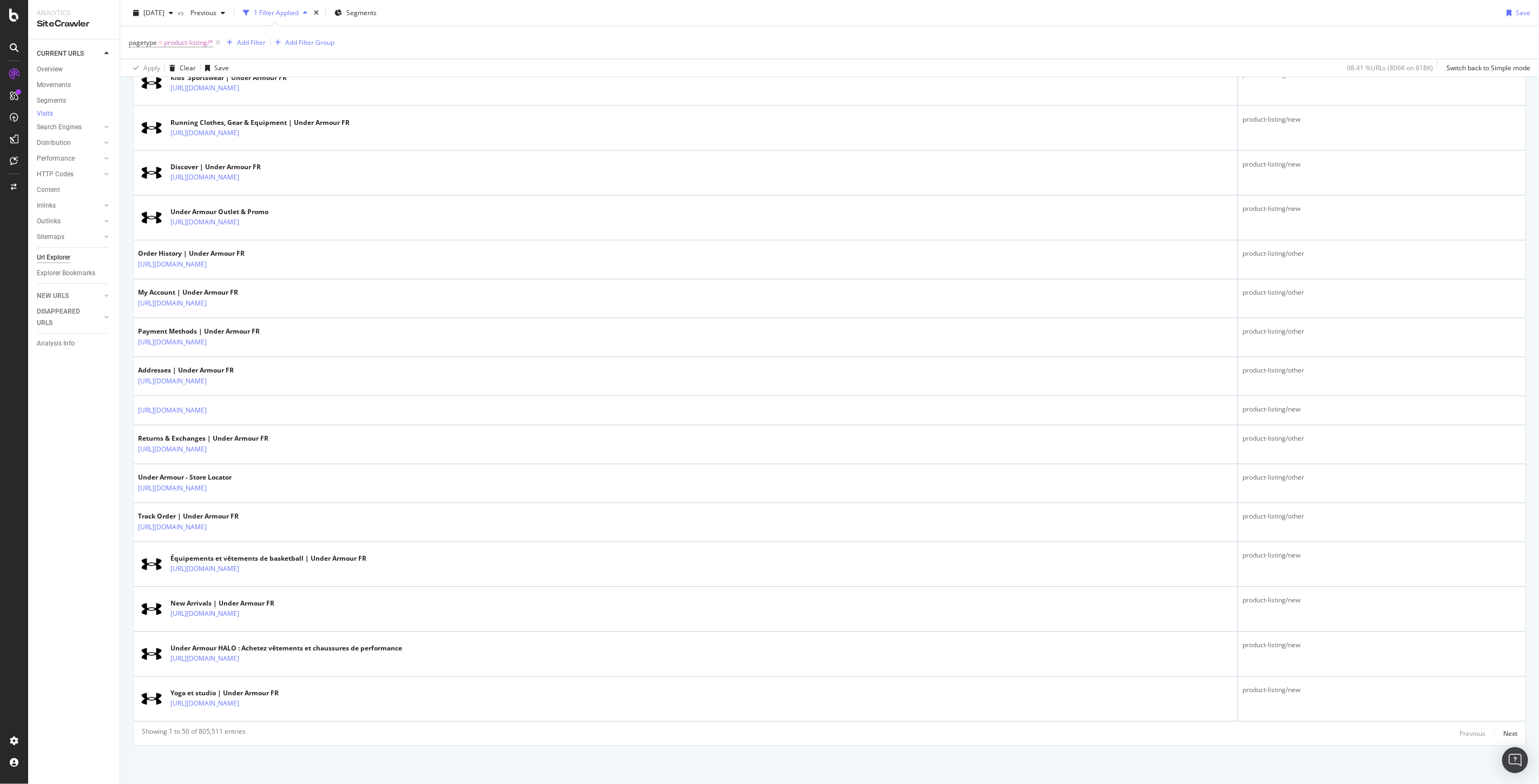
scroll to position [1566, 0]
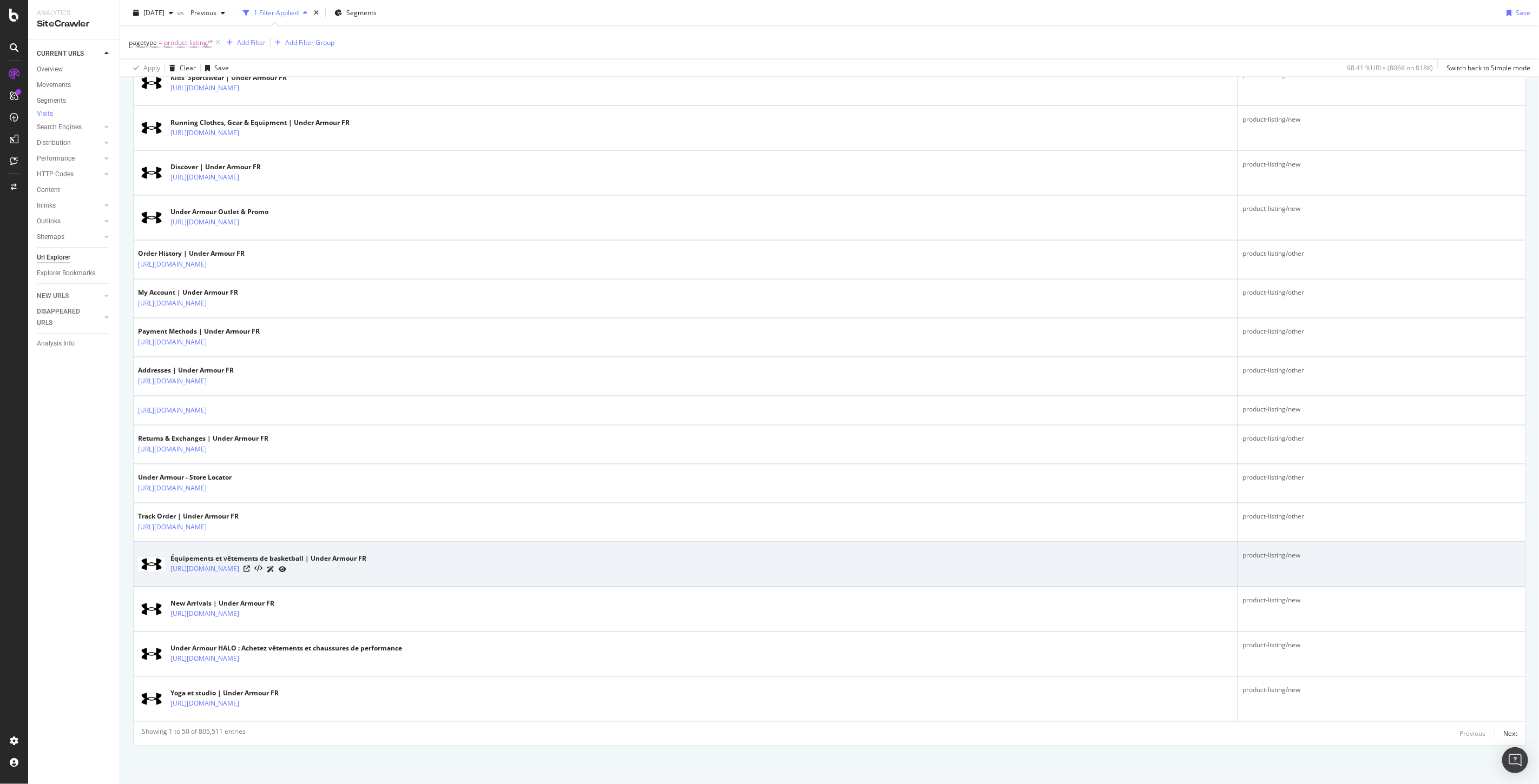
click at [435, 576] on div "Équipements et vêtements de basketball | Under Armour FR https://www.underarmou…" at bounding box center [686, 564] width 1095 height 27
click at [239, 566] on link "[URL][DOMAIN_NAME]" at bounding box center [205, 569] width 68 height 11
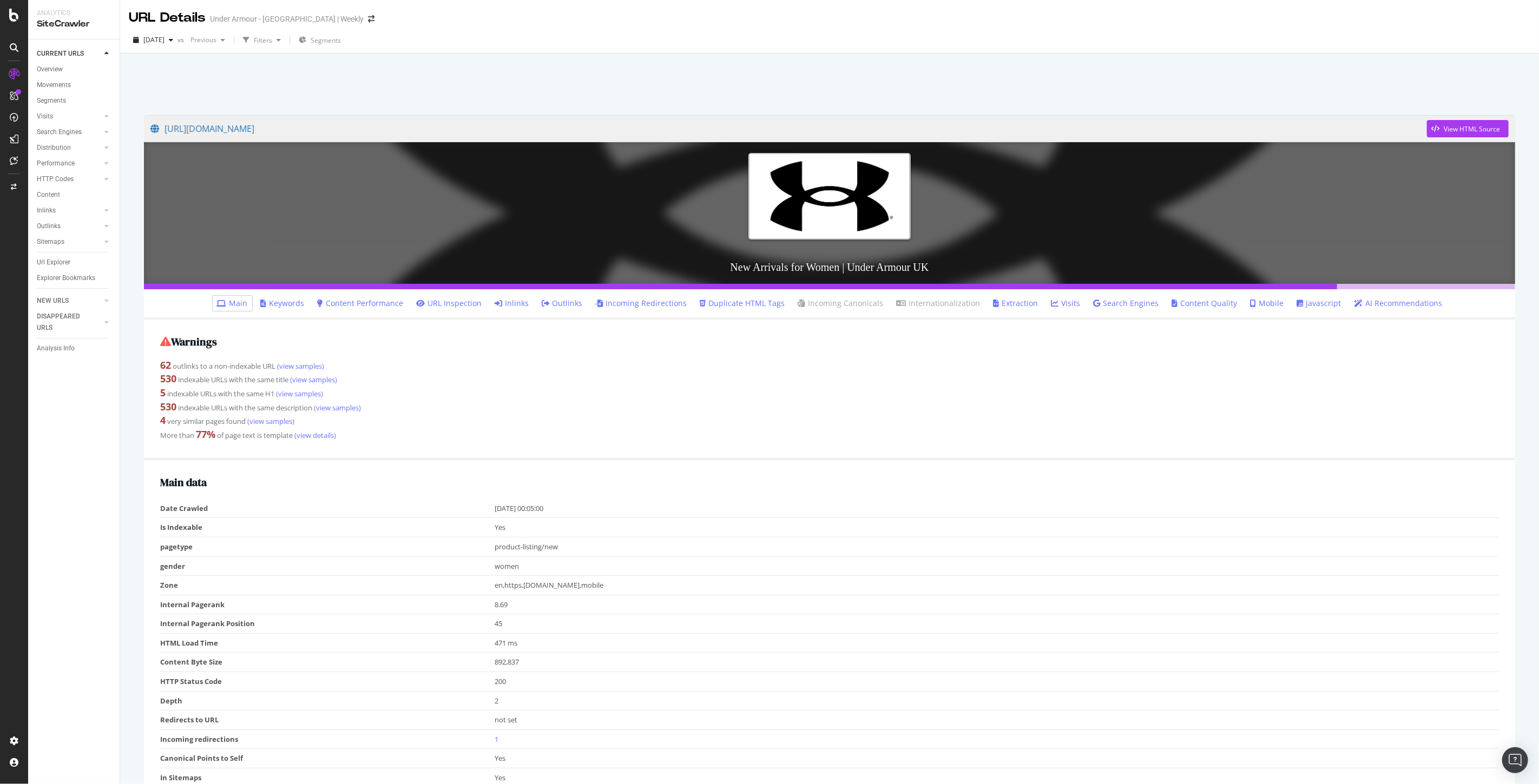
click at [1300, 303] on link "Javascript" at bounding box center [1319, 303] width 44 height 11
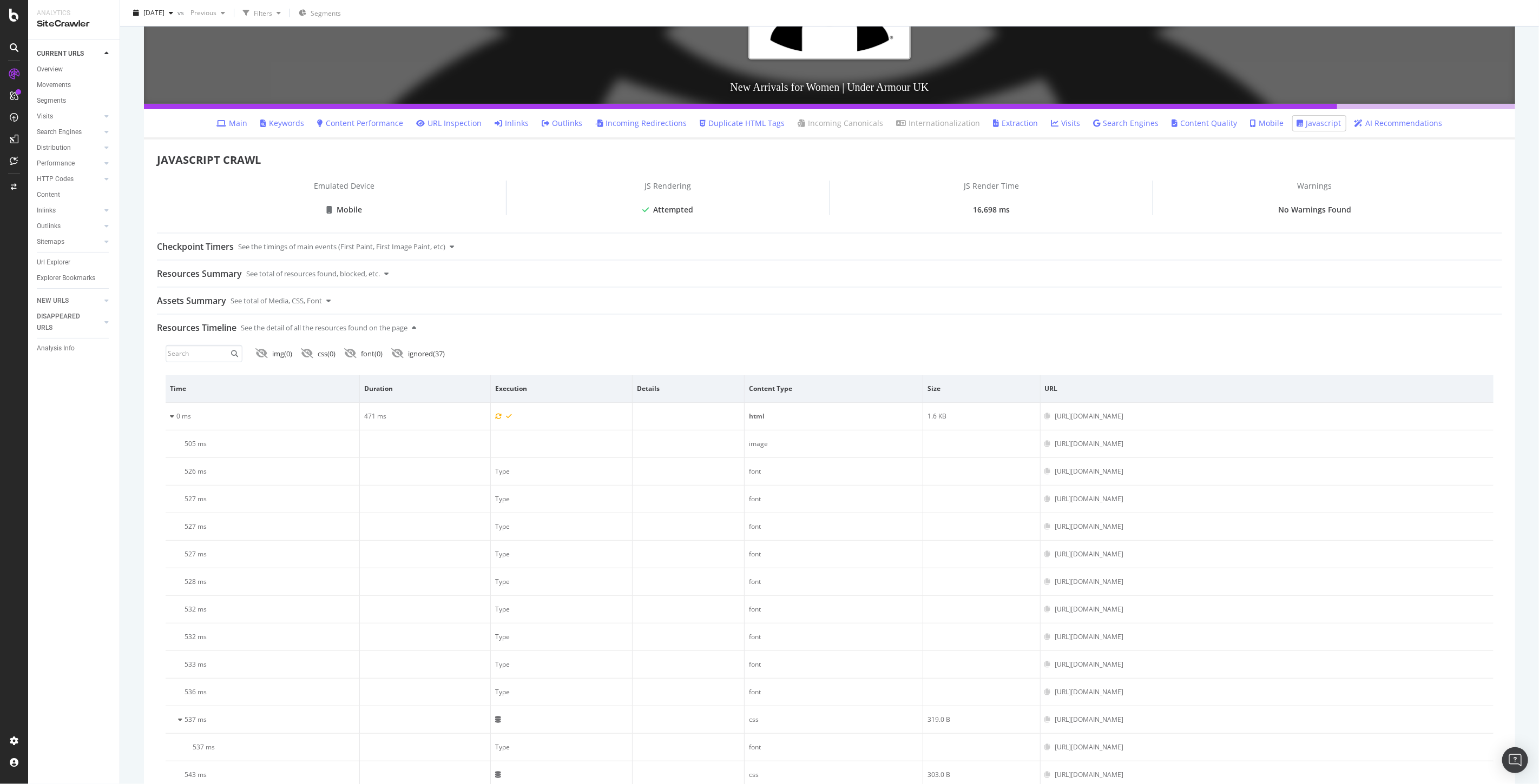
scroll to position [240, 0]
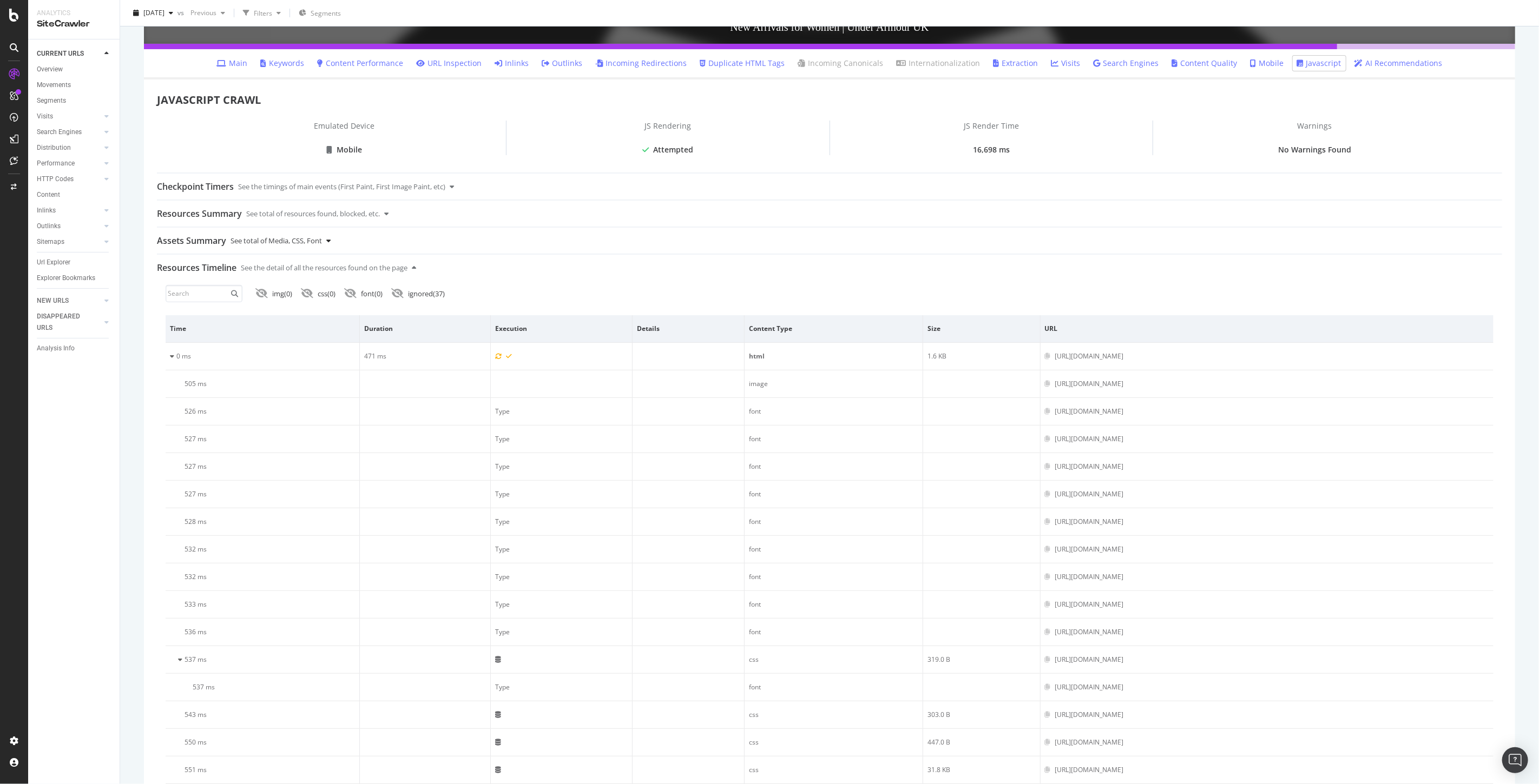
click at [311, 235] on div "See total of Media, CSS, Font" at bounding box center [276, 240] width 91 height 26
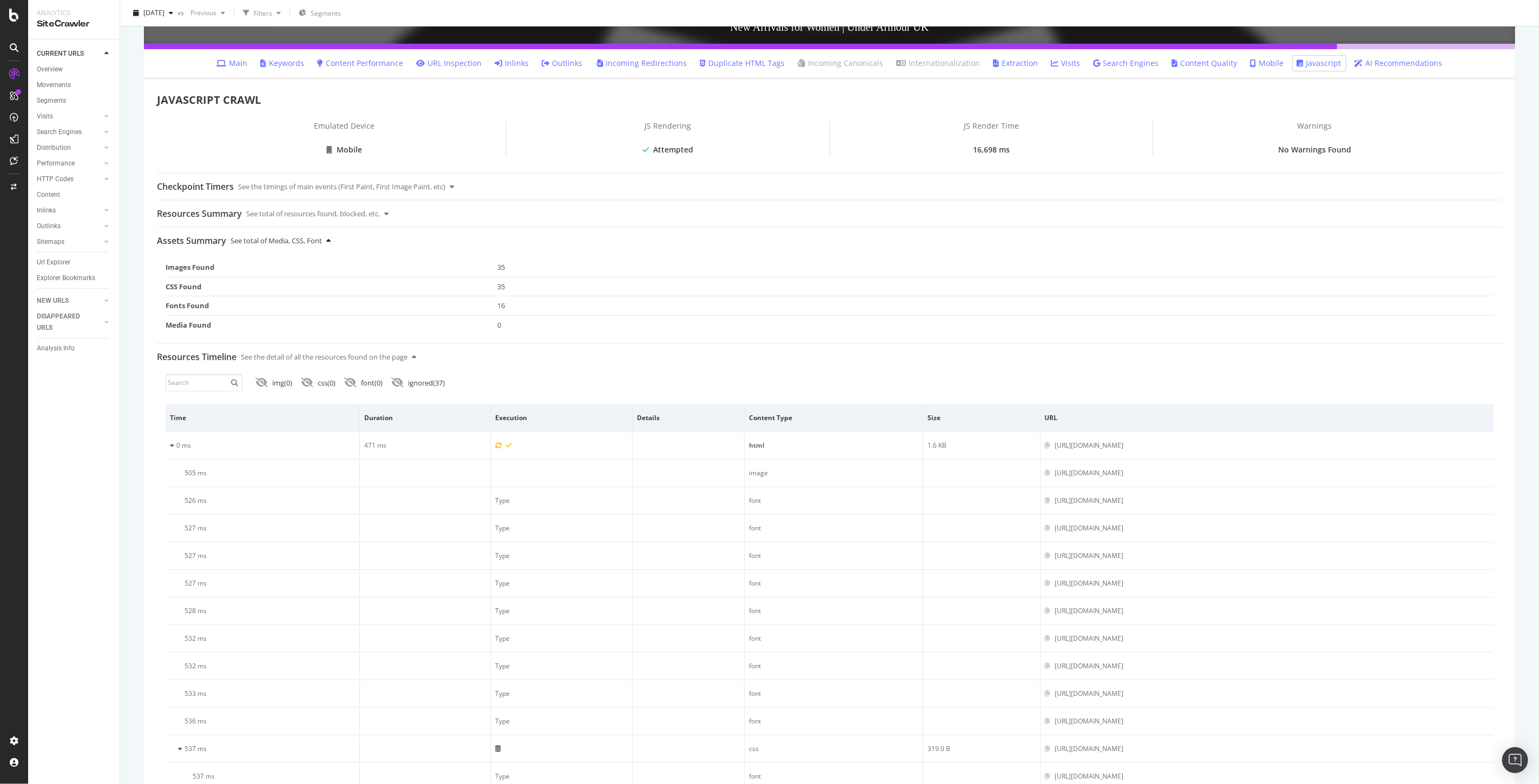
click at [319, 236] on div "See total of Media, CSS, Font" at bounding box center [276, 240] width 91 height 26
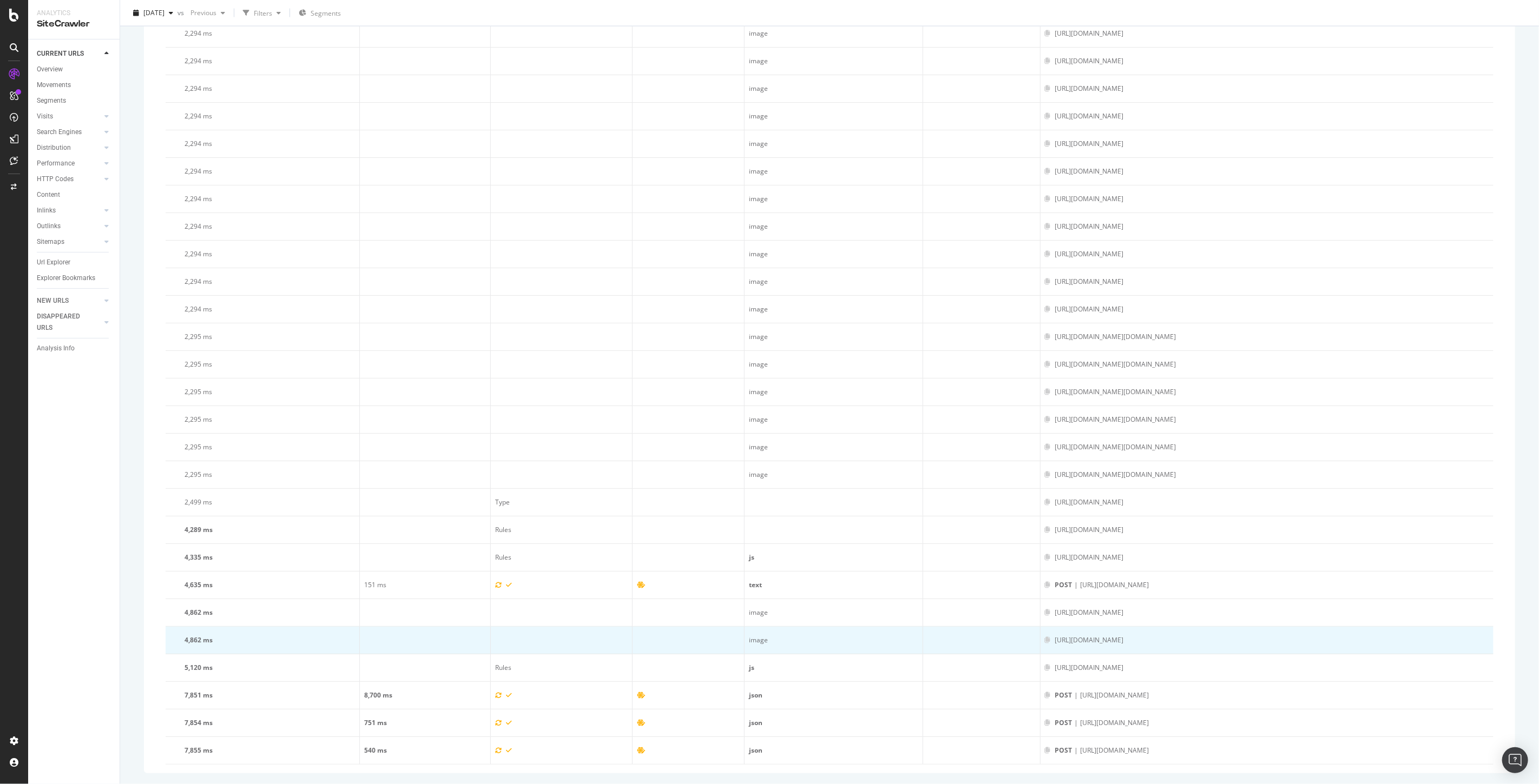
scroll to position [5206, 0]
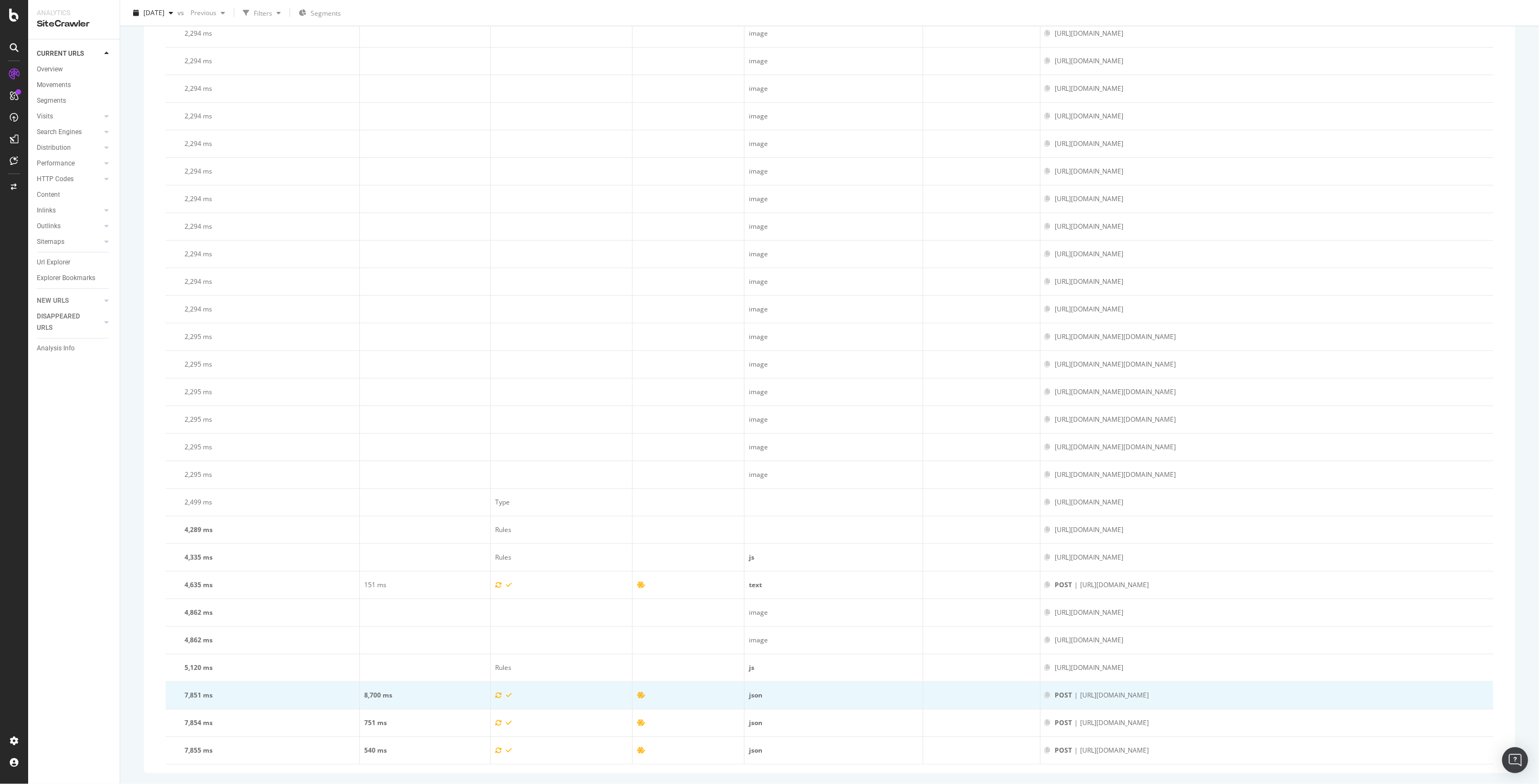
drag, startPoint x: 993, startPoint y: 699, endPoint x: 861, endPoint y: 702, distance: 132.0
click at [1040, 702] on td "POST | https://api.shop.underarmour.co.uk/graphql/" at bounding box center [1267, 696] width 453 height 28
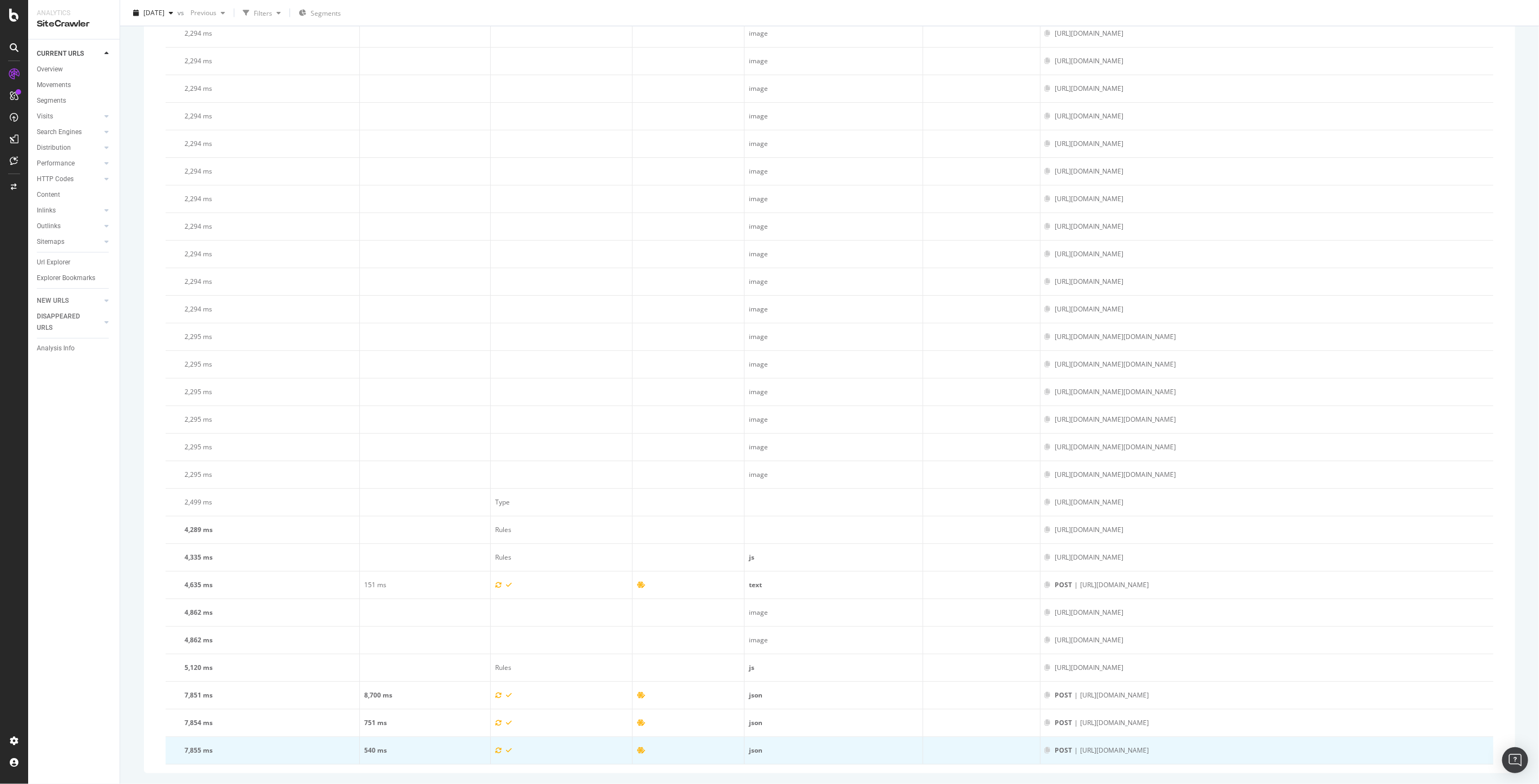
copy div "https://api.shop.underarmour.co.uk/graphql/"
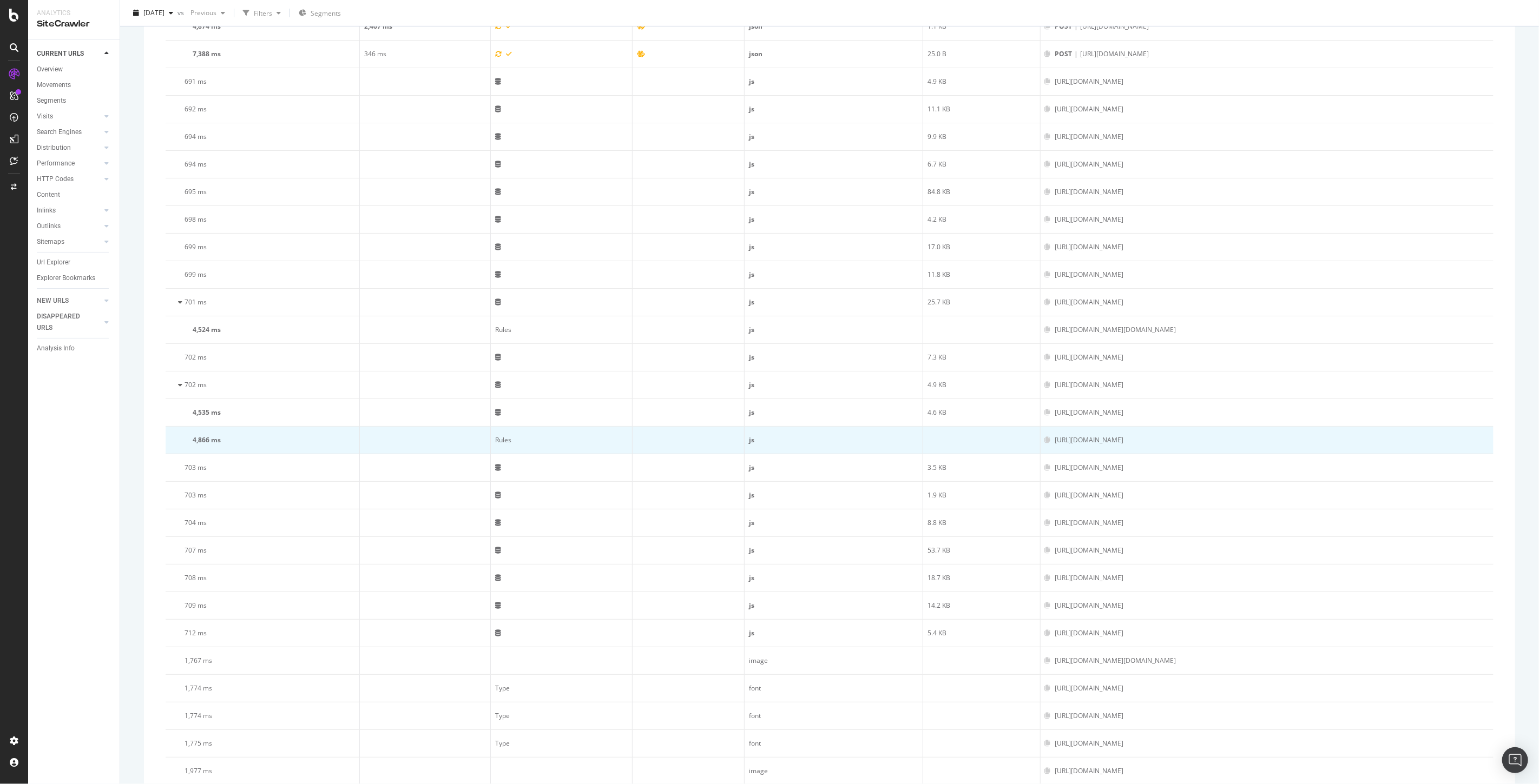
scroll to position [3764, 0]
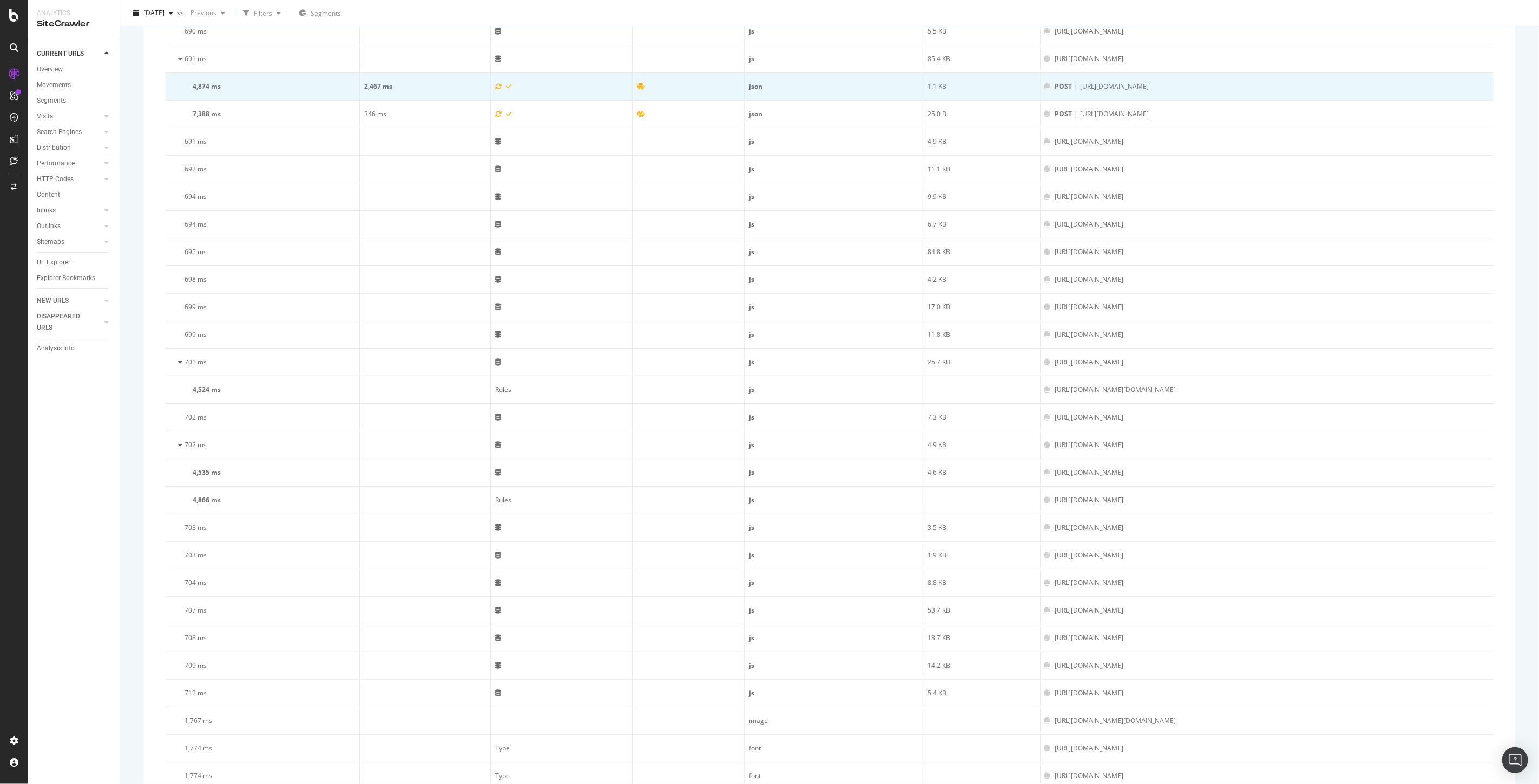
drag, startPoint x: 983, startPoint y: 107, endPoint x: 864, endPoint y: 111, distance: 119.1
click at [1045, 91] on div "POST | https://api.shop.underarmour.co.uk/auth" at bounding box center [1267, 86] width 444 height 9
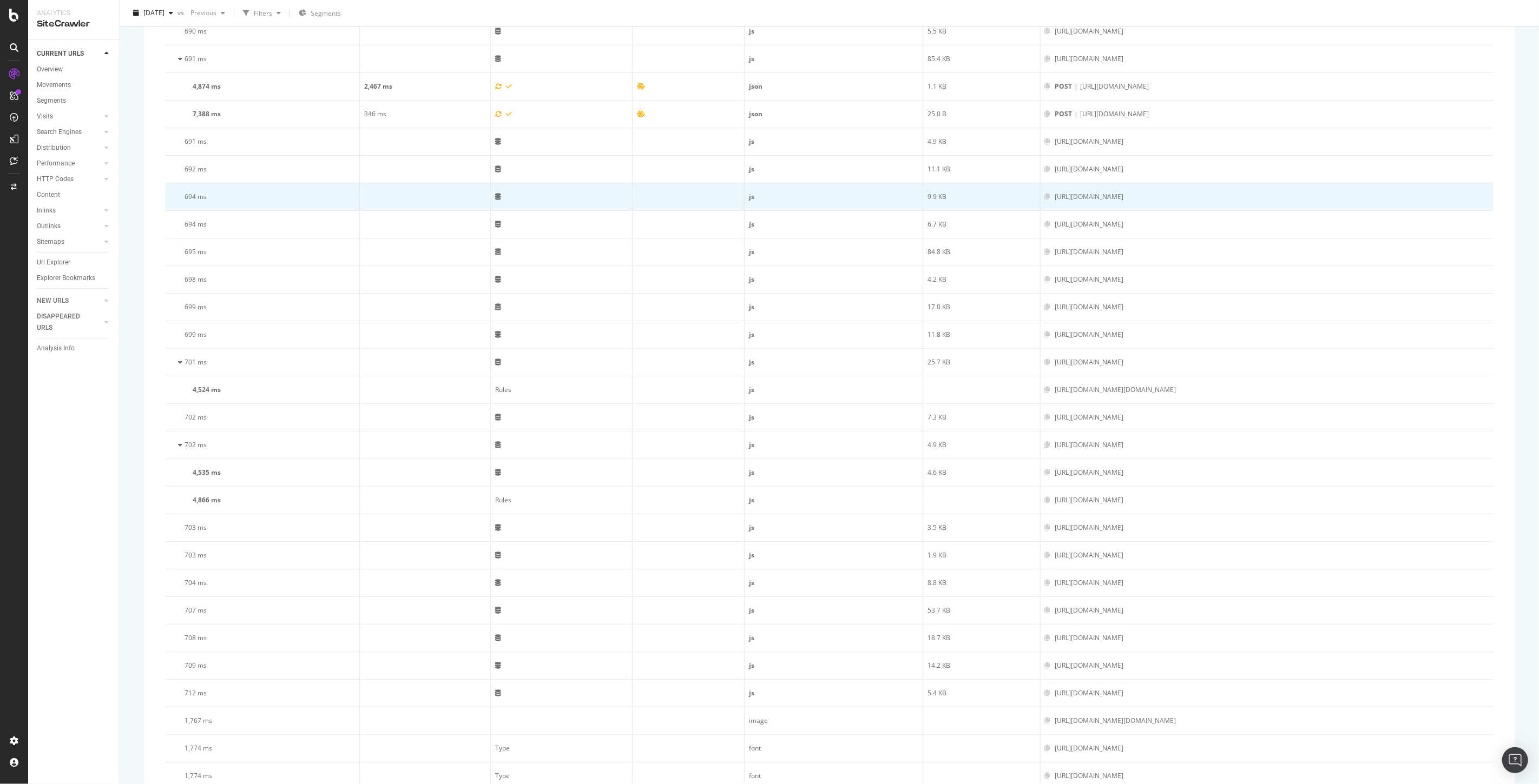
copy div "https://api.shop.underarmour.co.uk/auth"
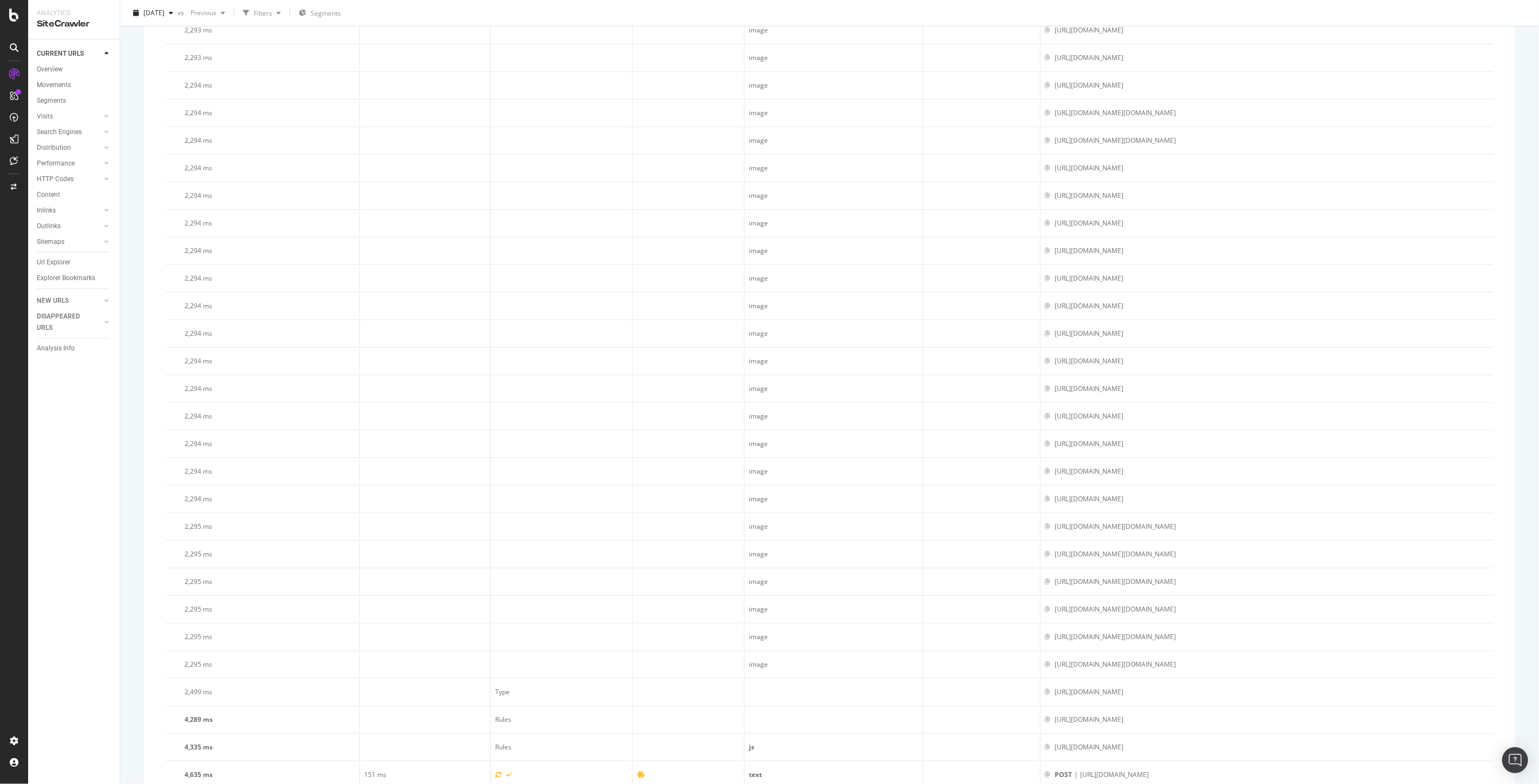
scroll to position [5206, 0]
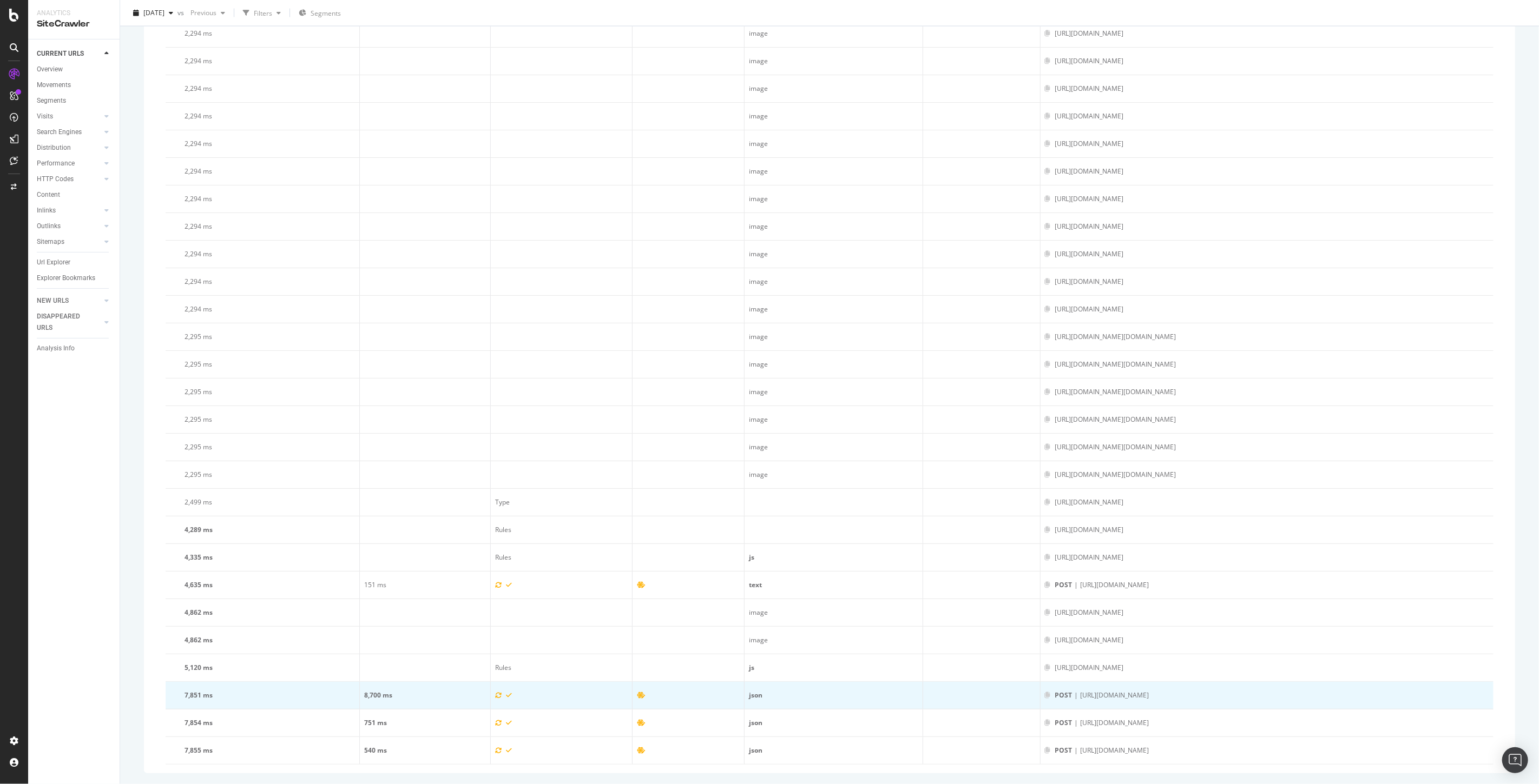
drag, startPoint x: 1016, startPoint y: 701, endPoint x: 865, endPoint y: 704, distance: 151.0
click at [1040, 704] on td "POST | https://api.shop.underarmour.co.uk/graphql/" at bounding box center [1267, 696] width 453 height 28
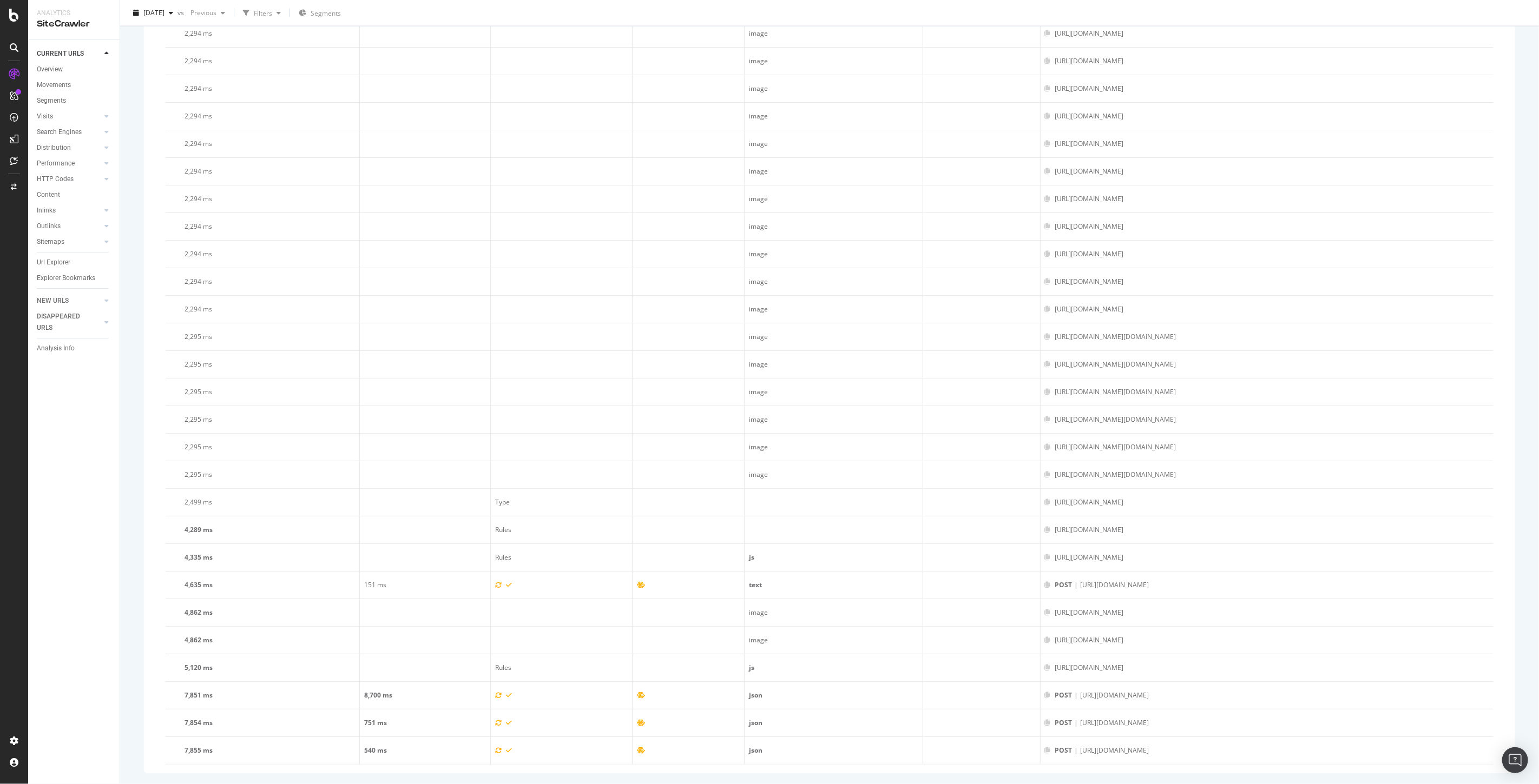
copy div "https://api.shop.underarmour.co.uk/graphql/"
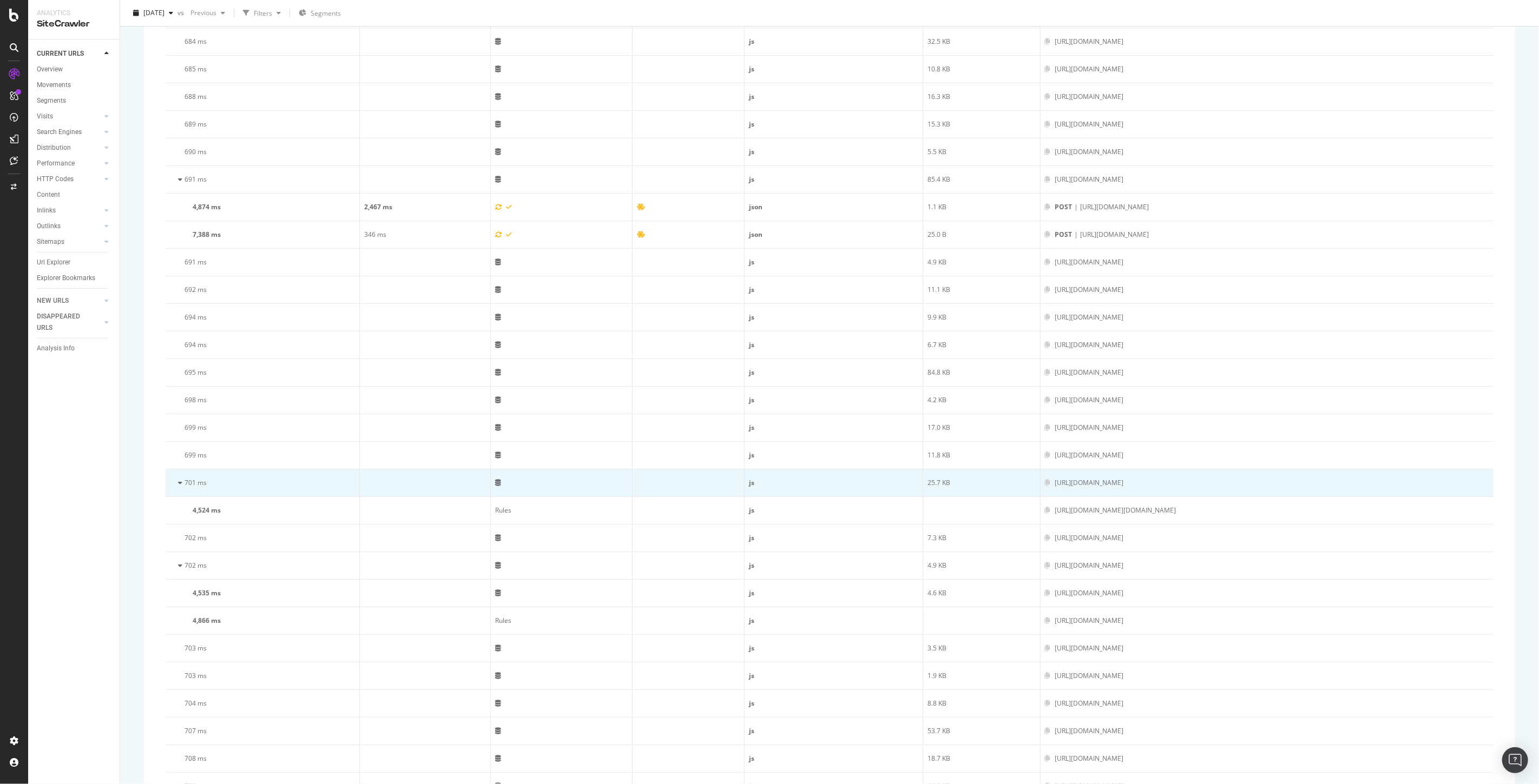
scroll to position [3584, 0]
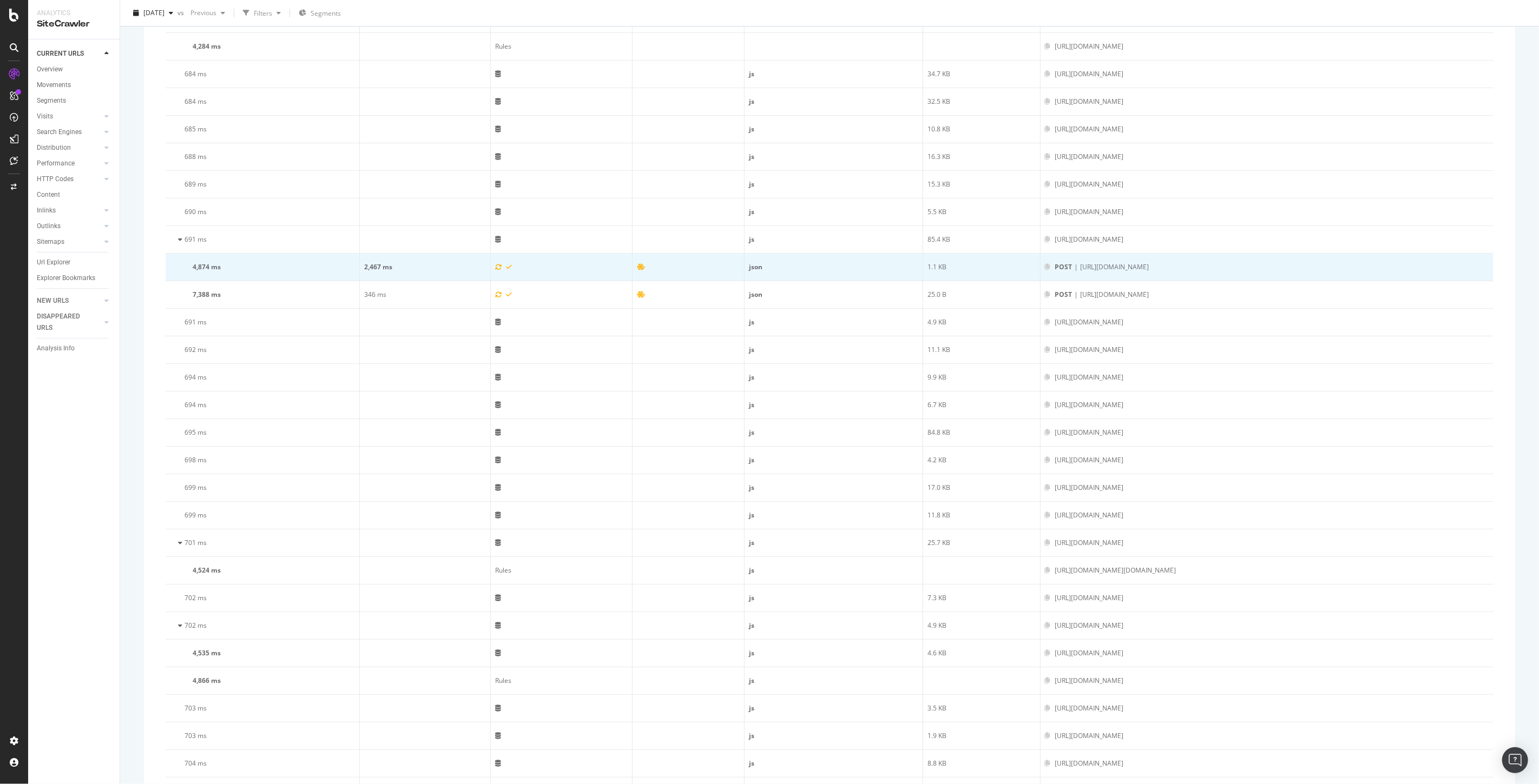
drag, startPoint x: 1002, startPoint y: 287, endPoint x: 862, endPoint y: 288, distance: 140.0
click at [1045, 272] on div "POST | https://api.shop.underarmour.co.uk/auth" at bounding box center [1267, 267] width 444 height 9
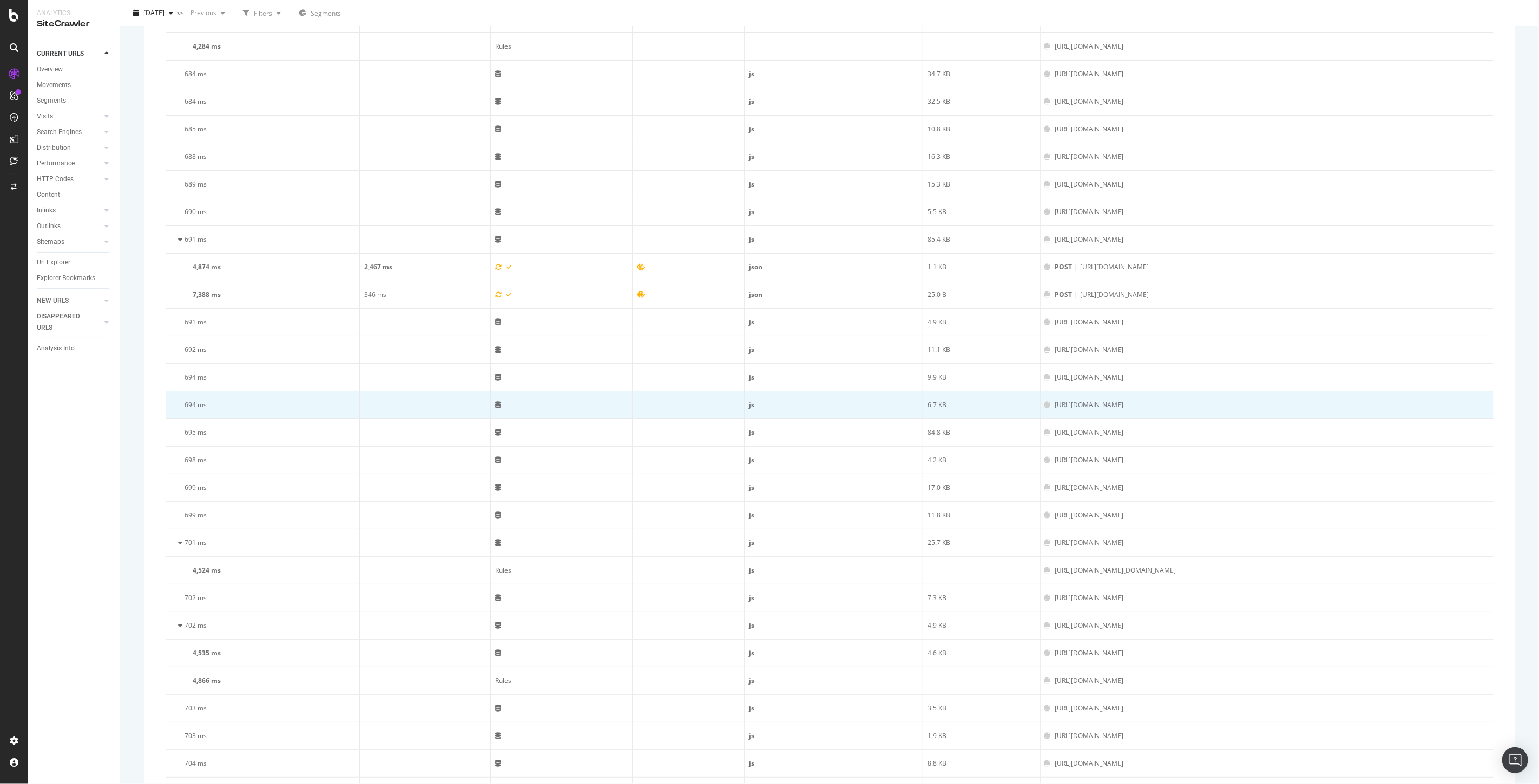
copy div "https://api.shop.underarmour.co.uk/auth"
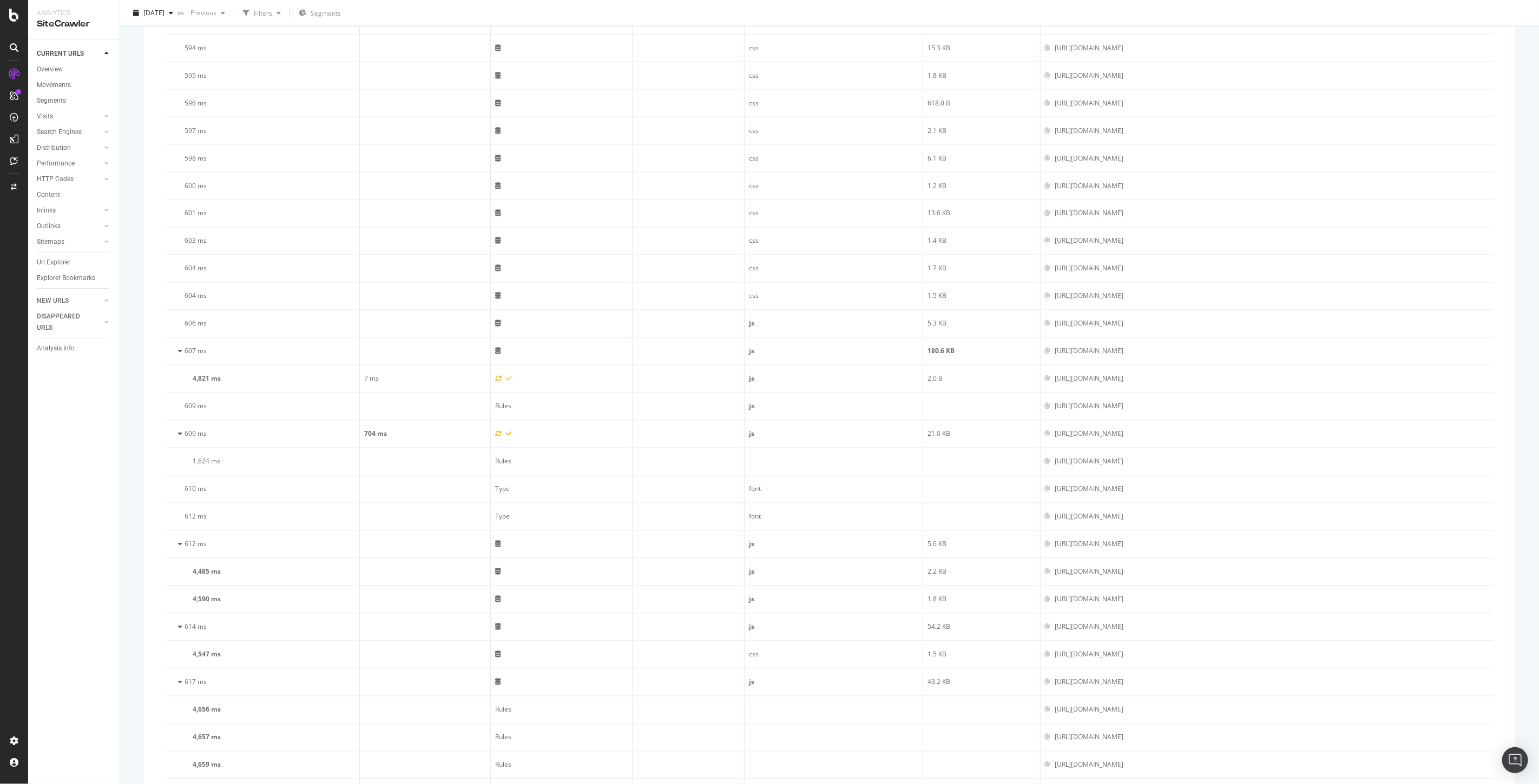
scroll to position [1420, 0]
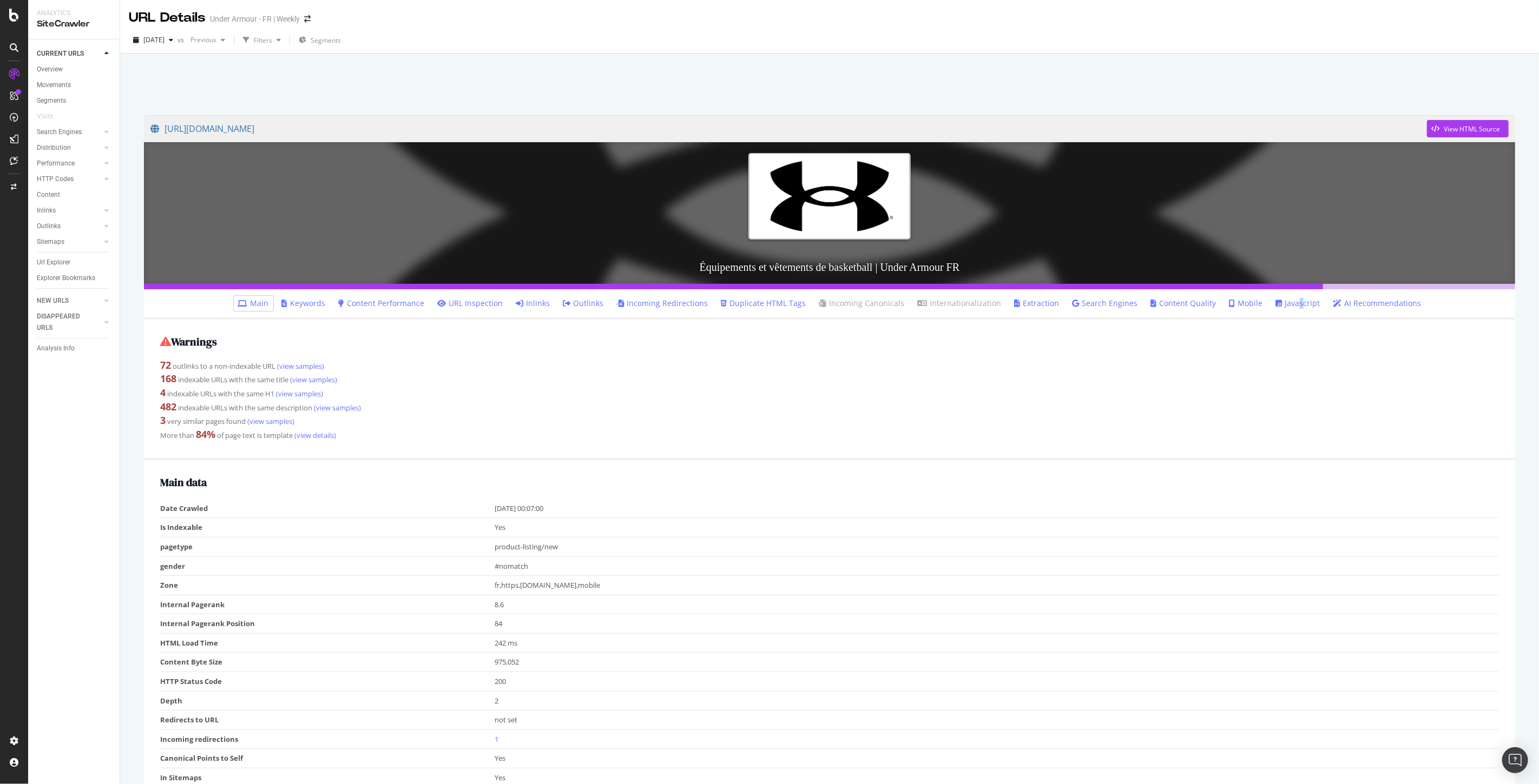
click at [1286, 307] on link "Javascript" at bounding box center [1298, 303] width 44 height 11
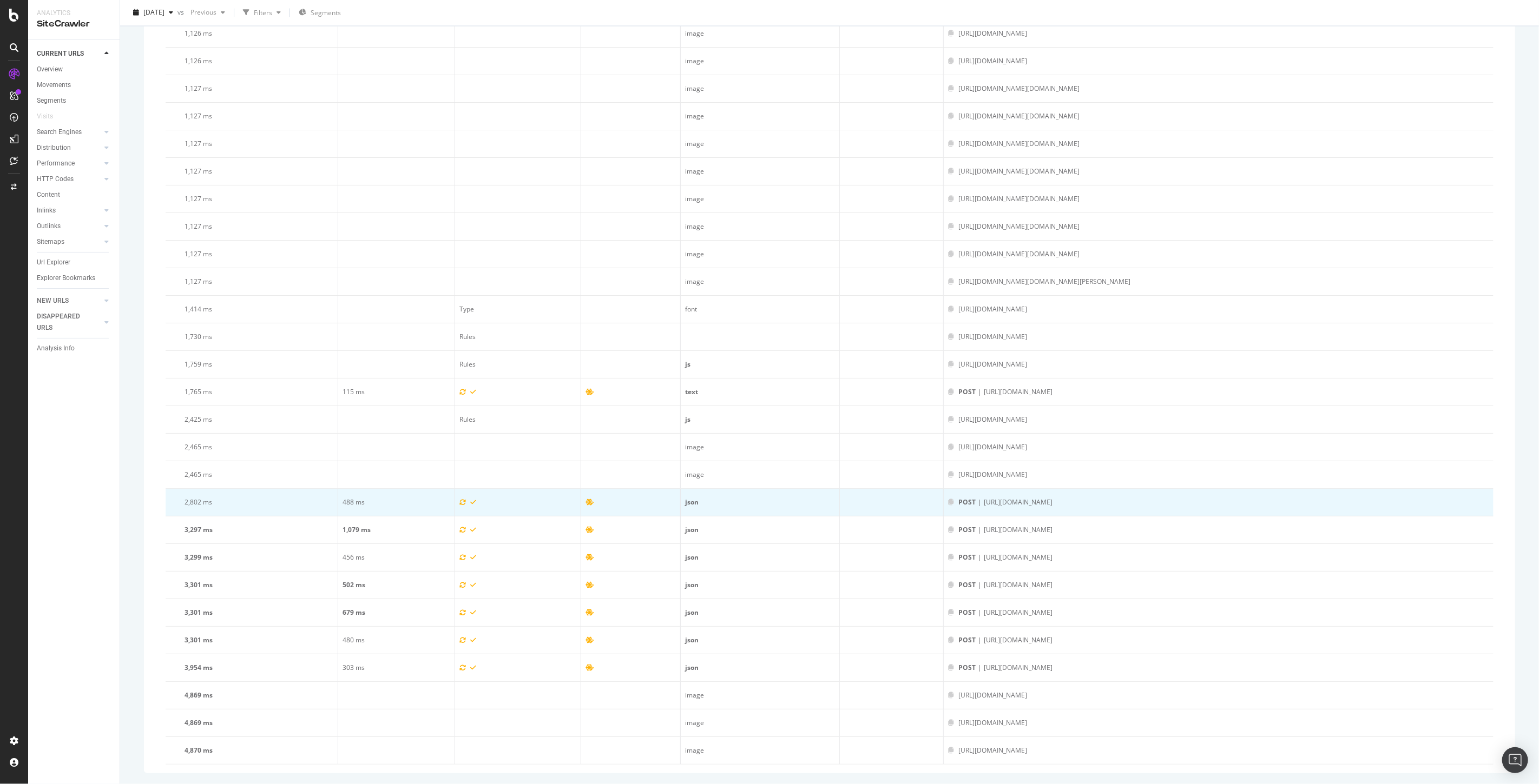
scroll to position [5436, 0]
drag, startPoint x: 962, startPoint y: 500, endPoint x: 862, endPoint y: 502, distance: 100.0
click at [943, 502] on td "POST | [URL][DOMAIN_NAME]" at bounding box center [1218, 503] width 550 height 28
copy div "[URL][DOMAIN_NAME]"
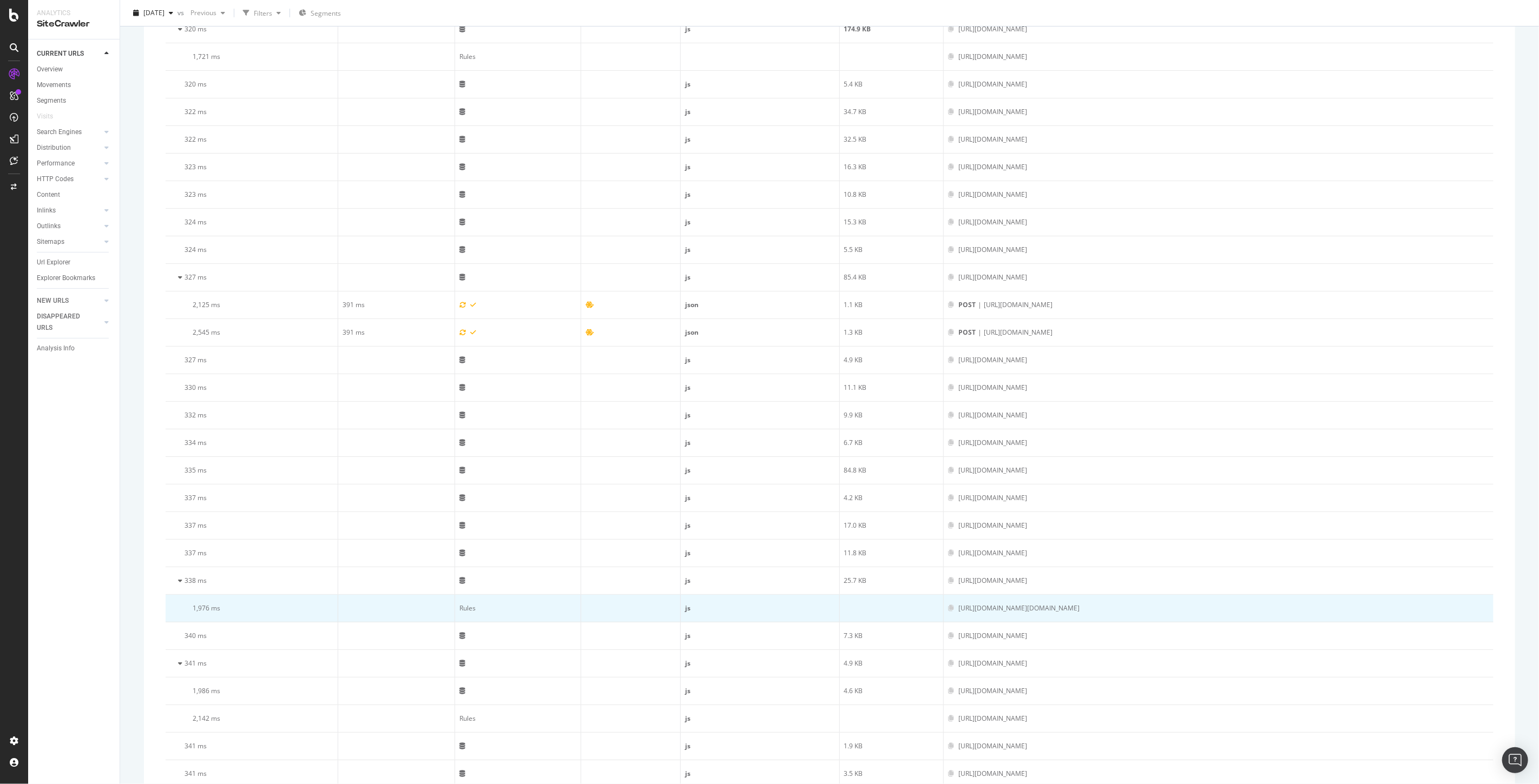
scroll to position [3334, 0]
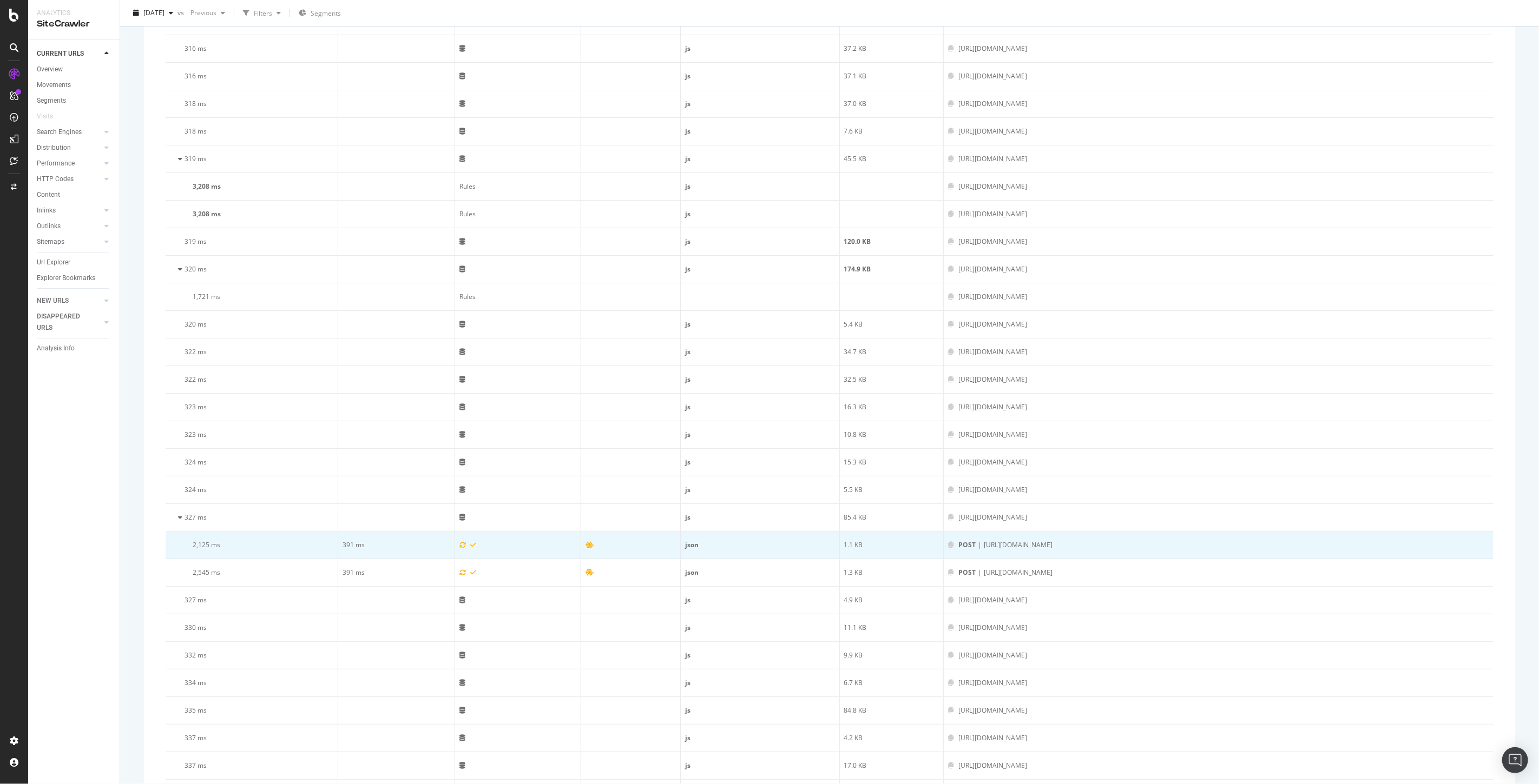
drag, startPoint x: 986, startPoint y: 568, endPoint x: 864, endPoint y: 576, distance: 122.3
click at [943, 559] on td "POST | [URL][DOMAIN_NAME]" at bounding box center [1218, 545] width 550 height 28
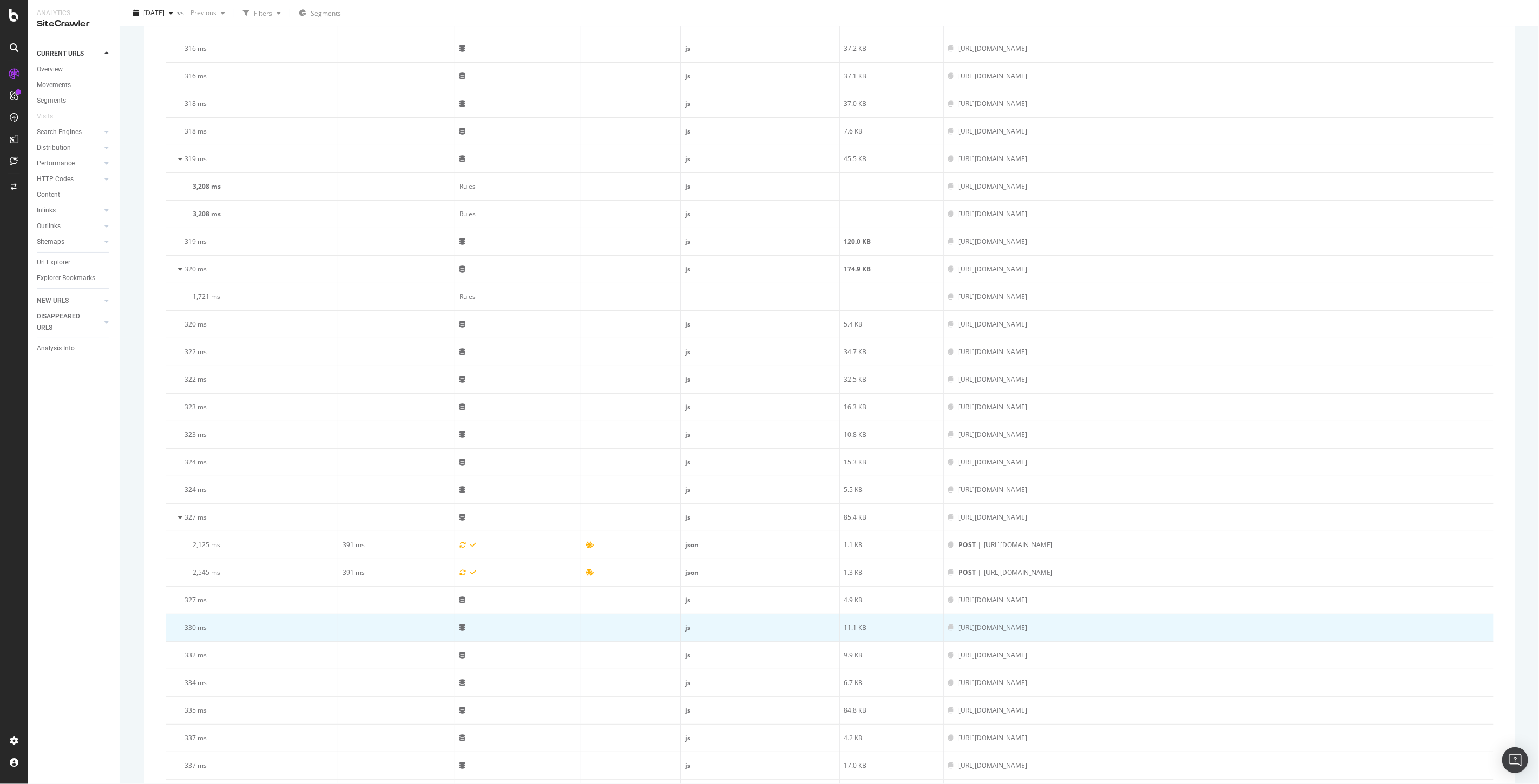
copy div "[URL][DOMAIN_NAME]"
